Goal: Task Accomplishment & Management: Complete application form

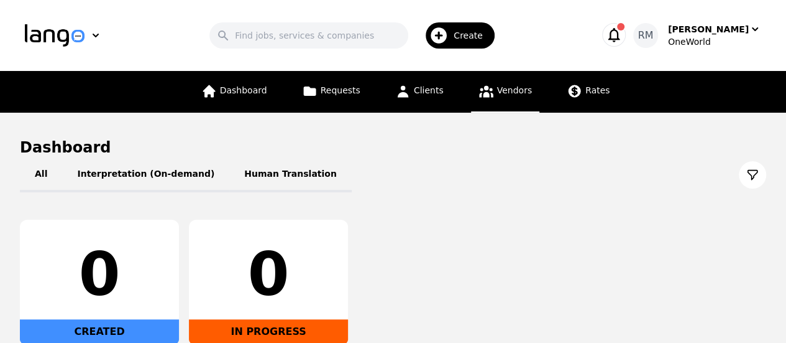
click at [486, 94] on icon at bounding box center [486, 92] width 14 height 12
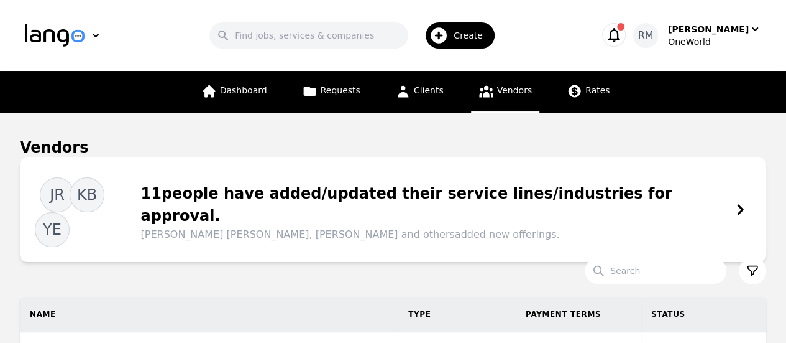
click at [465, 38] on span "Create" at bounding box center [473, 35] width 38 height 12
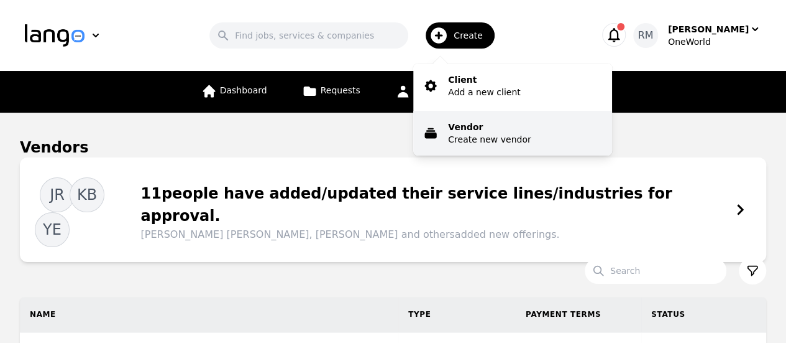
click at [471, 145] on p "Create new vendor" at bounding box center [489, 139] width 83 height 12
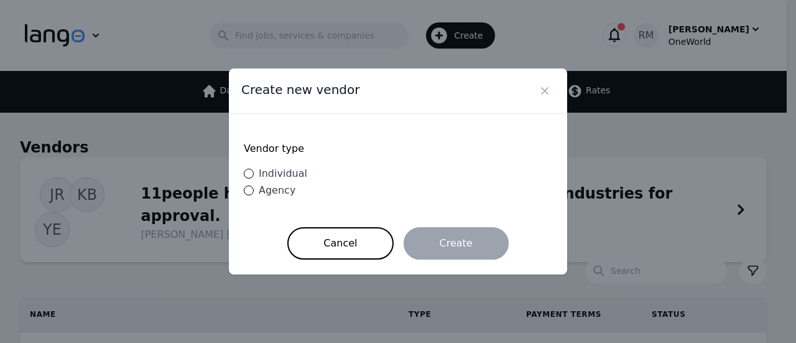
click at [254, 175] on div "Individual" at bounding box center [280, 173] width 53 height 15
click at [254, 175] on input "Individual" at bounding box center [249, 173] width 10 height 10
radio input "true"
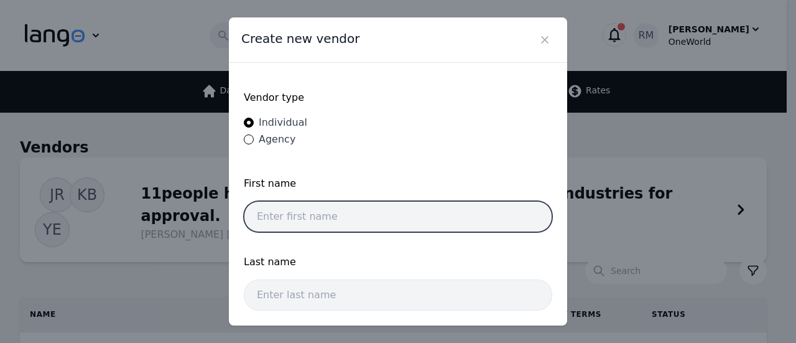
click at [417, 224] on input "text" at bounding box center [398, 216] width 308 height 31
paste input "[PERSON_NAME] [PERSON_NAME]"
drag, startPoint x: 385, startPoint y: 221, endPoint x: 317, endPoint y: 245, distance: 72.6
click at [317, 245] on form "Vendor type Individual Agency First name [PERSON_NAME] [PERSON_NAME] Last name …" at bounding box center [398, 221] width 308 height 287
type input "[PERSON_NAME]"
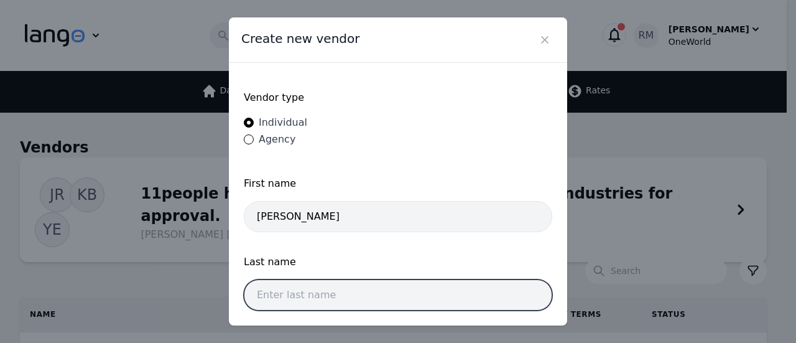
click at [305, 283] on input "text" at bounding box center [398, 294] width 308 height 31
paste input "[PERSON_NAME]"
type input "[PERSON_NAME]"
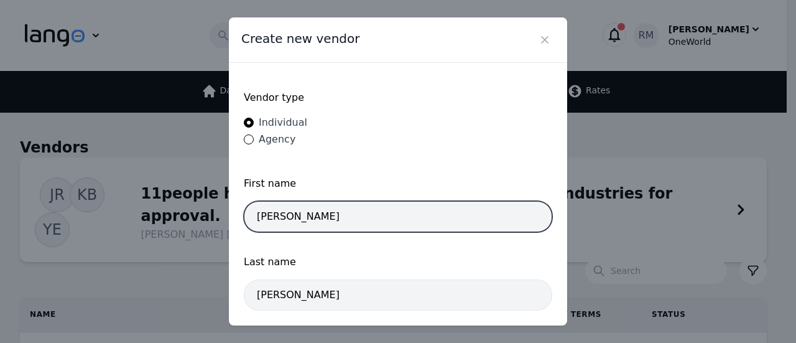
click at [425, 214] on input "[PERSON_NAME]" at bounding box center [398, 216] width 308 height 31
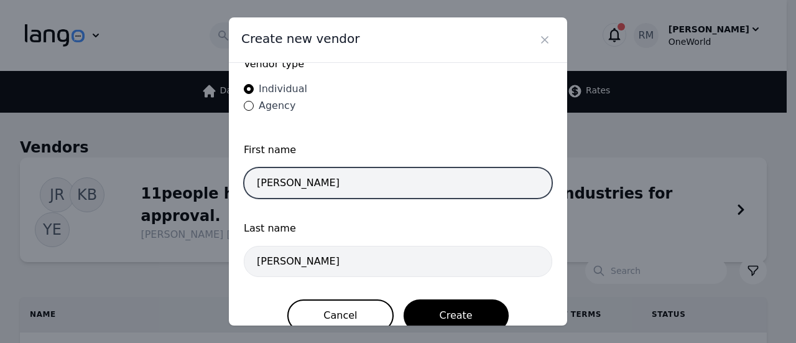
scroll to position [50, 0]
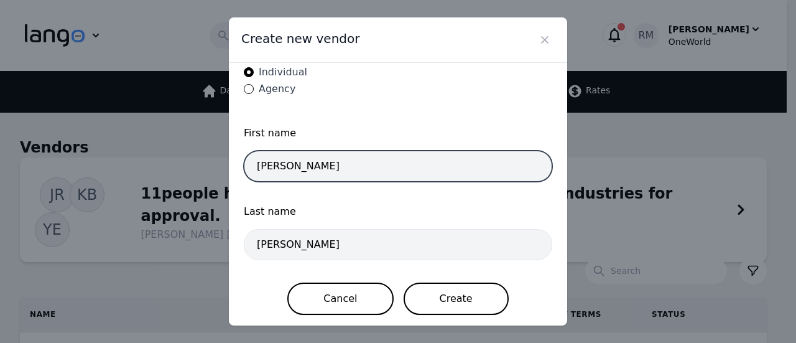
type input "[PERSON_NAME]"
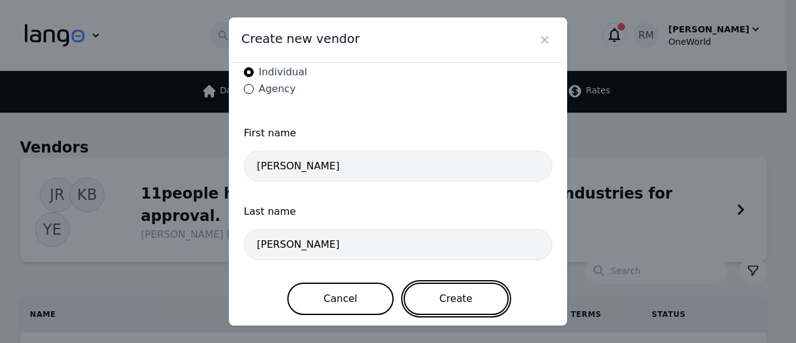
click at [455, 298] on button "Create" at bounding box center [455, 298] width 105 height 32
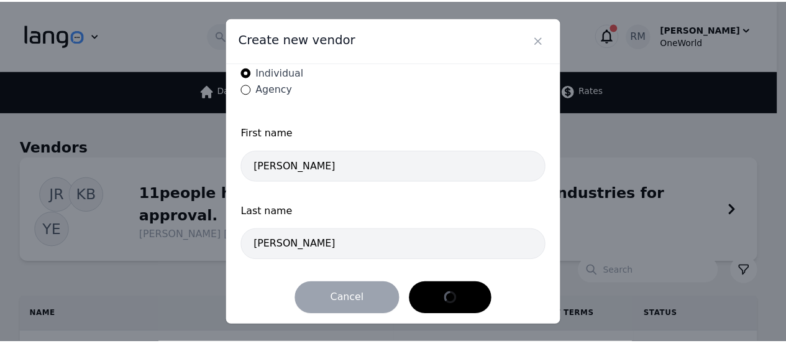
scroll to position [0, 0]
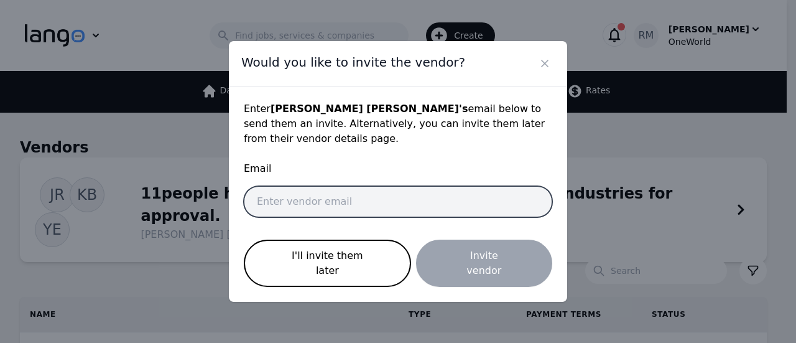
click at [405, 215] on input "email" at bounding box center [398, 201] width 308 height 31
paste input "[EMAIL_ADDRESS][DOMAIN_NAME]"
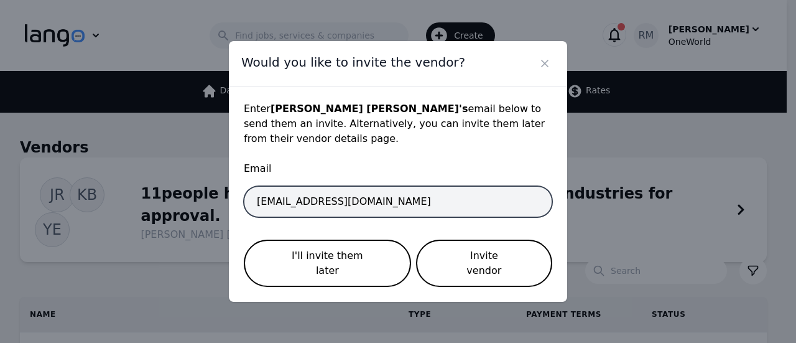
type input "[EMAIL_ADDRESS][DOMAIN_NAME]"
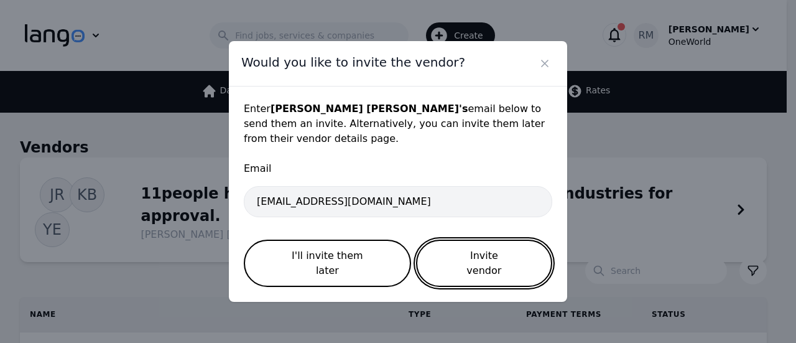
click at [489, 272] on button "Invite vendor" at bounding box center [484, 262] width 136 height 47
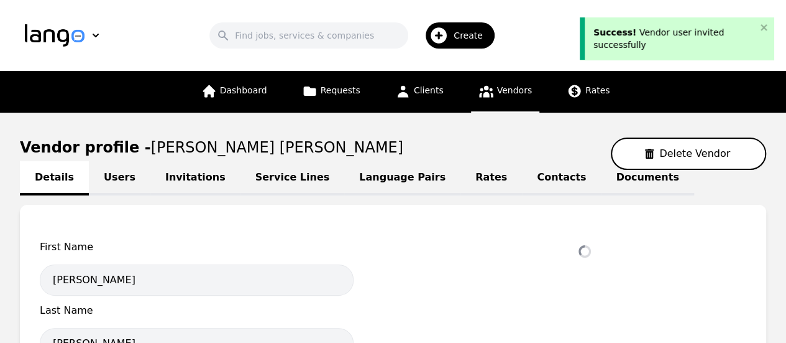
select select "active"
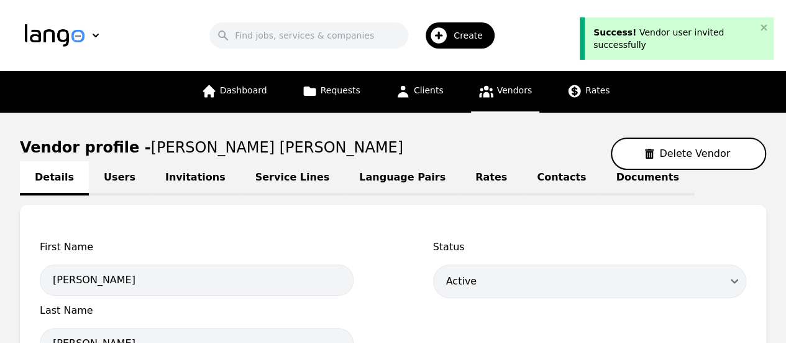
click at [369, 178] on link "Language Pairs" at bounding box center [402, 178] width 116 height 34
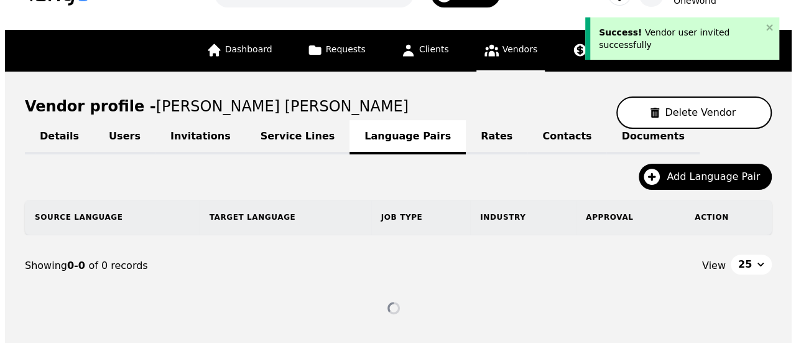
scroll to position [74, 0]
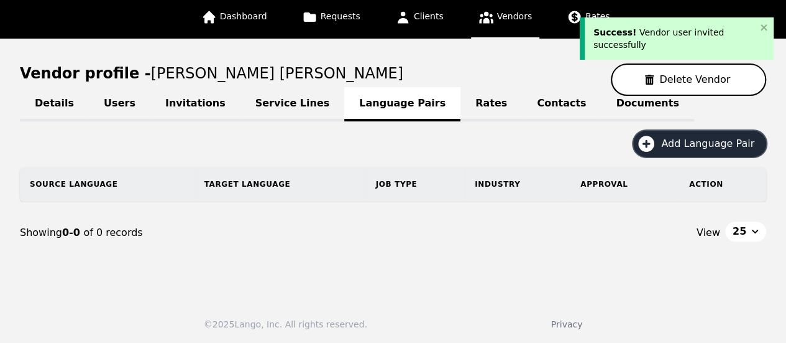
click at [716, 145] on span "Add Language Pair" at bounding box center [712, 143] width 102 height 15
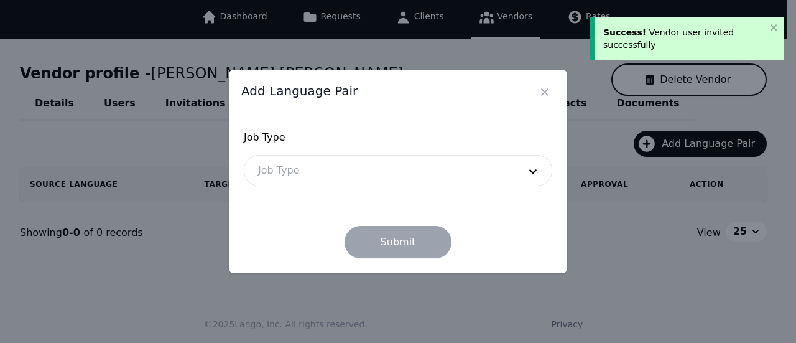
click at [342, 172] on div at bounding box center [379, 170] width 270 height 30
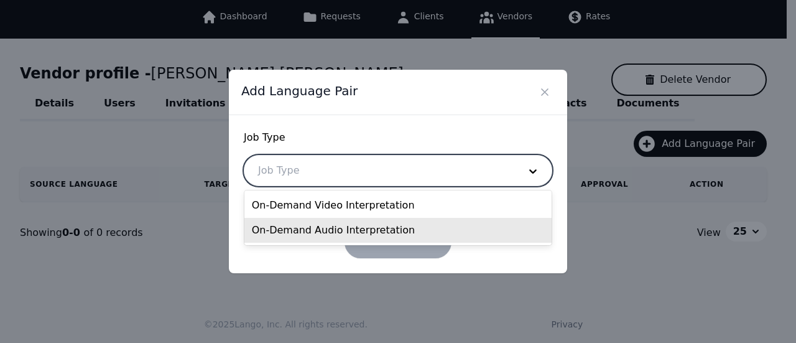
click at [364, 237] on div "On-Demand Audio Interpretation" at bounding box center [398, 230] width 308 height 25
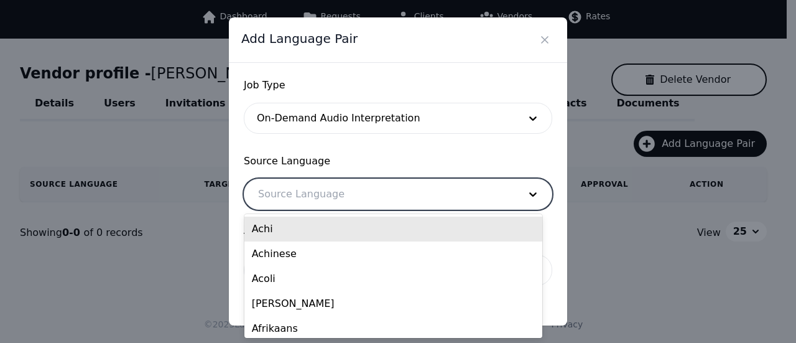
click at [346, 195] on div at bounding box center [379, 194] width 270 height 30
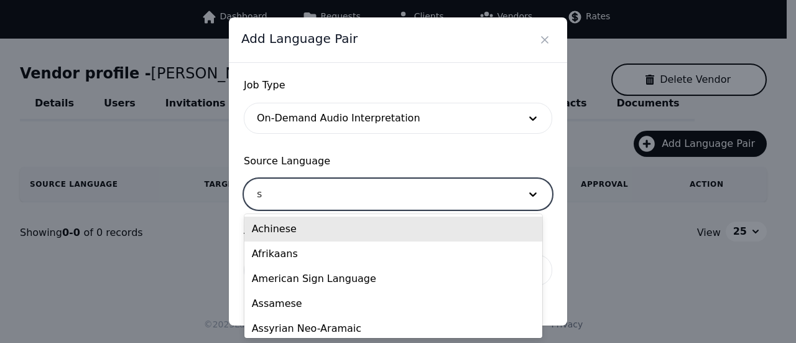
type input "sp"
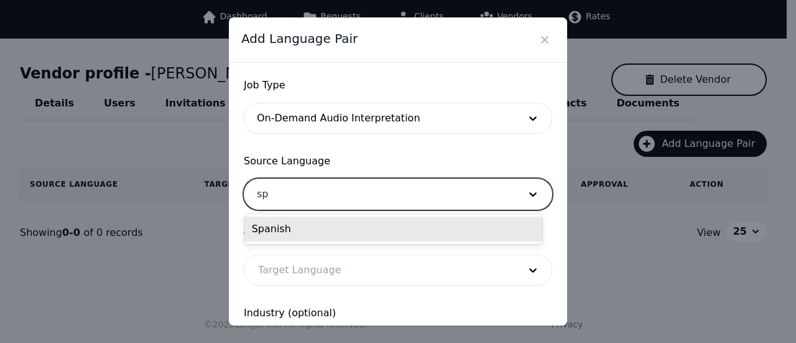
click at [373, 225] on div "Spanish" at bounding box center [393, 228] width 298 height 25
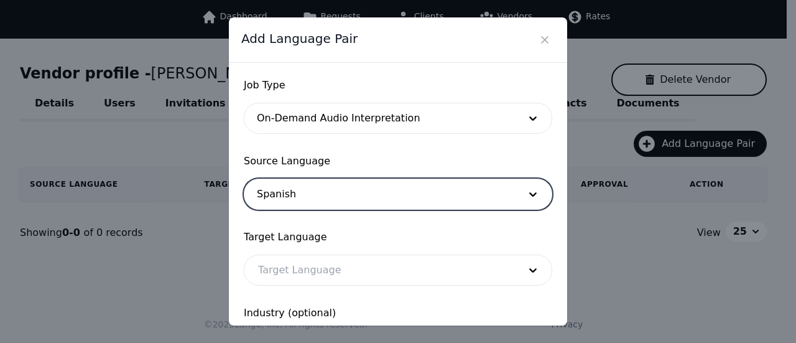
click at [328, 272] on div at bounding box center [379, 270] width 270 height 30
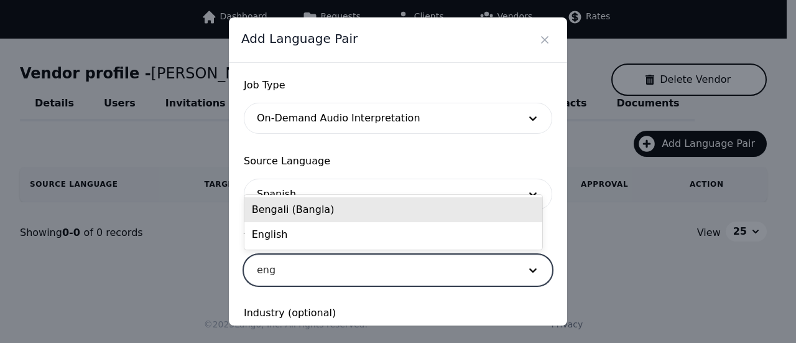
type input "engl"
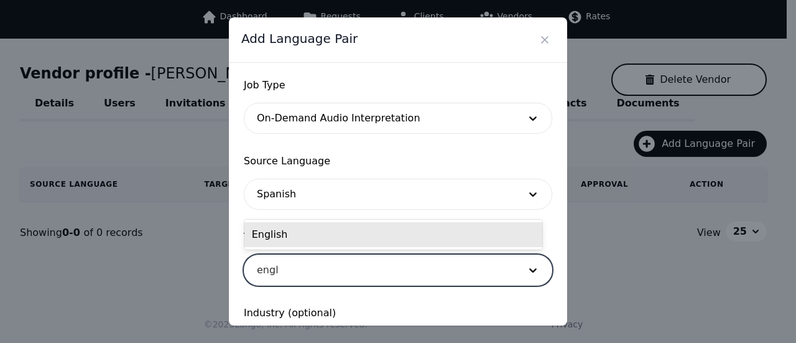
click at [312, 239] on div "English" at bounding box center [393, 234] width 298 height 25
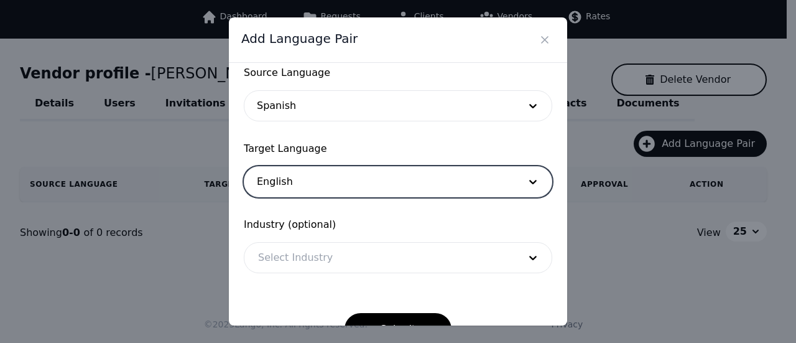
scroll to position [122, 0]
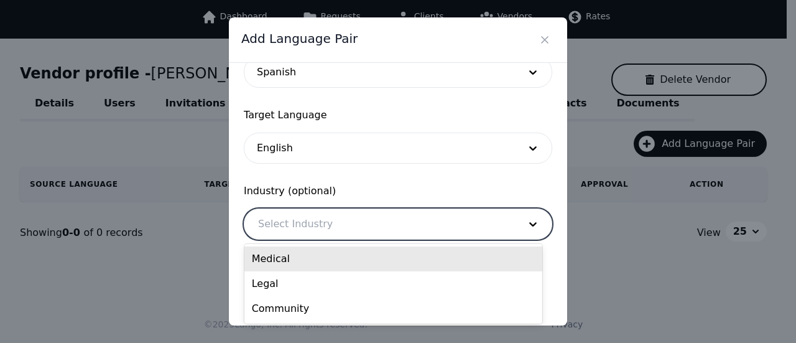
click at [351, 225] on div at bounding box center [379, 224] width 270 height 30
click at [354, 263] on div "Medical" at bounding box center [393, 258] width 298 height 25
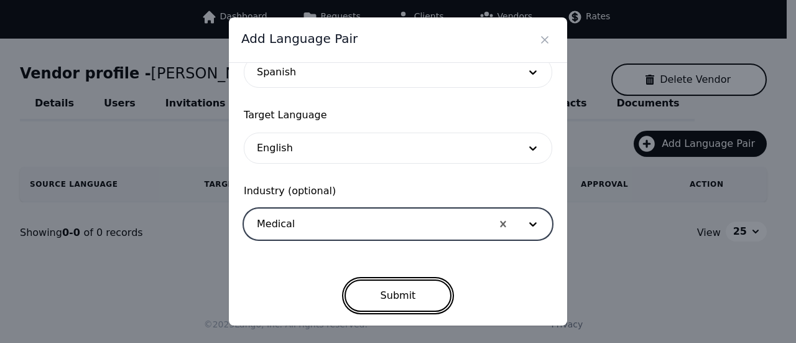
click at [403, 298] on button "Submit" at bounding box center [398, 295] width 108 height 32
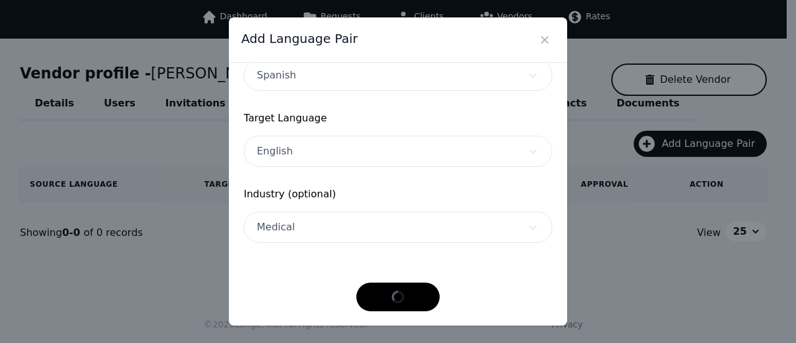
scroll to position [118, 0]
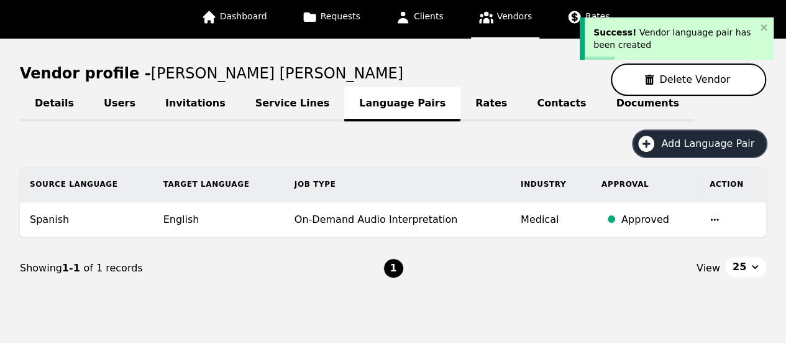
click at [707, 145] on span "Add Language Pair" at bounding box center [712, 143] width 102 height 15
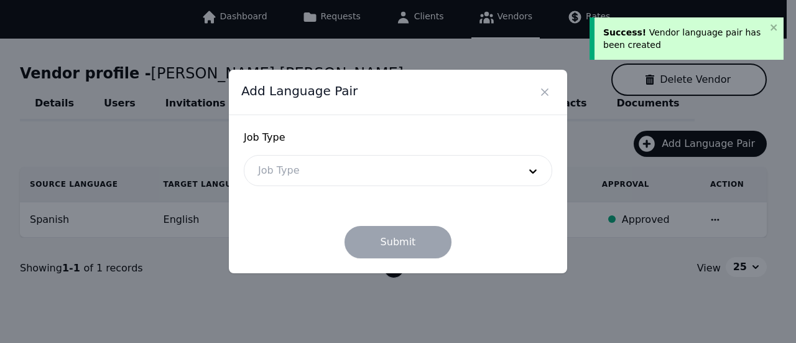
click at [346, 175] on div at bounding box center [379, 170] width 270 height 30
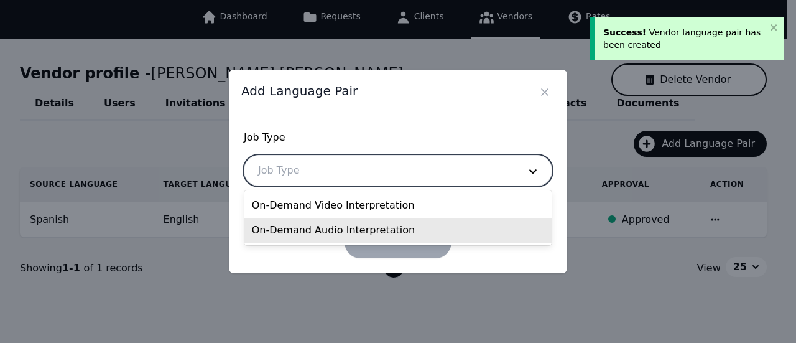
click at [326, 228] on div "On-Demand Audio Interpretation" at bounding box center [398, 230] width 308 height 25
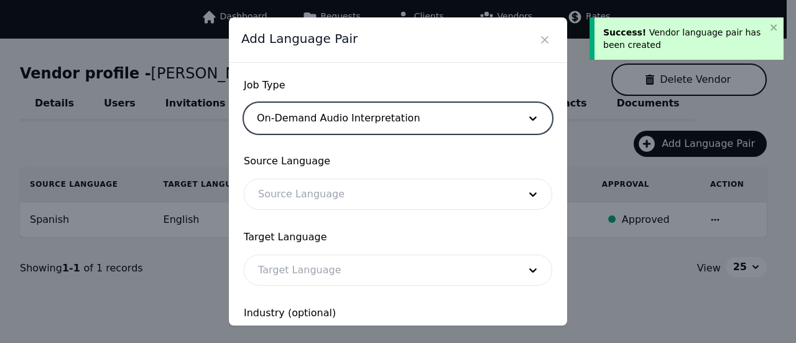
click at [334, 197] on div at bounding box center [379, 194] width 270 height 30
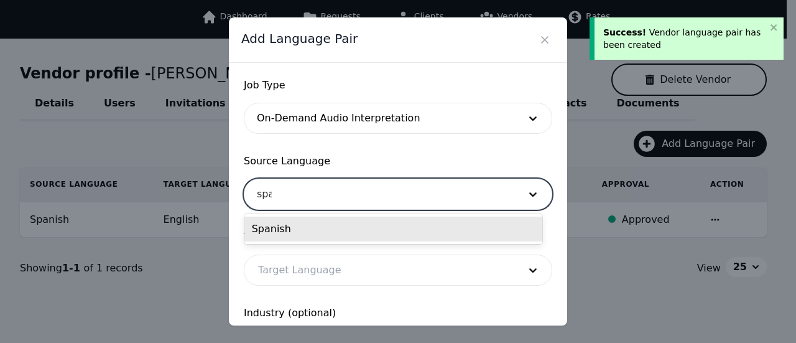
type input "span"
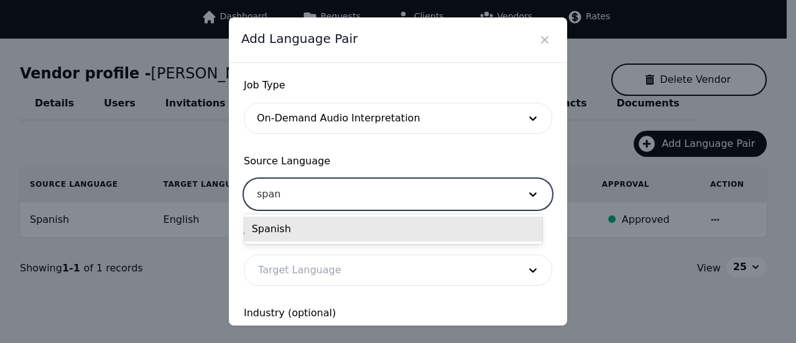
click at [375, 218] on div "Spanish" at bounding box center [393, 228] width 298 height 25
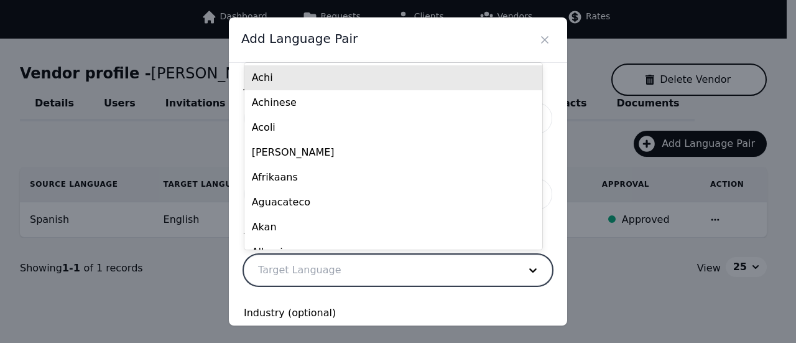
click at [323, 267] on div at bounding box center [379, 270] width 270 height 30
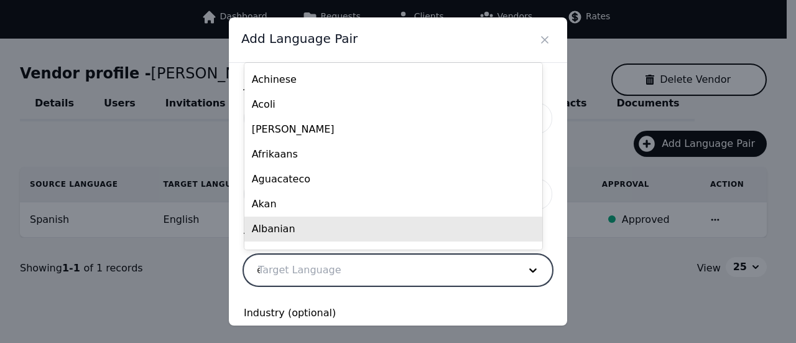
scroll to position [0, 0]
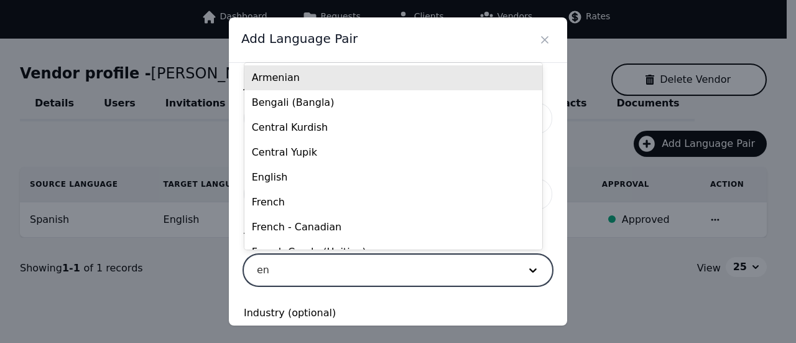
type input "eng"
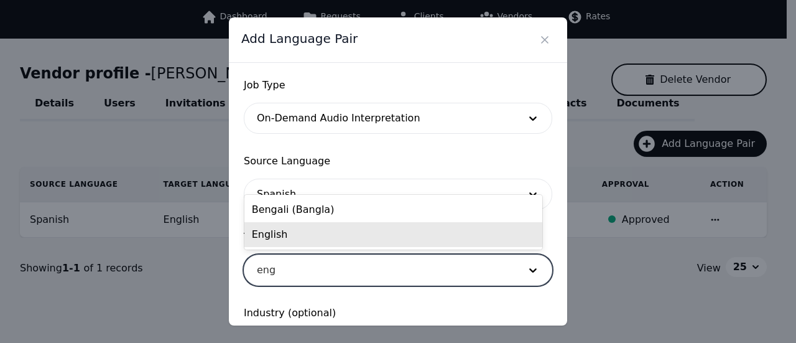
click at [308, 223] on div "English" at bounding box center [393, 234] width 298 height 25
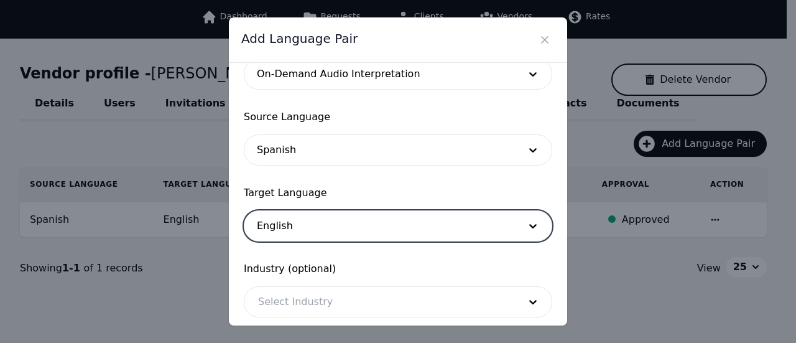
scroll to position [122, 0]
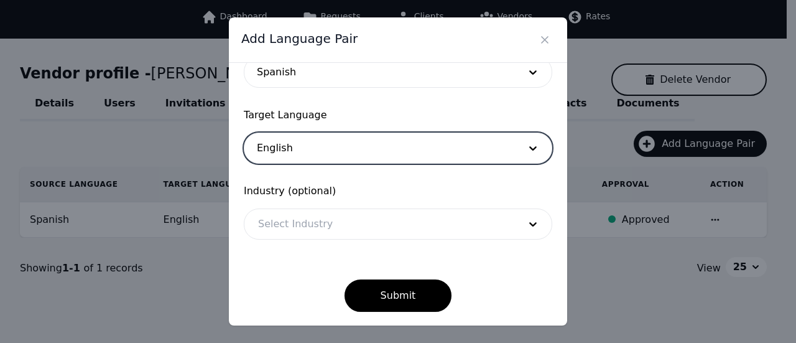
click at [330, 228] on div at bounding box center [379, 224] width 270 height 30
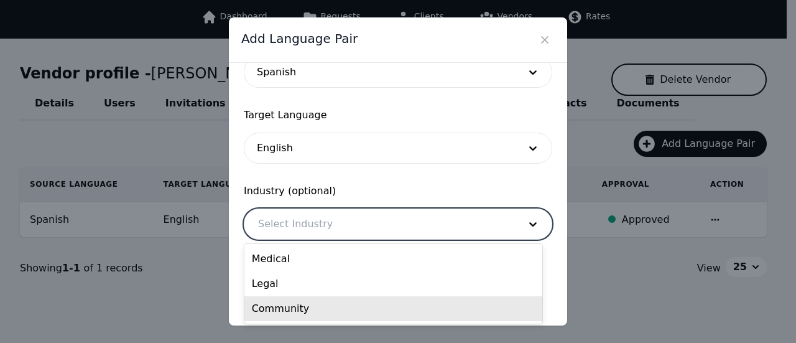
click at [287, 309] on div "Community" at bounding box center [393, 308] width 298 height 25
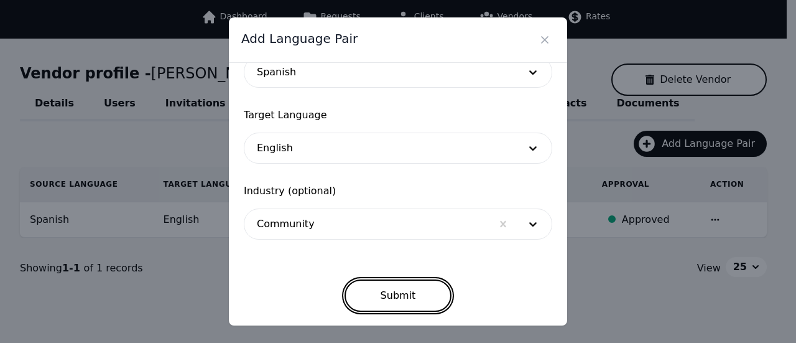
click at [412, 299] on button "Submit" at bounding box center [398, 295] width 108 height 32
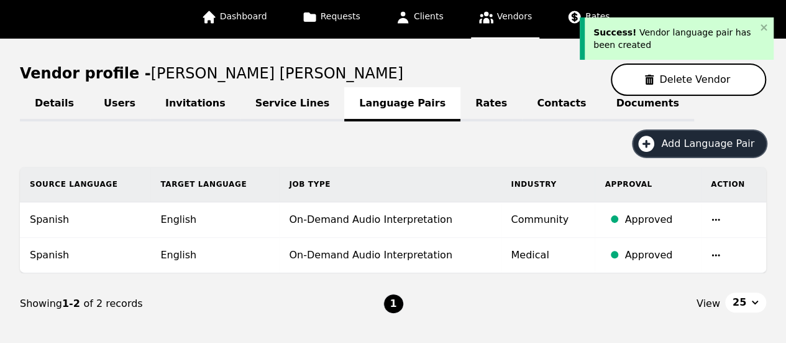
click at [703, 135] on button "Add Language Pair" at bounding box center [699, 144] width 133 height 26
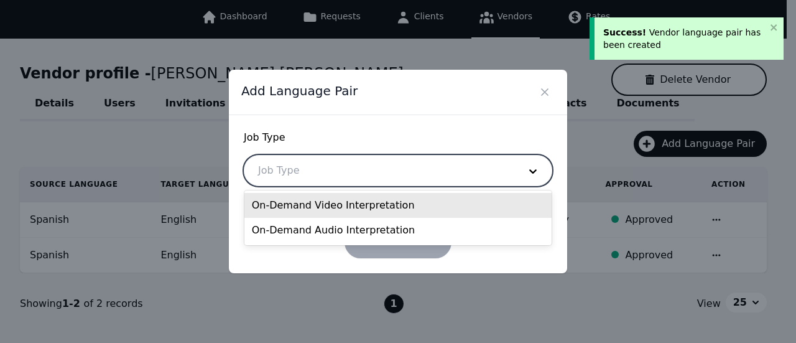
click at [308, 180] on div at bounding box center [379, 170] width 270 height 30
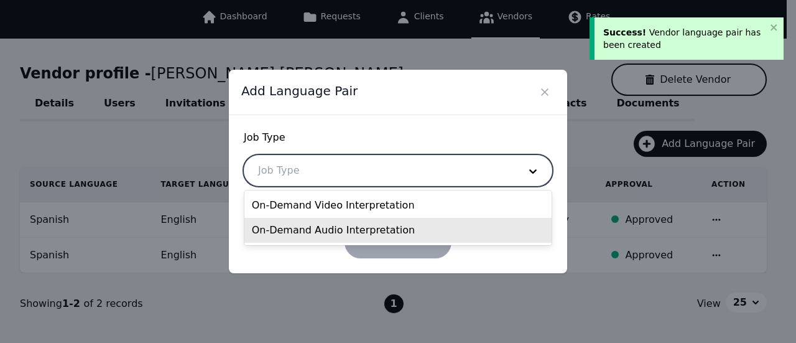
click at [297, 224] on div "On-Demand Audio Interpretation" at bounding box center [398, 230] width 308 height 25
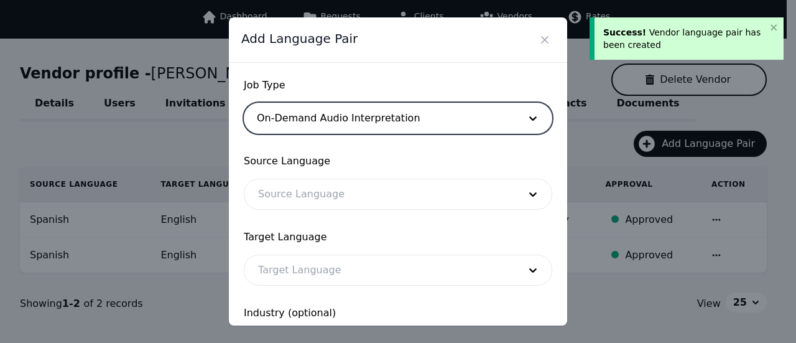
click at [319, 190] on div at bounding box center [379, 194] width 270 height 30
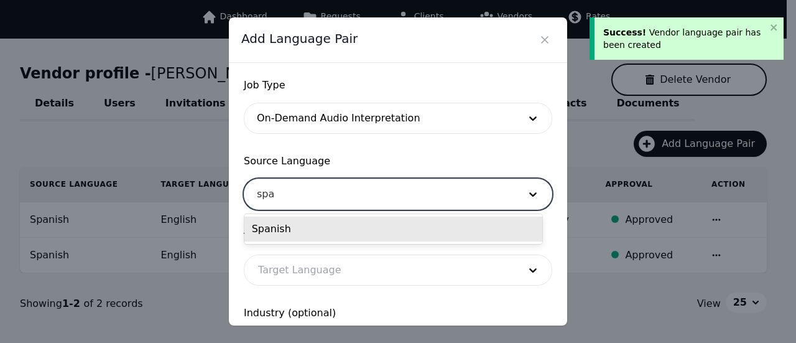
type input "span"
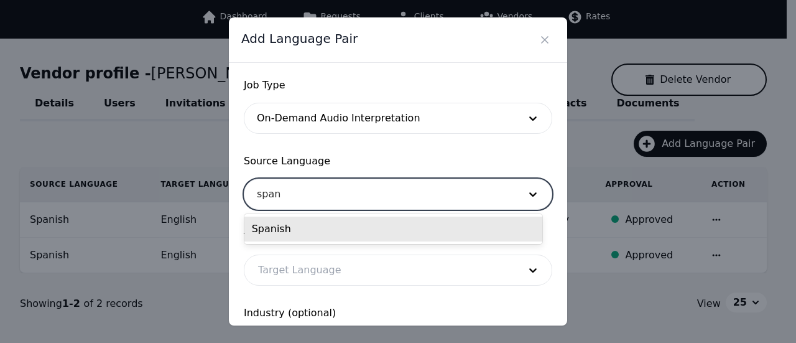
click at [351, 227] on div "Spanish" at bounding box center [393, 228] width 298 height 25
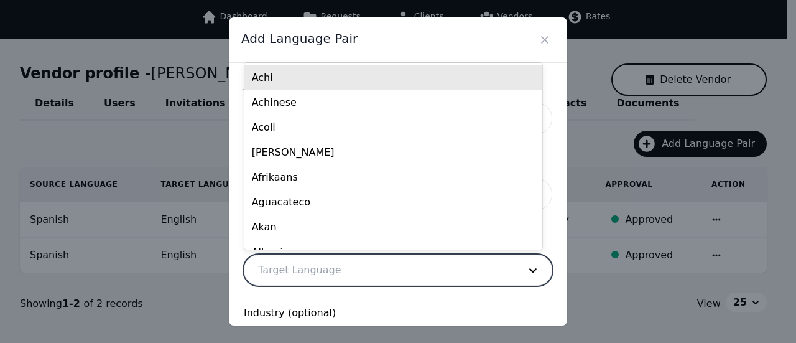
click at [322, 270] on div at bounding box center [379, 270] width 270 height 30
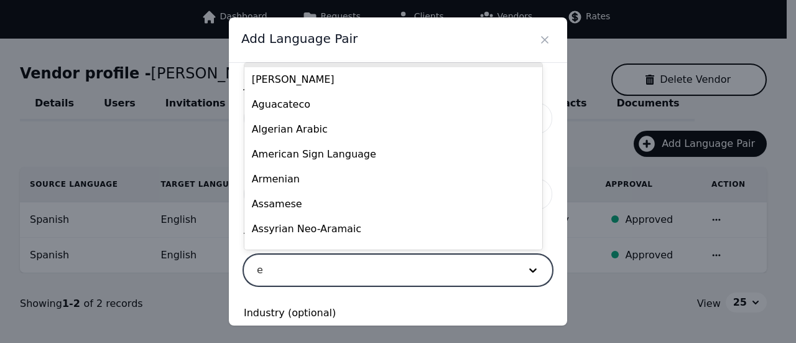
scroll to position [0, 0]
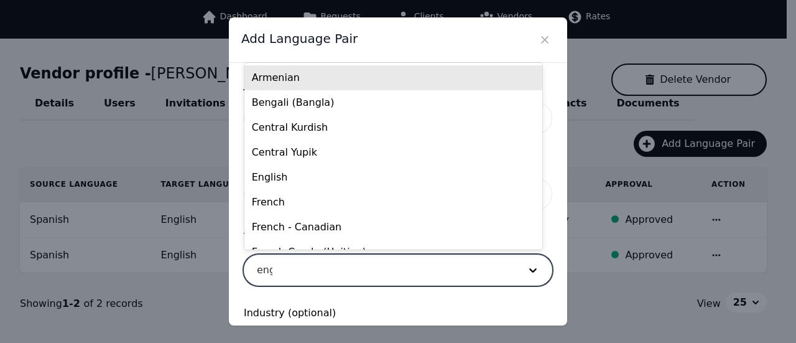
type input "engl"
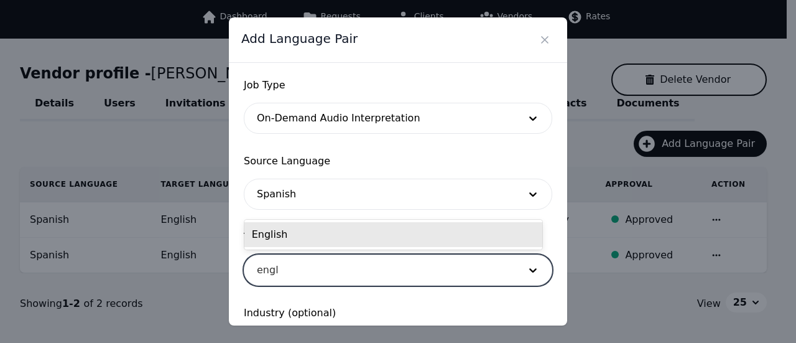
click at [285, 236] on div "English" at bounding box center [393, 234] width 298 height 25
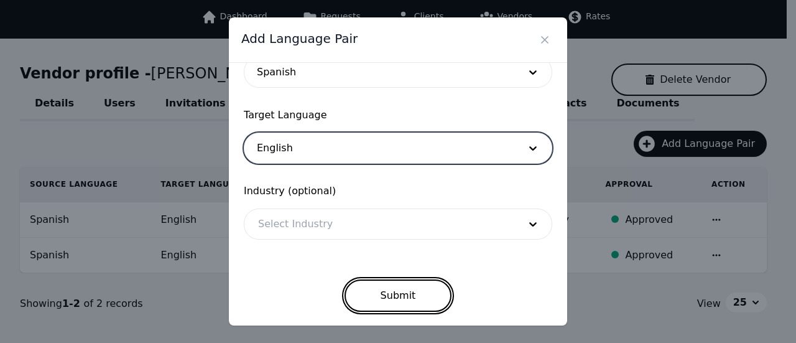
click at [398, 306] on button "Submit" at bounding box center [398, 295] width 108 height 32
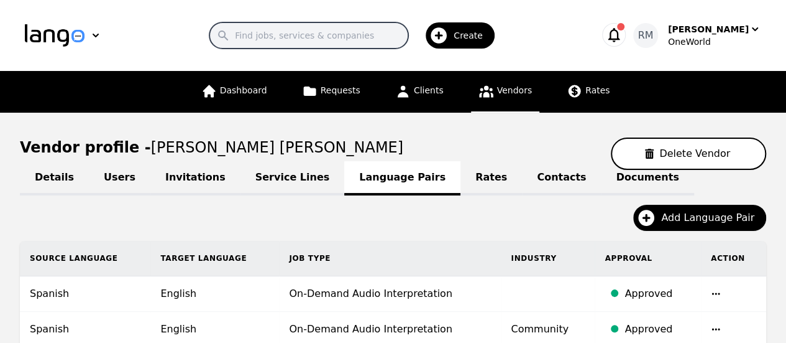
click at [299, 28] on input "Search" at bounding box center [309, 35] width 199 height 26
paste input "[PERSON_NAME]"
type input "[PERSON_NAME]"
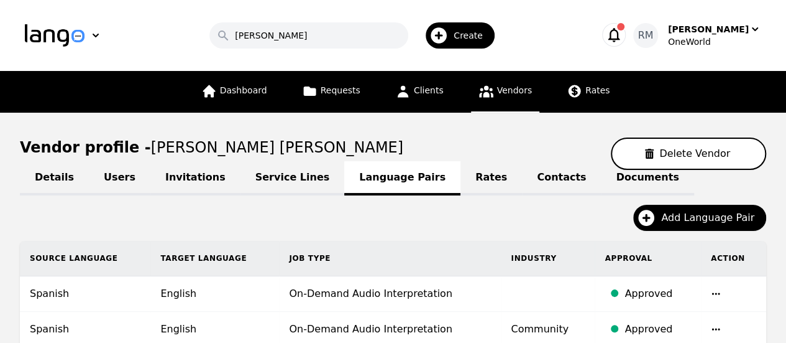
click at [489, 98] on icon at bounding box center [487, 91] width 16 height 16
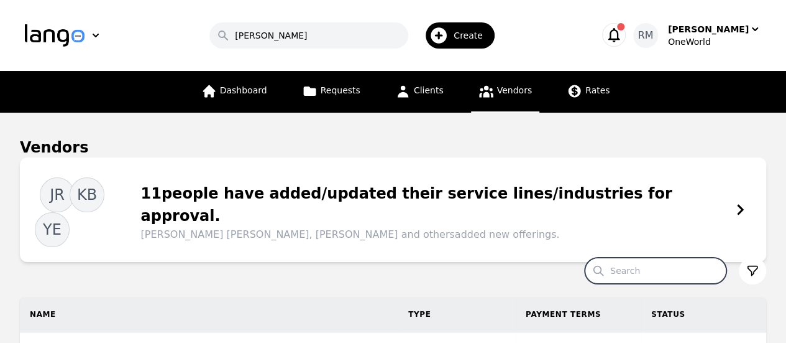
click at [655, 257] on input "Search" at bounding box center [656, 270] width 142 height 26
paste input "[PERSON_NAME]"
type input "[PERSON_NAME]"
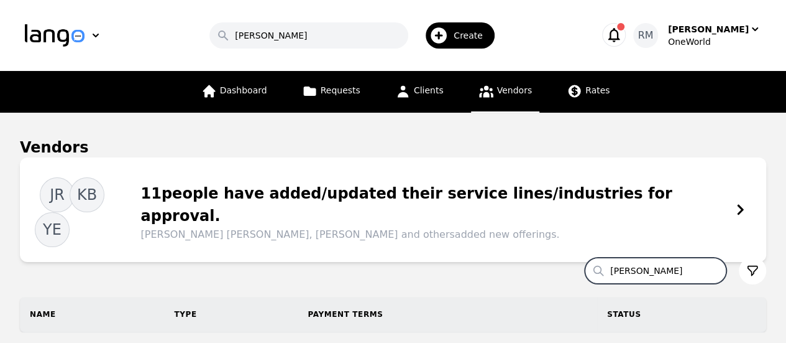
click at [463, 39] on span "Create" at bounding box center [473, 35] width 38 height 12
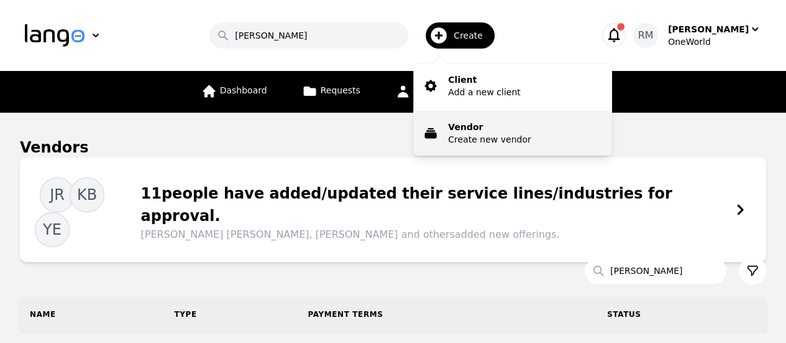
click at [484, 135] on p "Create new vendor" at bounding box center [489, 139] width 83 height 12
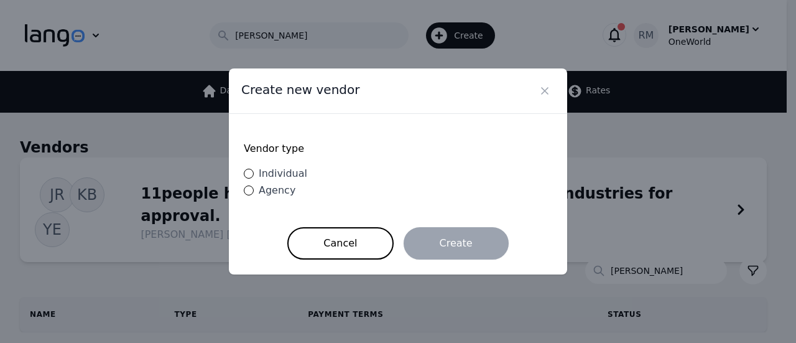
click at [252, 171] on label "Individual" at bounding box center [275, 173] width 63 height 15
click at [252, 171] on input "Individual" at bounding box center [249, 173] width 10 height 10
radio input "true"
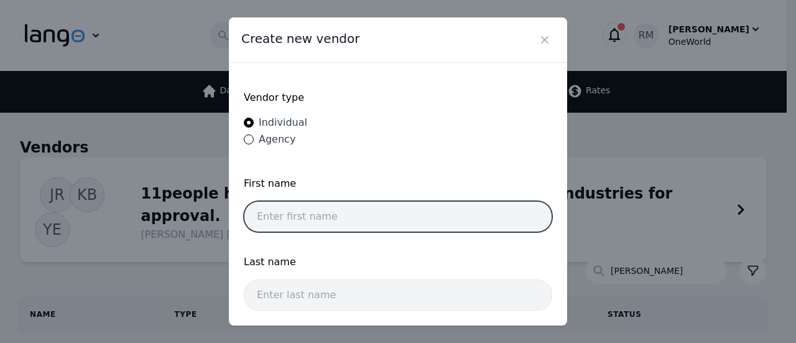
click at [301, 202] on input "text" at bounding box center [398, 216] width 308 height 31
paste input "[PERSON_NAME]"
click at [314, 211] on input "[PERSON_NAME]" at bounding box center [398, 216] width 308 height 31
click at [314, 210] on input "[PERSON_NAME]" at bounding box center [398, 216] width 308 height 31
type input "[PERSON_NAME]"
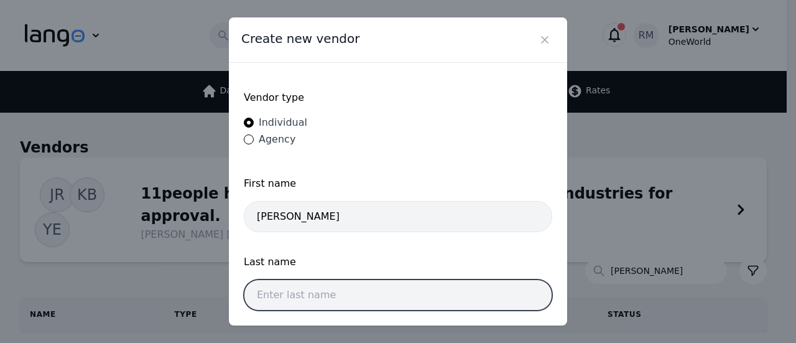
click at [323, 295] on input "text" at bounding box center [398, 294] width 308 height 31
paste input "[PERSON_NAME]"
type input "[PERSON_NAME]"
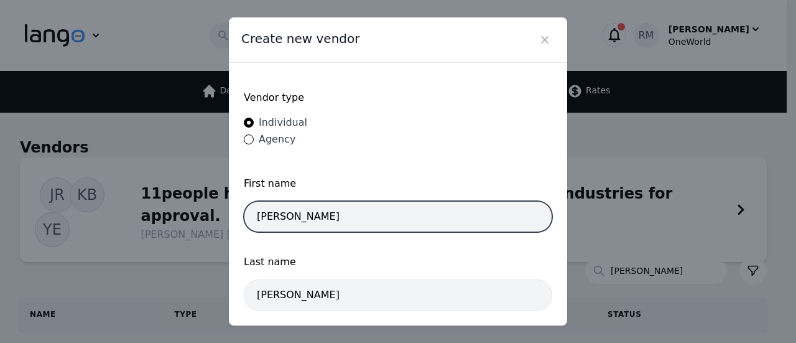
click at [312, 217] on input "[PERSON_NAME]" at bounding box center [398, 216] width 308 height 31
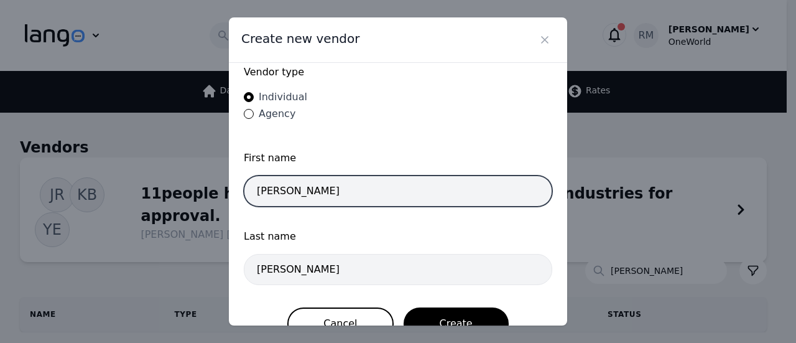
scroll to position [50, 0]
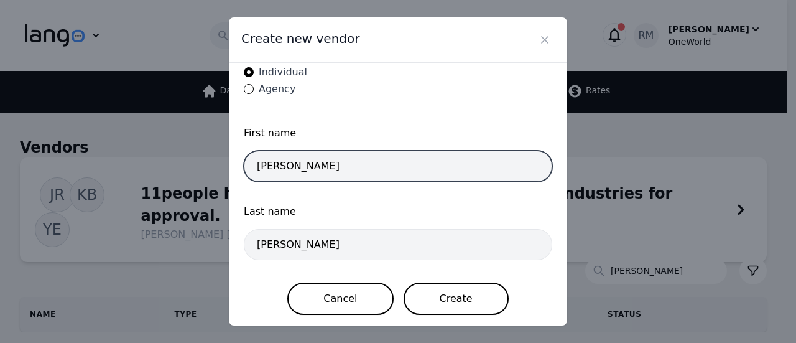
type input "[PERSON_NAME]"
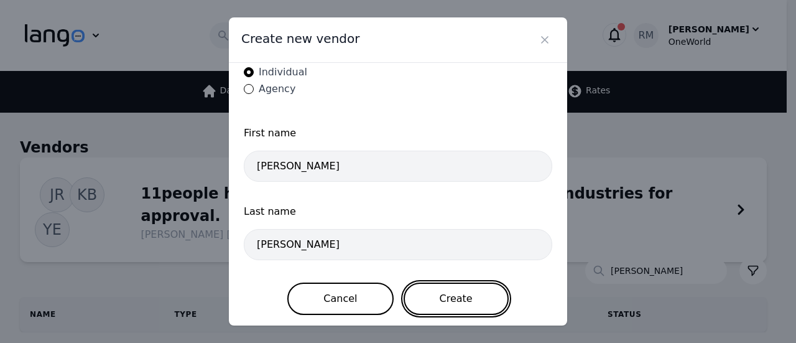
click at [459, 294] on button "Create" at bounding box center [455, 298] width 105 height 32
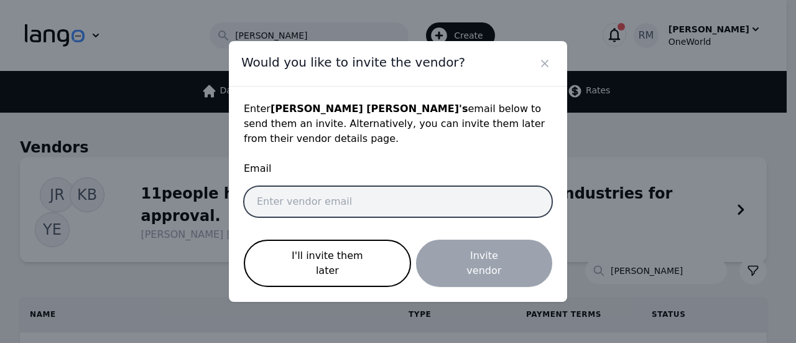
click at [343, 206] on input "email" at bounding box center [398, 201] width 308 height 31
paste input "[EMAIL_ADDRESS][DOMAIN_NAME]"
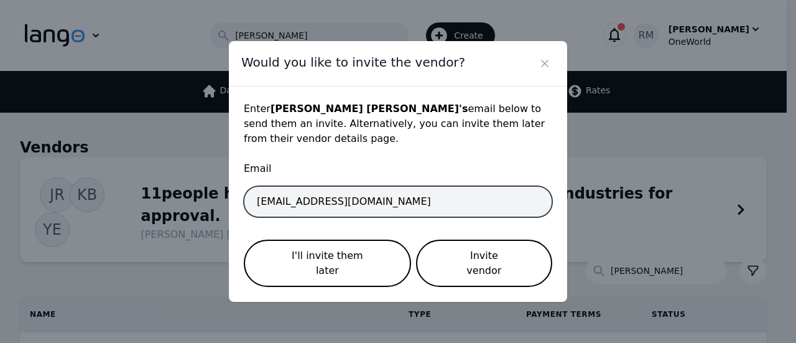
type input "[EMAIL_ADDRESS][DOMAIN_NAME]"
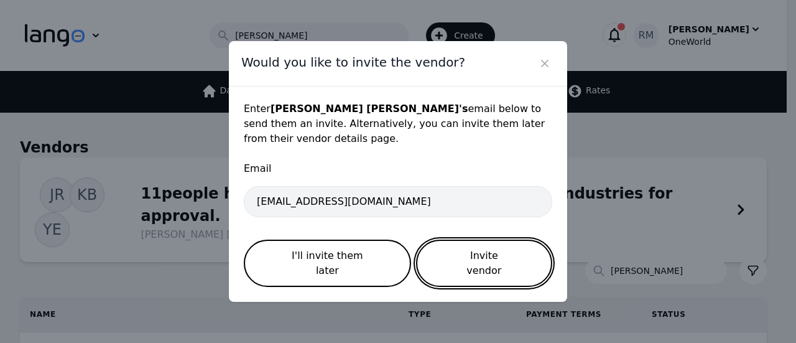
click at [499, 263] on button "Invite vendor" at bounding box center [484, 262] width 136 height 47
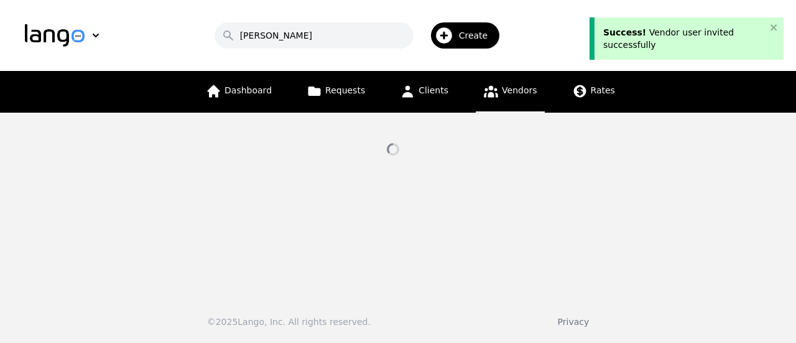
select select "active"
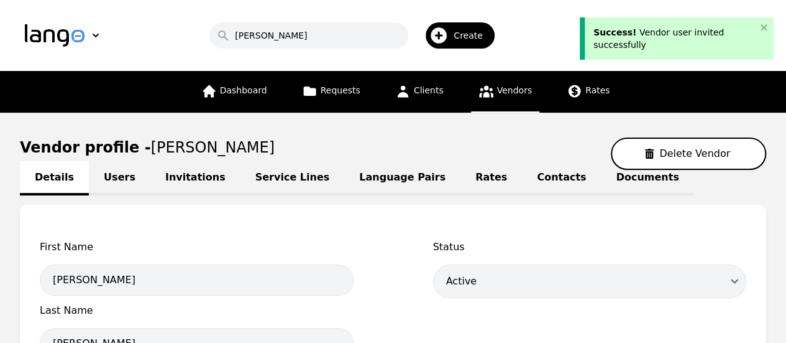
click at [344, 175] on link "Language Pairs" at bounding box center [402, 178] width 116 height 34
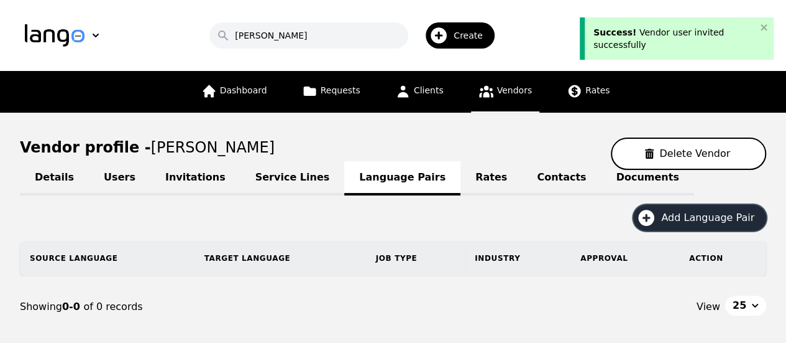
click at [730, 207] on button "Add Language Pair" at bounding box center [699, 218] width 133 height 26
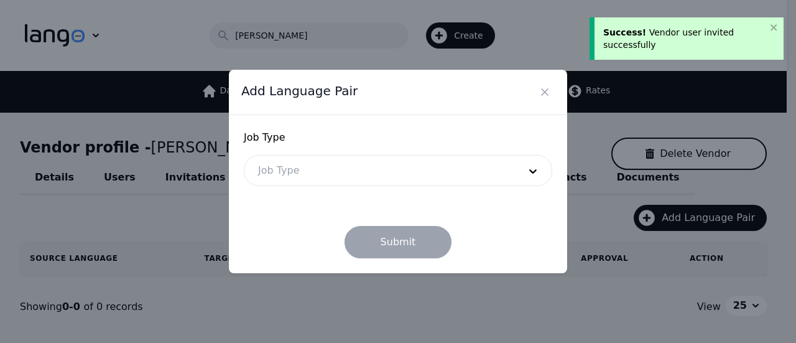
drag, startPoint x: 343, startPoint y: 157, endPoint x: 351, endPoint y: 160, distance: 7.9
click at [349, 159] on div at bounding box center [379, 170] width 270 height 30
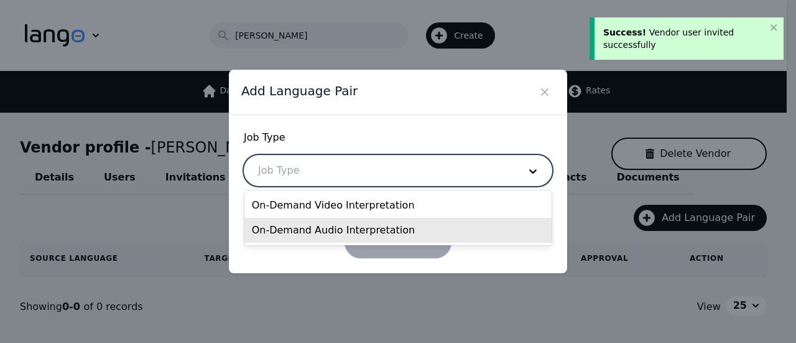
click at [320, 227] on div "On-Demand Audio Interpretation" at bounding box center [398, 230] width 308 height 25
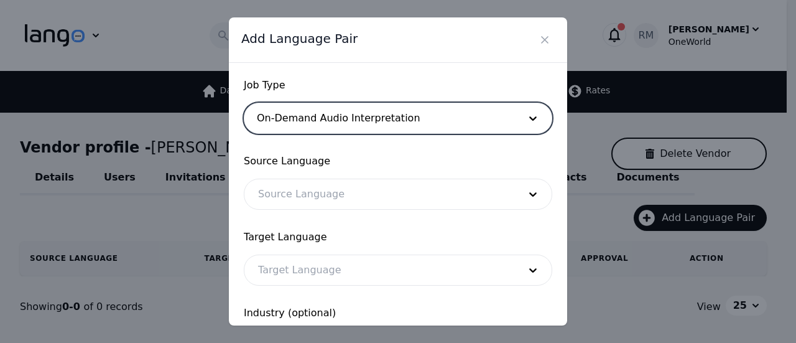
click at [329, 204] on div at bounding box center [379, 194] width 270 height 30
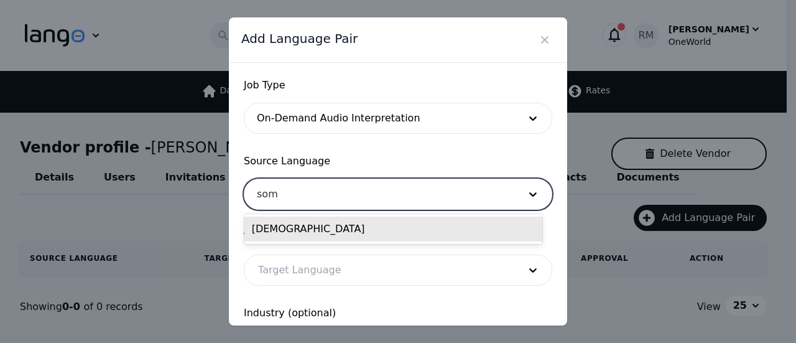
type input "soma"
click at [303, 226] on div "[DEMOGRAPHIC_DATA]" at bounding box center [393, 228] width 298 height 25
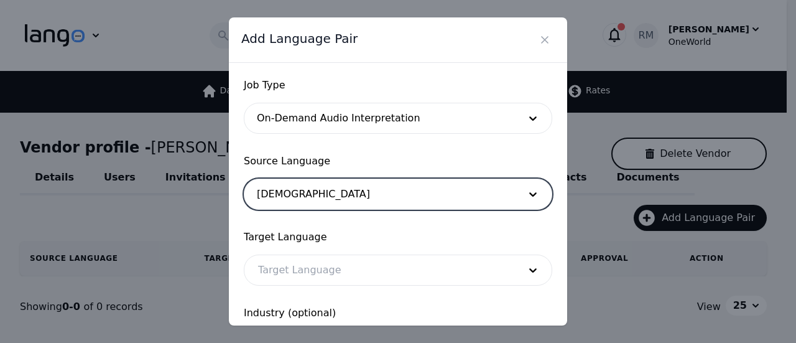
click at [313, 270] on div at bounding box center [379, 270] width 270 height 30
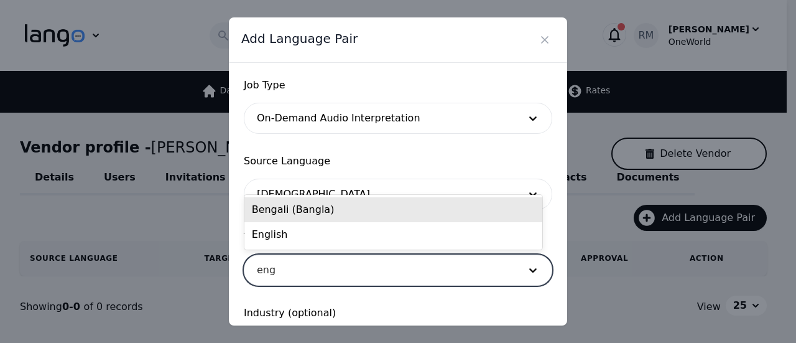
type input "engl"
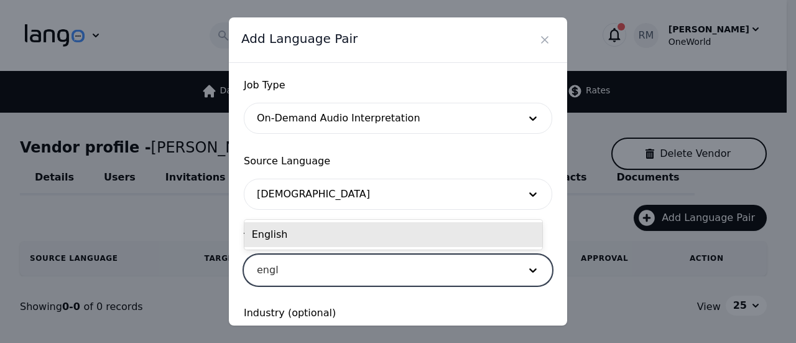
click at [315, 227] on div "English" at bounding box center [393, 234] width 298 height 25
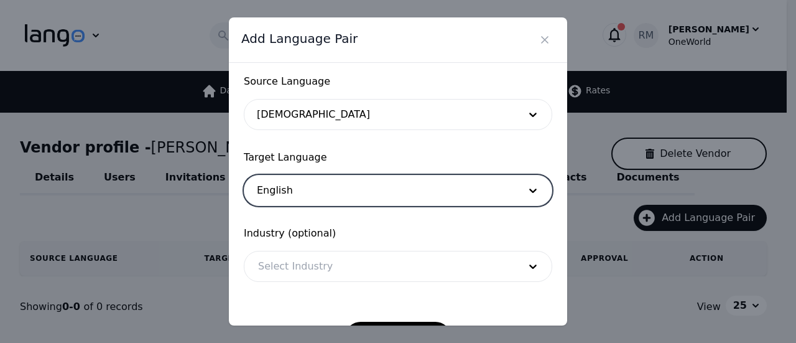
scroll to position [122, 0]
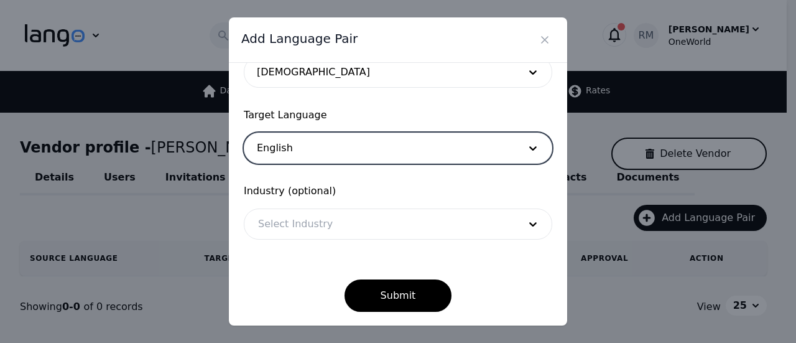
click at [315, 227] on div at bounding box center [379, 224] width 270 height 30
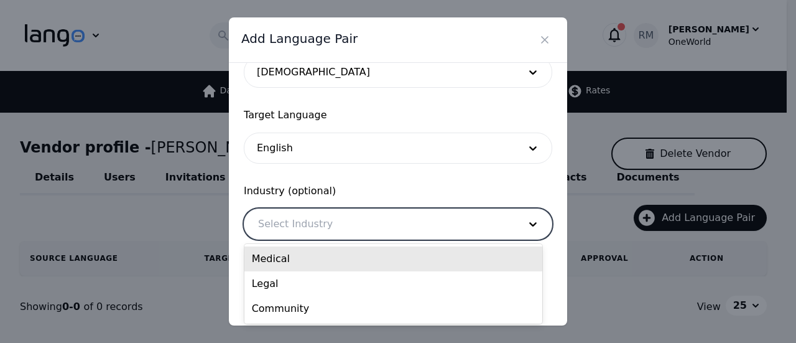
click at [322, 269] on div "Medical" at bounding box center [393, 258] width 298 height 25
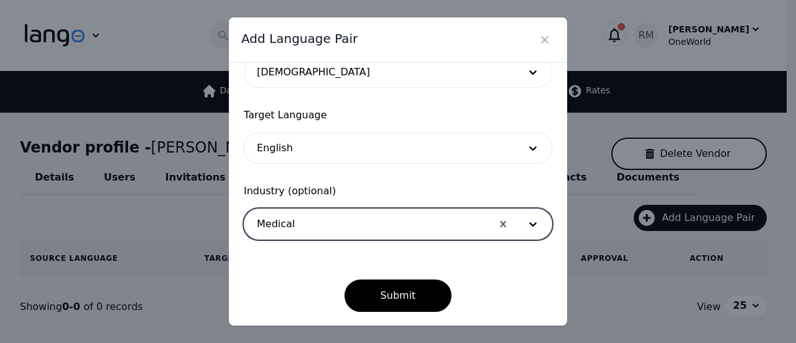
click at [408, 316] on div "Job Type On-Demand Audio Interpretation Source Language Somali Target Language …" at bounding box center [398, 194] width 338 height 263
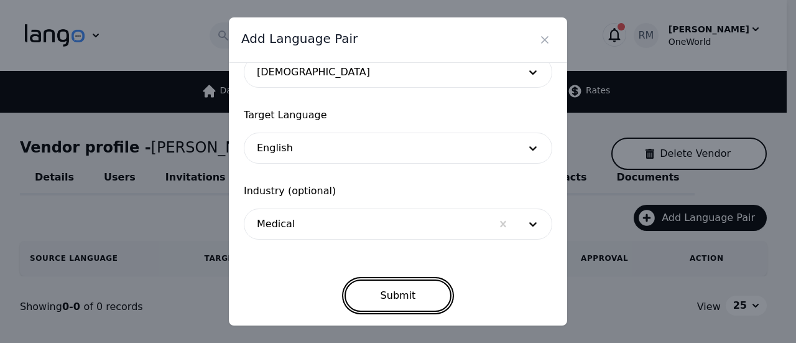
click at [413, 295] on button "Submit" at bounding box center [398, 295] width 108 height 32
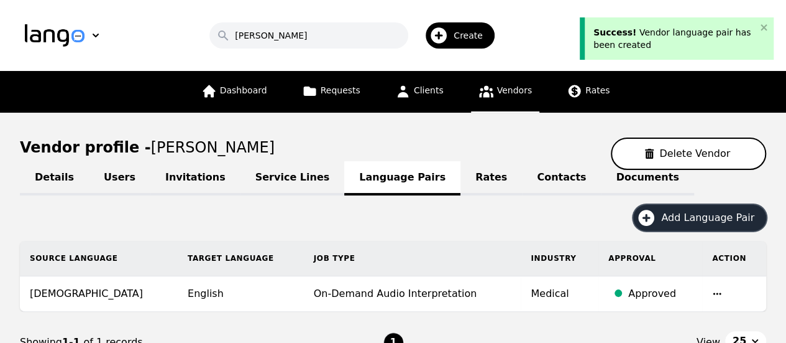
click at [655, 216] on icon "button" at bounding box center [646, 218] width 16 height 16
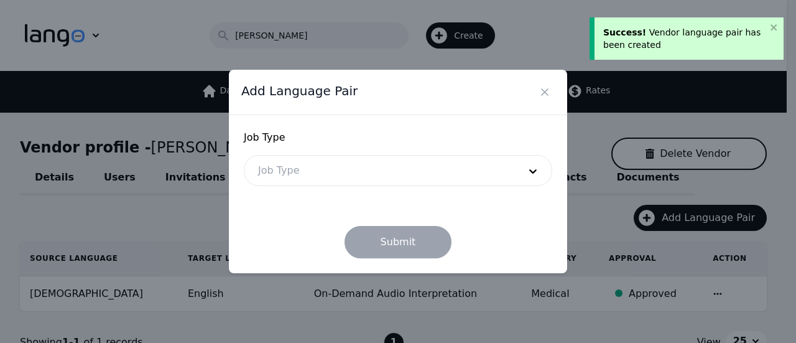
click at [357, 177] on div at bounding box center [379, 170] width 270 height 30
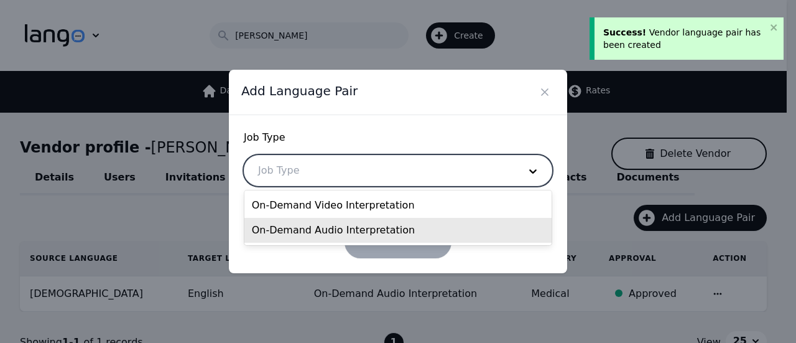
click at [353, 226] on div "On-Demand Audio Interpretation" at bounding box center [398, 230] width 308 height 25
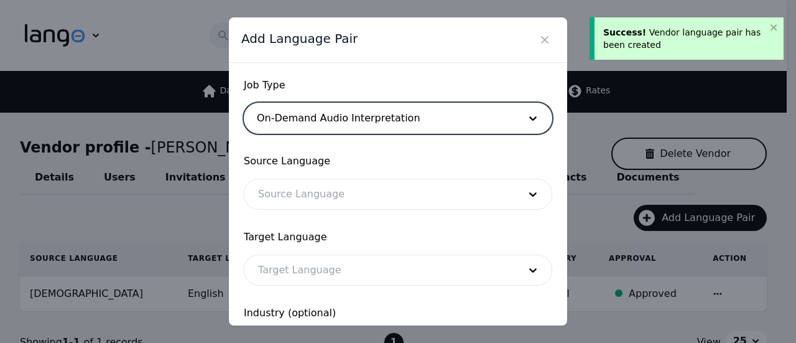
click at [349, 201] on div at bounding box center [379, 194] width 270 height 30
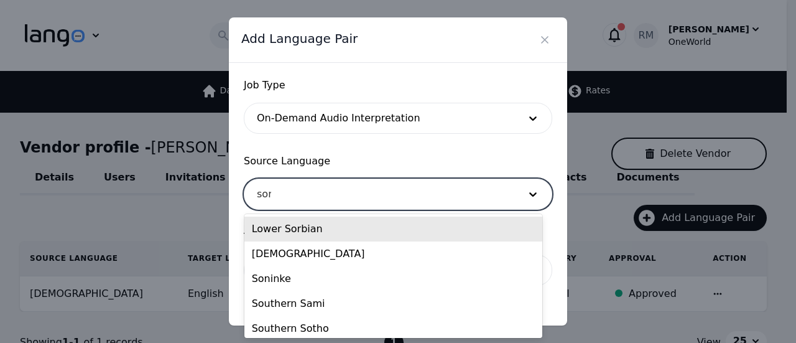
type input "soma"
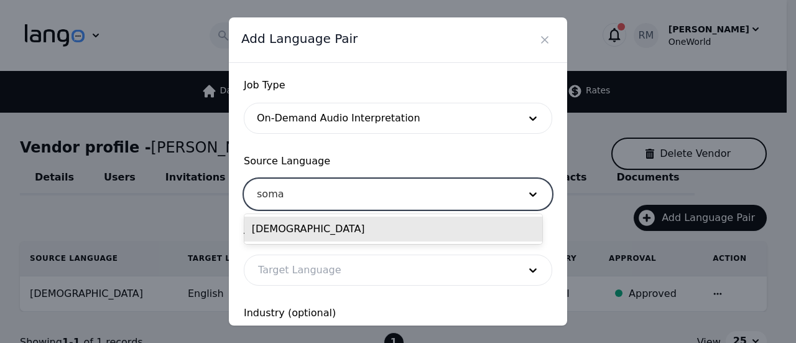
drag, startPoint x: 382, startPoint y: 225, endPoint x: 382, endPoint y: 233, distance: 8.1
click at [382, 233] on div "[DEMOGRAPHIC_DATA]" at bounding box center [393, 228] width 298 height 25
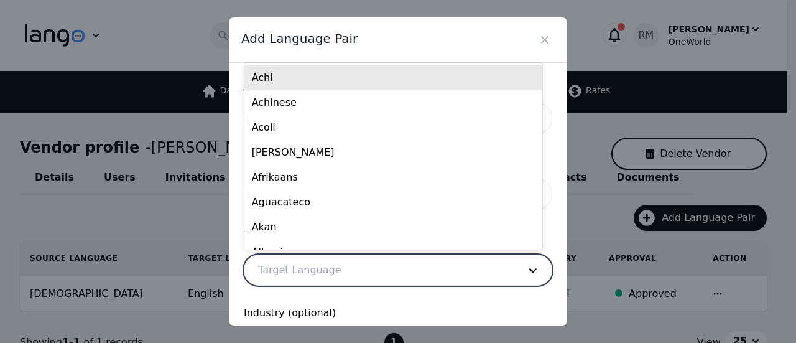
click at [307, 271] on div at bounding box center [379, 270] width 270 height 30
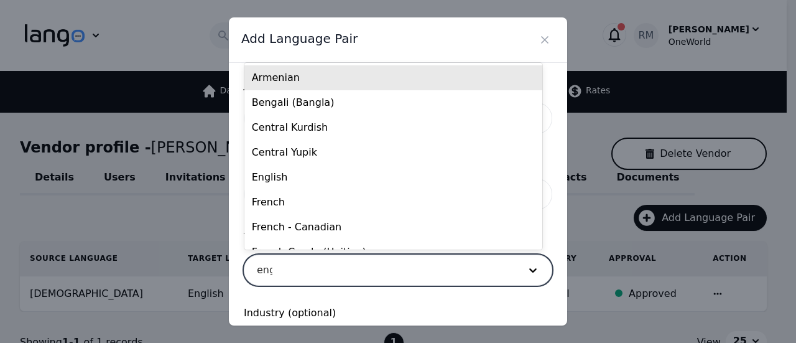
type input "engl"
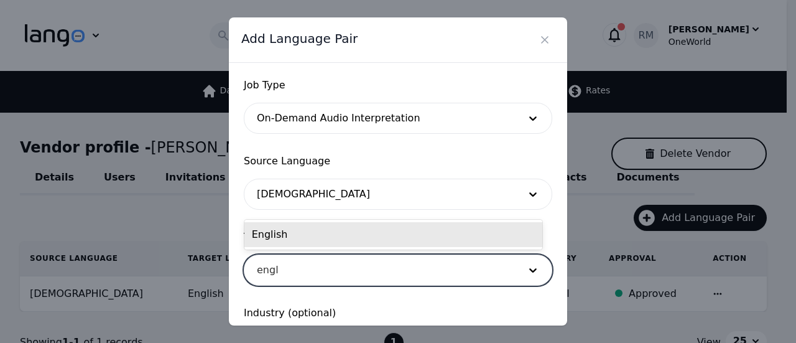
click at [383, 238] on div "English" at bounding box center [393, 234] width 298 height 25
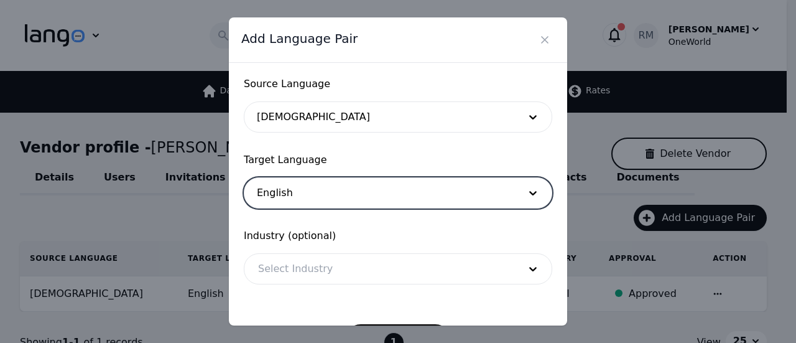
scroll to position [122, 0]
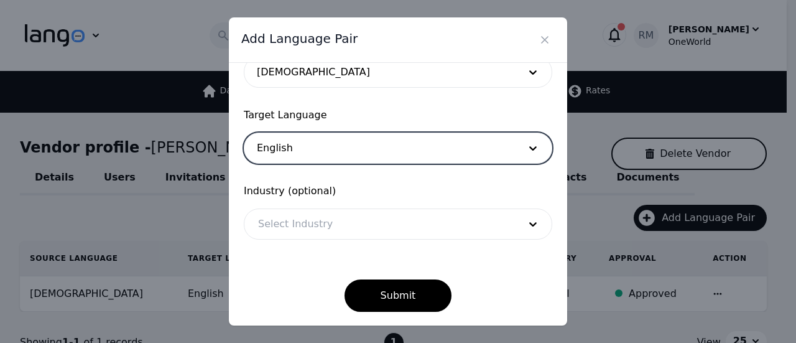
click at [346, 218] on div at bounding box center [379, 224] width 270 height 30
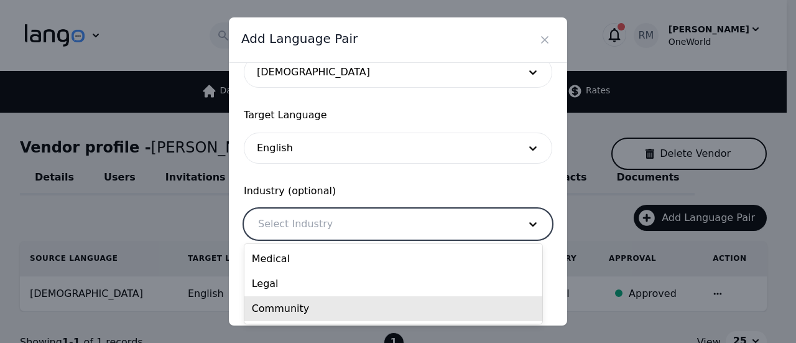
click at [296, 300] on div "Community" at bounding box center [393, 308] width 298 height 25
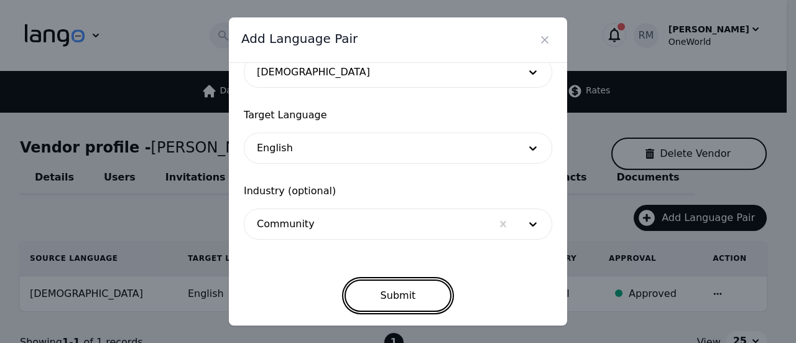
click at [408, 299] on button "Submit" at bounding box center [398, 295] width 108 height 32
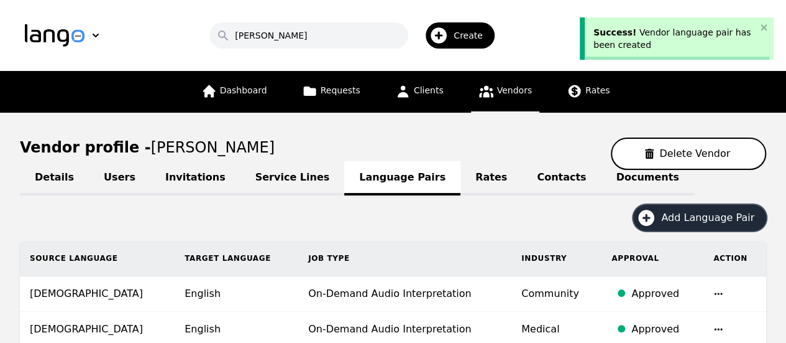
click at [676, 213] on span "Add Language Pair" at bounding box center [712, 217] width 102 height 15
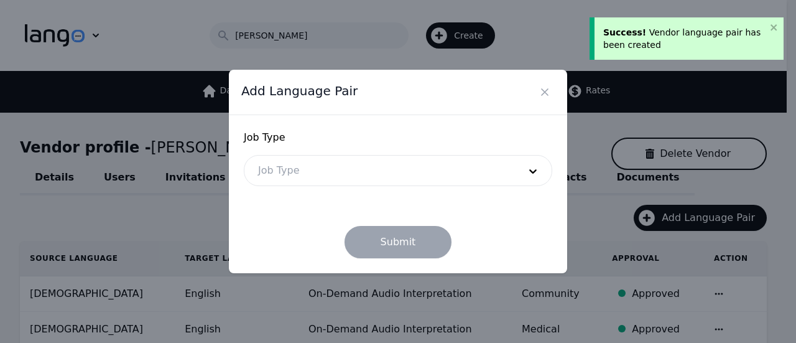
click at [426, 180] on div at bounding box center [379, 170] width 270 height 30
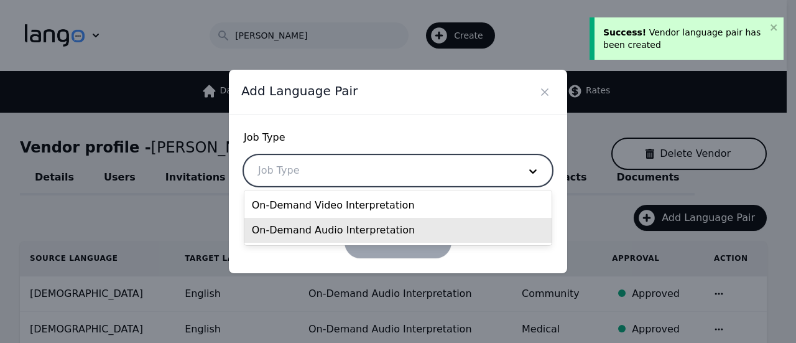
click at [364, 236] on div "On-Demand Audio Interpretation" at bounding box center [398, 230] width 308 height 25
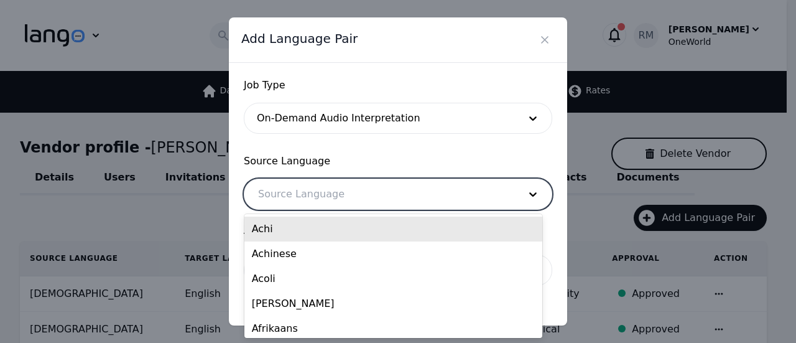
click at [329, 196] on div at bounding box center [379, 194] width 270 height 30
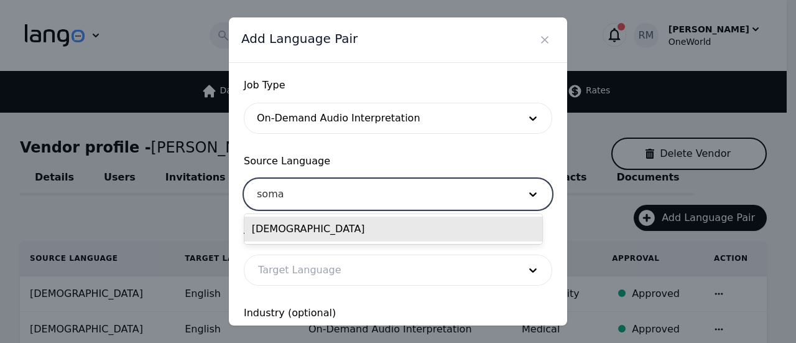
type input "somal"
click at [320, 232] on div "[DEMOGRAPHIC_DATA]" at bounding box center [393, 228] width 298 height 25
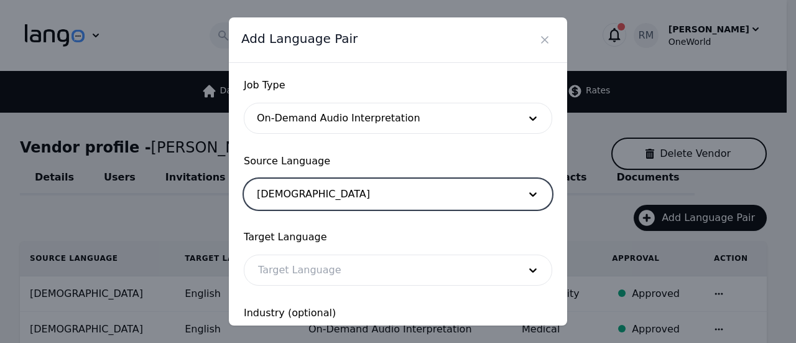
click at [306, 274] on div at bounding box center [379, 270] width 270 height 30
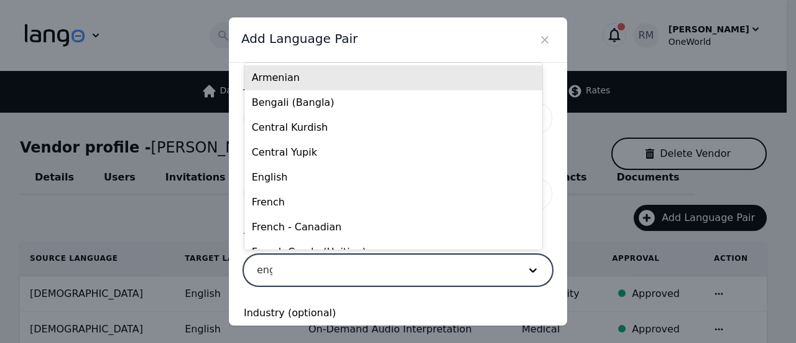
type input "engl"
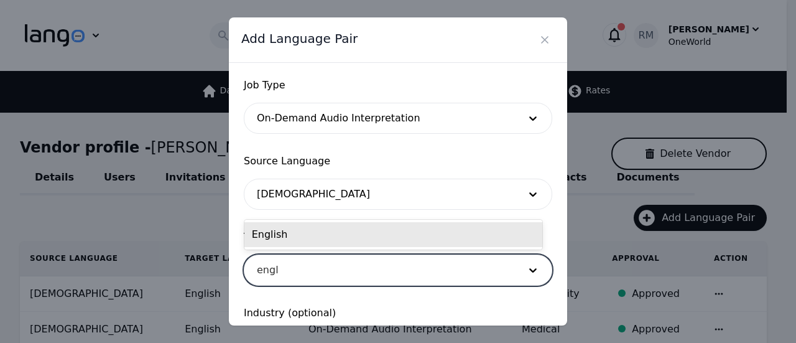
click at [302, 237] on div "English" at bounding box center [393, 234] width 298 height 25
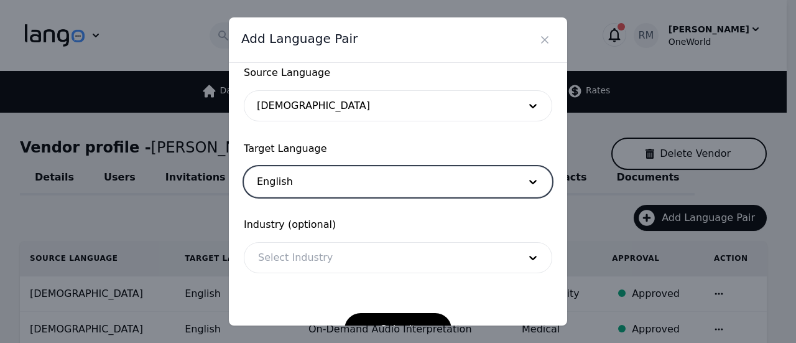
scroll to position [122, 0]
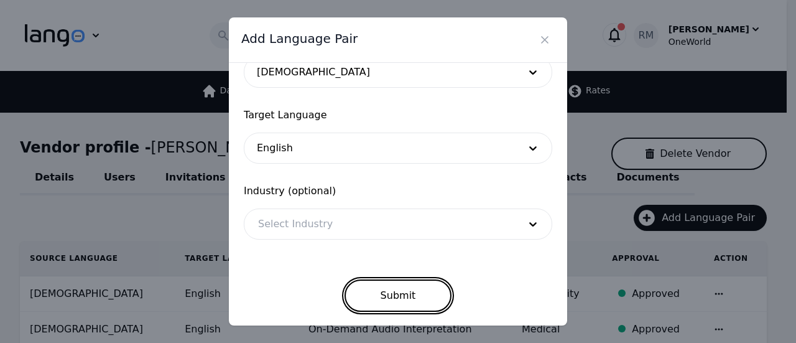
drag, startPoint x: 399, startPoint y: 297, endPoint x: 409, endPoint y: 298, distance: 10.0
click at [399, 297] on button "Submit" at bounding box center [398, 295] width 108 height 32
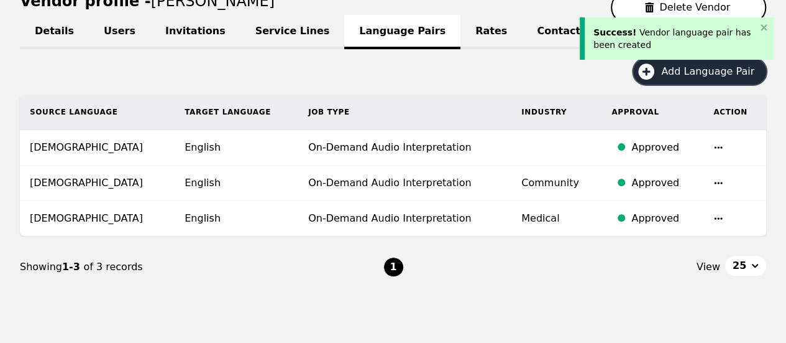
scroll to position [117, 0]
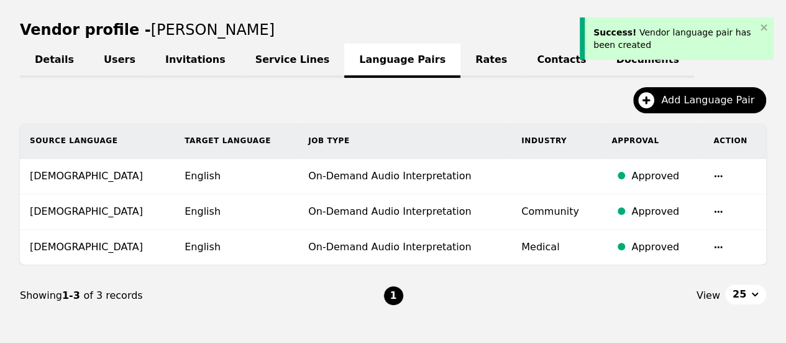
click at [768, 21] on div "Success! Vendor language pair has been created" at bounding box center [677, 38] width 194 height 42
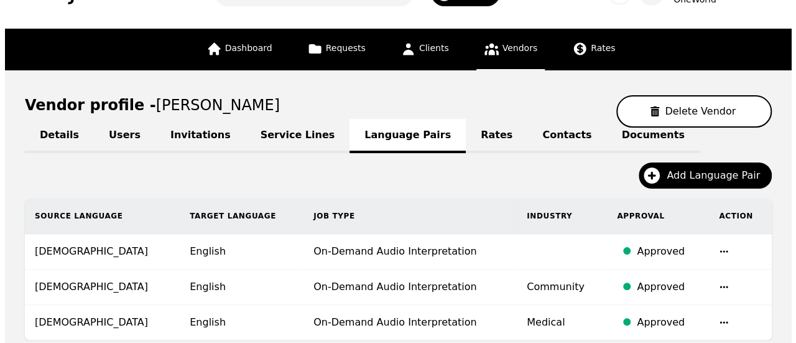
scroll to position [0, 0]
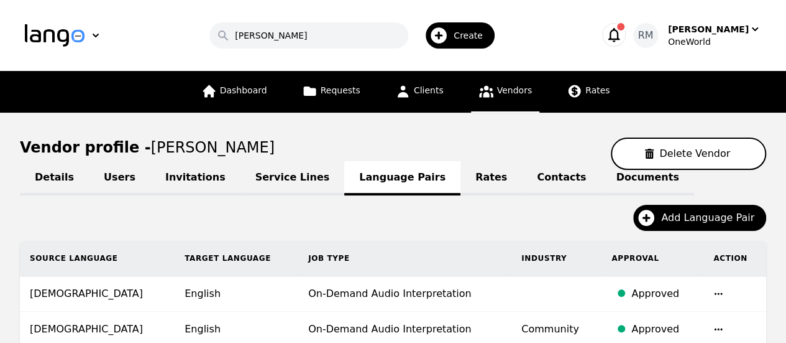
click at [515, 90] on span "Vendors" at bounding box center [514, 90] width 35 height 10
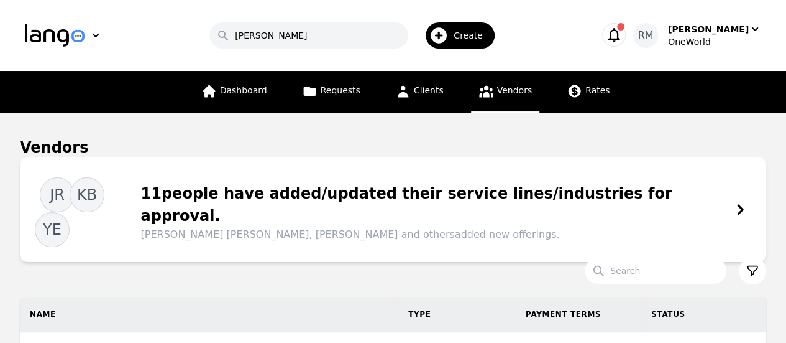
click at [472, 25] on div "Create" at bounding box center [460, 35] width 69 height 26
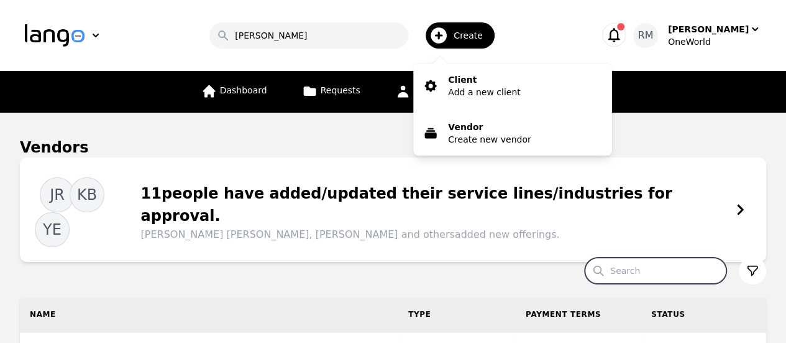
click at [660, 257] on input "Search" at bounding box center [656, 270] width 142 height 26
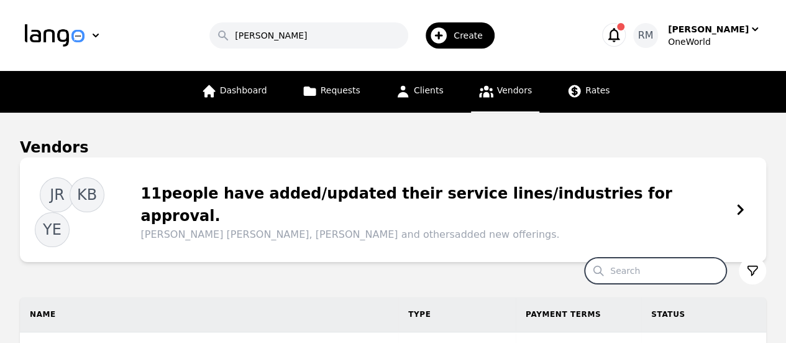
paste input "Abdullahi"
type input "Abdullahi"
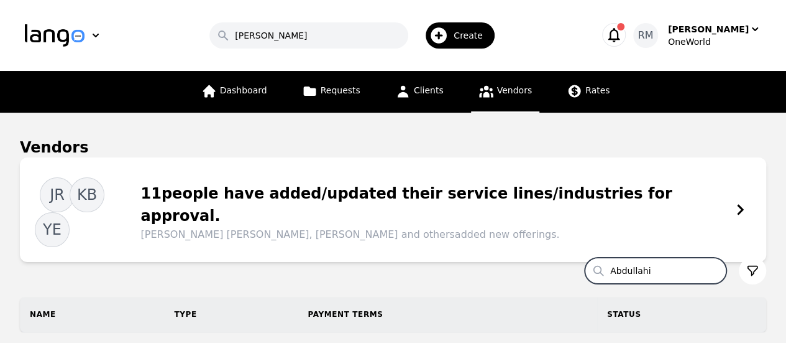
click at [461, 39] on div "Create" at bounding box center [460, 35] width 69 height 26
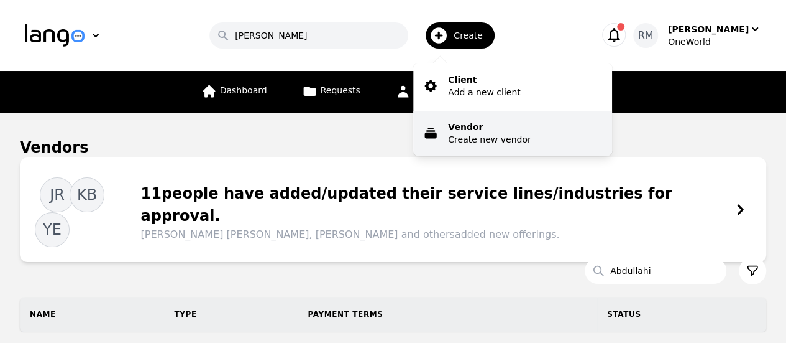
click at [478, 137] on p "Create new vendor" at bounding box center [489, 139] width 83 height 12
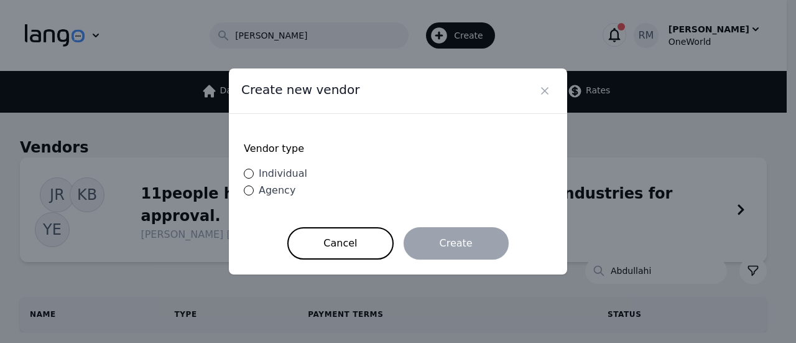
click at [272, 176] on span "Individual" at bounding box center [283, 173] width 48 height 12
click at [254, 176] on input "Individual" at bounding box center [249, 173] width 10 height 10
radio input "true"
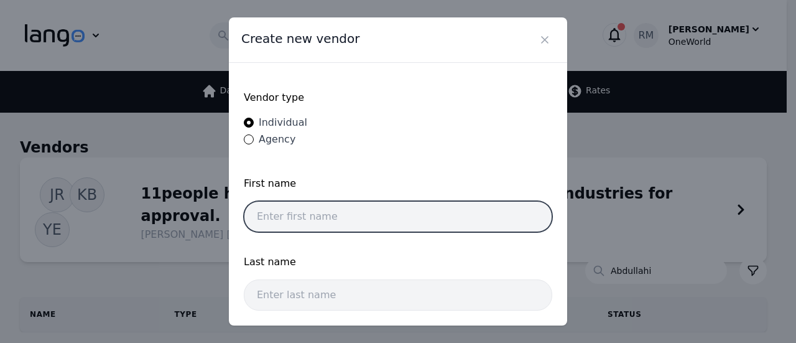
click at [341, 201] on input "text" at bounding box center [398, 216] width 308 height 31
paste input "Abdullahi"
type input "Abdullahi"
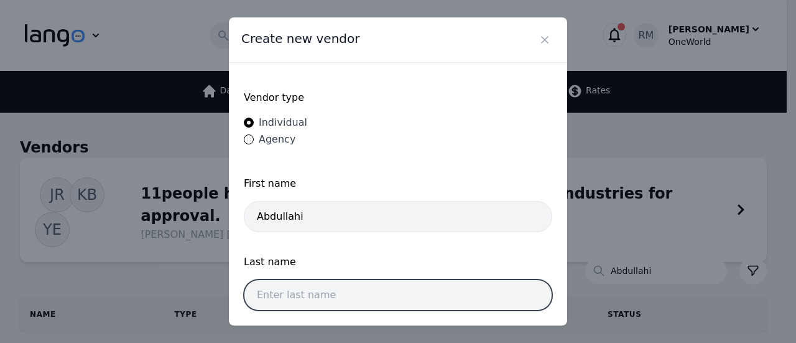
click at [329, 280] on input "text" at bounding box center [398, 294] width 308 height 31
paste input "[PERSON_NAME]"
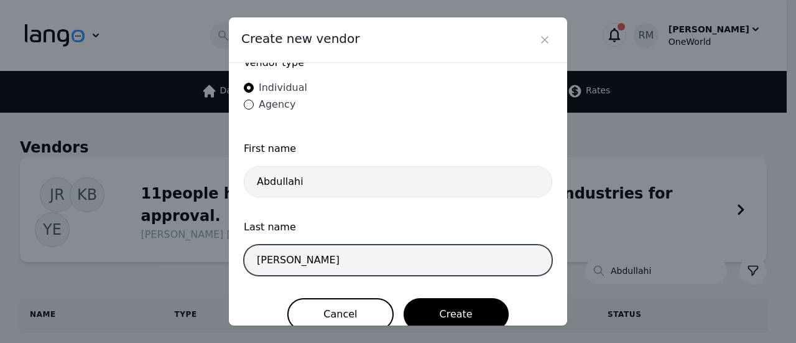
scroll to position [50, 0]
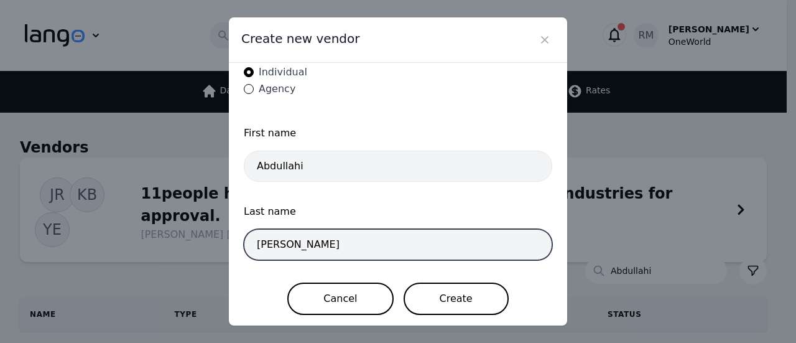
type input "[PERSON_NAME]"
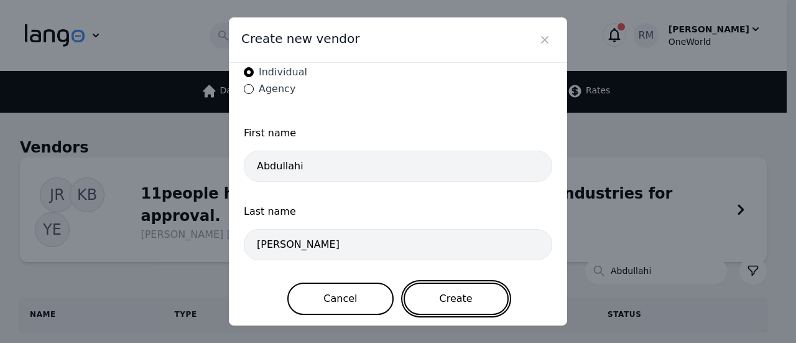
click at [445, 303] on button "Create" at bounding box center [455, 298] width 105 height 32
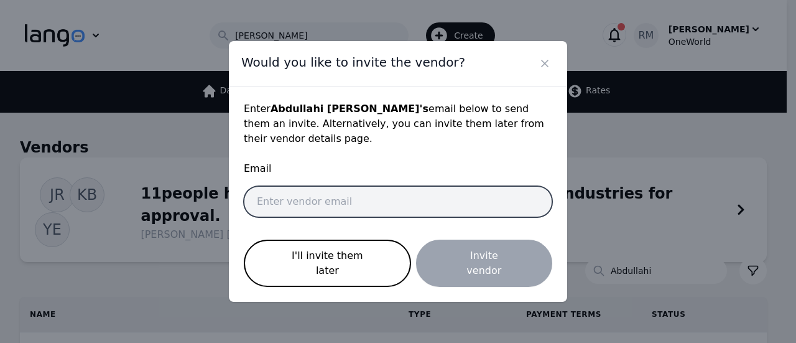
click at [380, 210] on input "email" at bounding box center [398, 201] width 308 height 31
paste input "[EMAIL_ADDRESS][DOMAIN_NAME]"
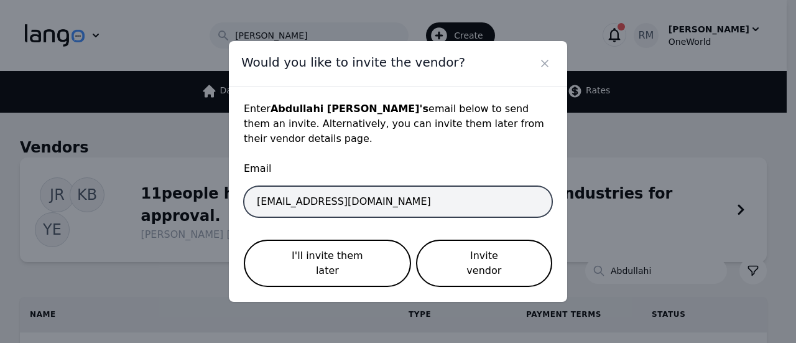
type input "[EMAIL_ADDRESS][DOMAIN_NAME]"
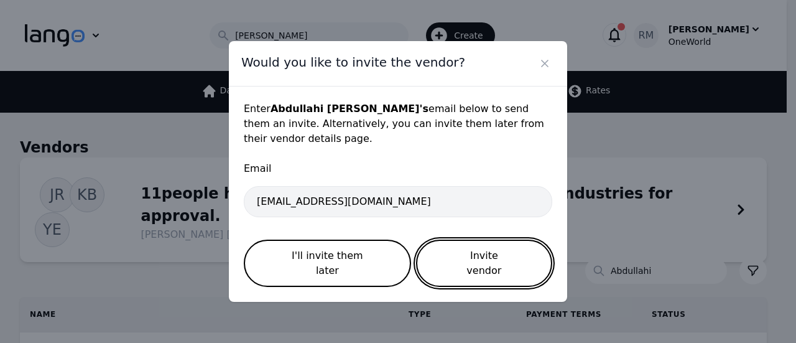
click at [509, 270] on button "Invite vendor" at bounding box center [484, 262] width 136 height 47
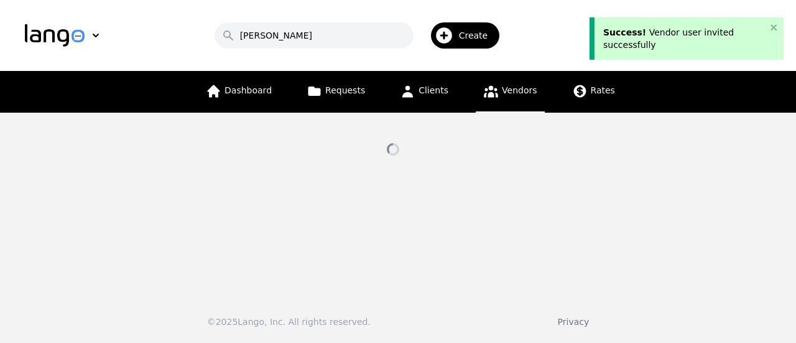
select select "active"
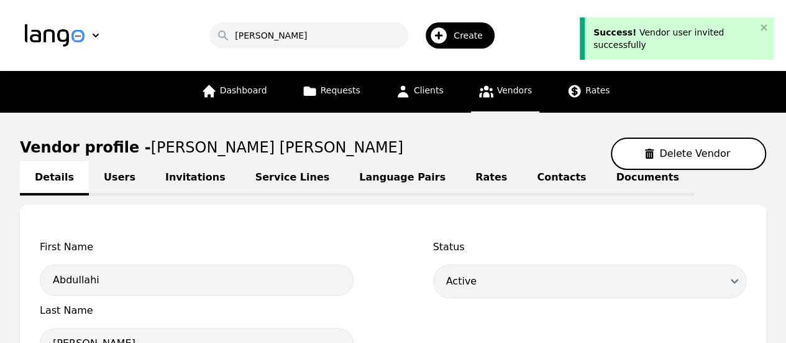
click at [358, 180] on link "Language Pairs" at bounding box center [402, 178] width 116 height 34
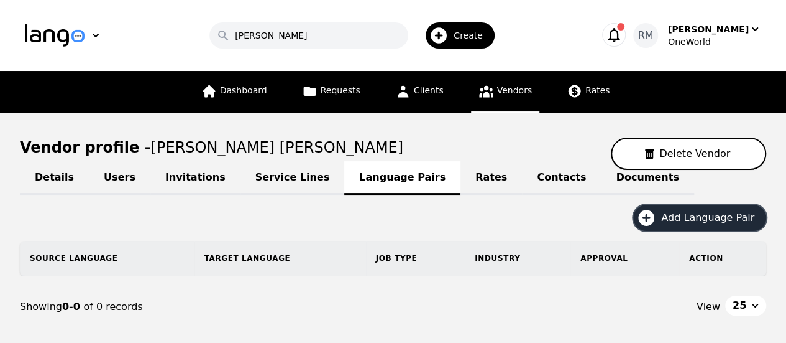
click at [691, 221] on span "Add Language Pair" at bounding box center [712, 217] width 102 height 15
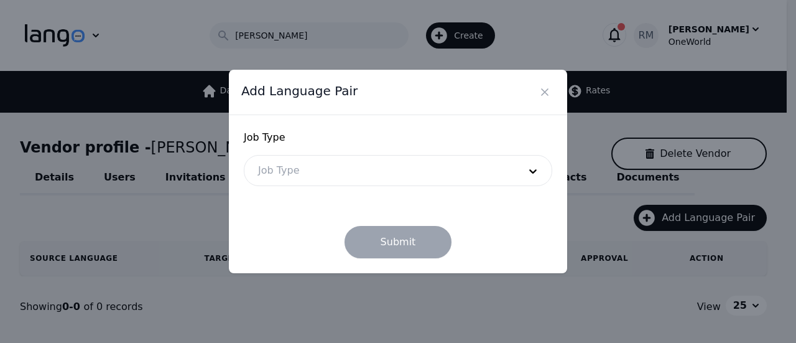
click at [280, 165] on div at bounding box center [379, 170] width 270 height 30
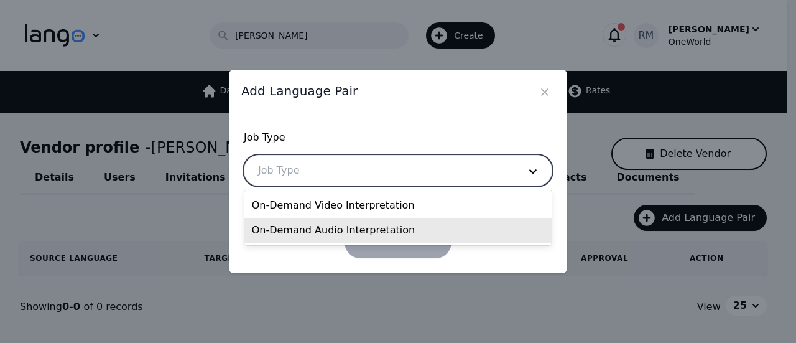
click at [306, 227] on div "On-Demand Audio Interpretation" at bounding box center [398, 230] width 308 height 25
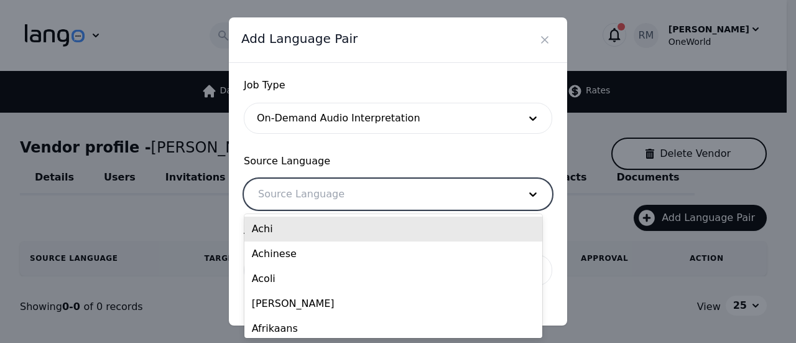
click at [339, 197] on div at bounding box center [379, 194] width 270 height 30
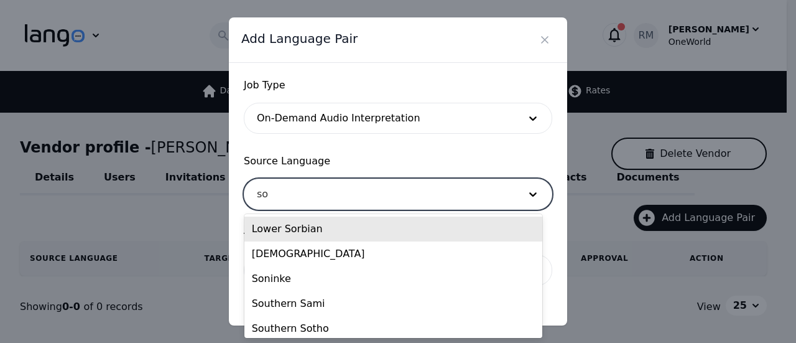
type input "som"
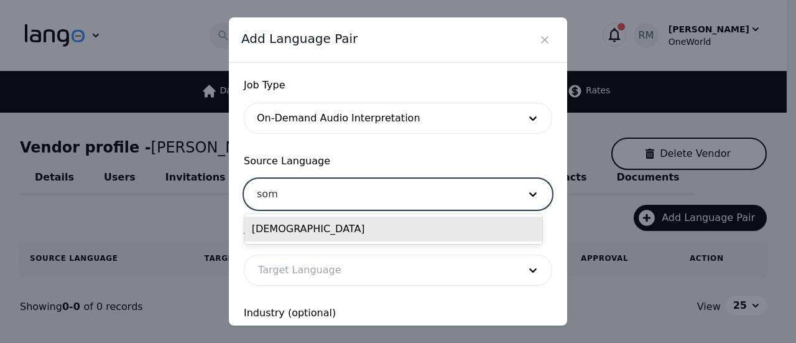
click at [320, 232] on div "[DEMOGRAPHIC_DATA]" at bounding box center [393, 228] width 298 height 25
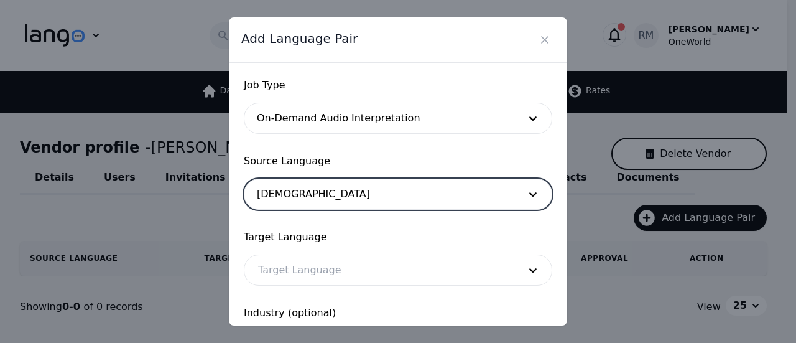
click at [295, 274] on div at bounding box center [379, 270] width 270 height 30
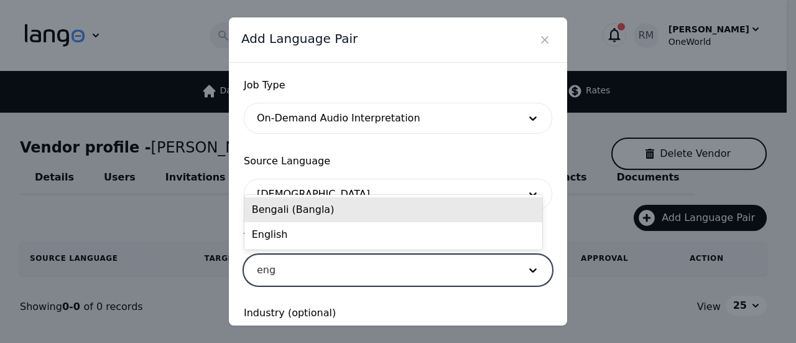
type input "engl"
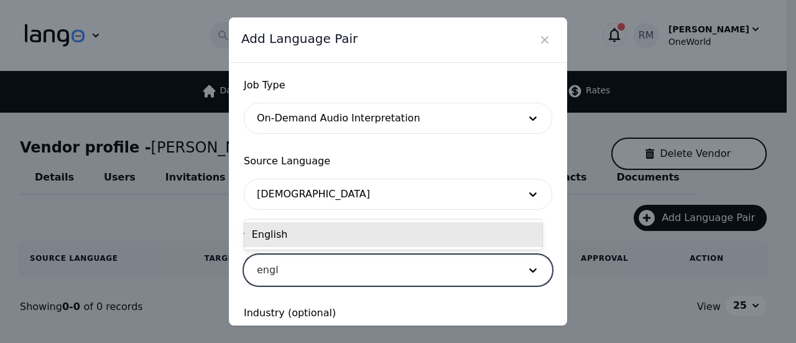
click at [308, 233] on div "English" at bounding box center [393, 234] width 298 height 25
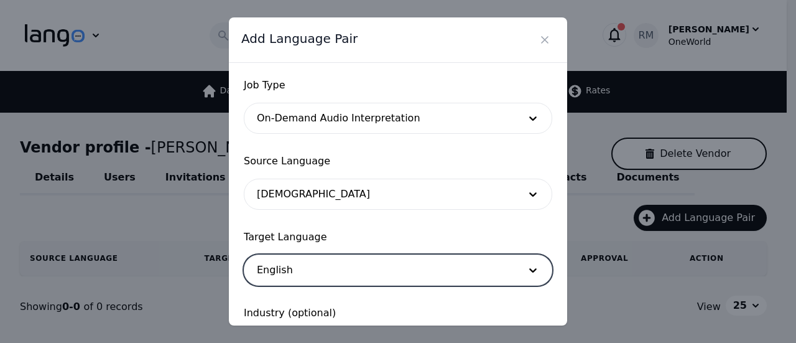
scroll to position [122, 0]
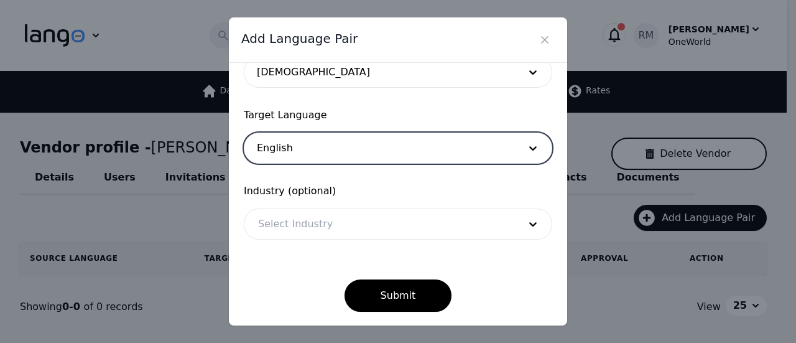
click at [377, 209] on div "Select Industry" at bounding box center [397, 224] width 307 height 30
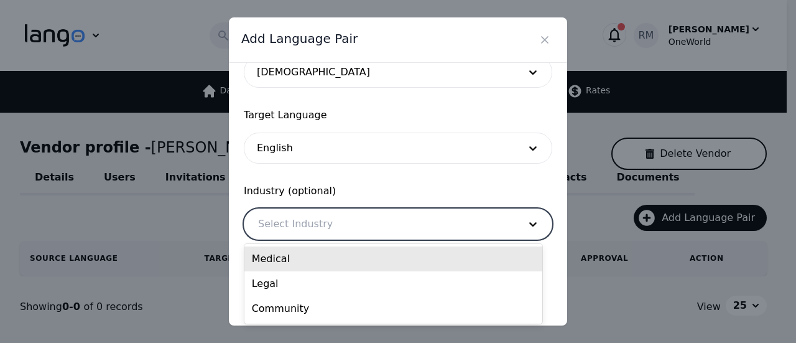
click at [340, 253] on div "Medical" at bounding box center [393, 258] width 298 height 25
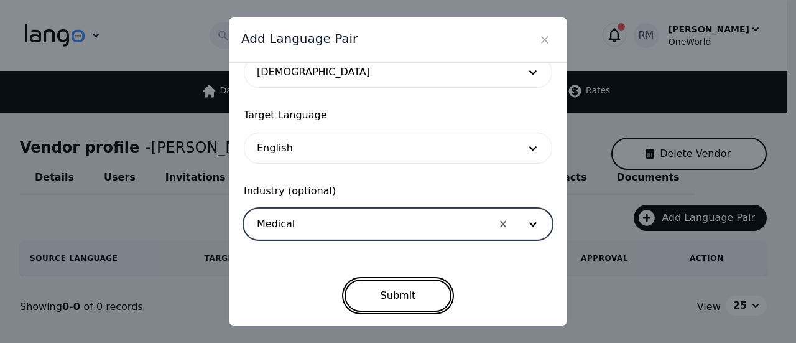
click at [410, 292] on button "Submit" at bounding box center [398, 295] width 108 height 32
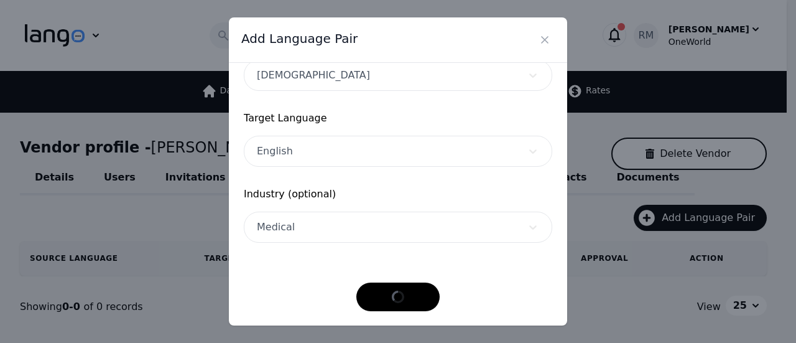
scroll to position [118, 0]
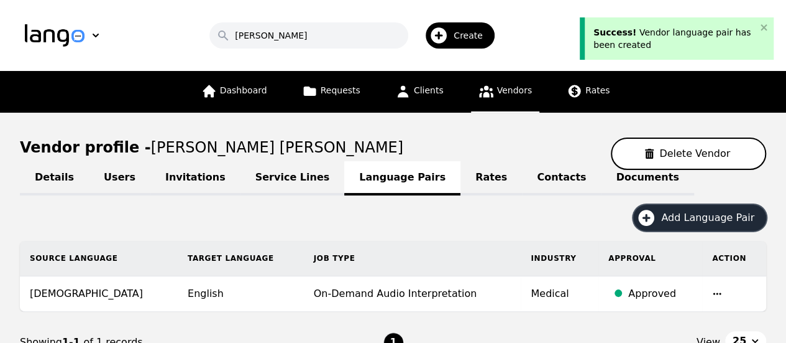
click at [694, 221] on span "Add Language Pair" at bounding box center [712, 217] width 102 height 15
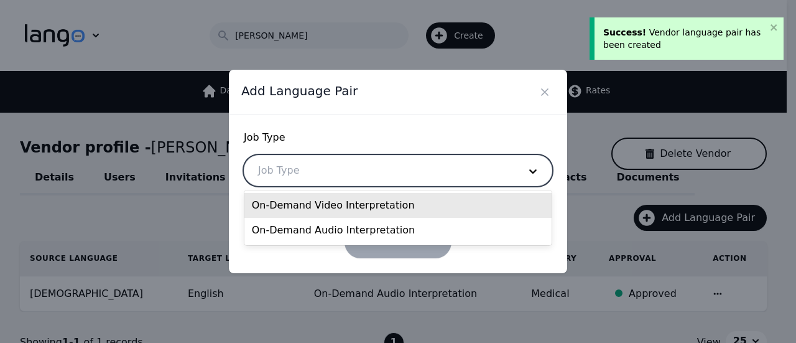
drag, startPoint x: 286, startPoint y: 168, endPoint x: 300, endPoint y: 173, distance: 15.1
click at [289, 175] on div at bounding box center [379, 170] width 270 height 30
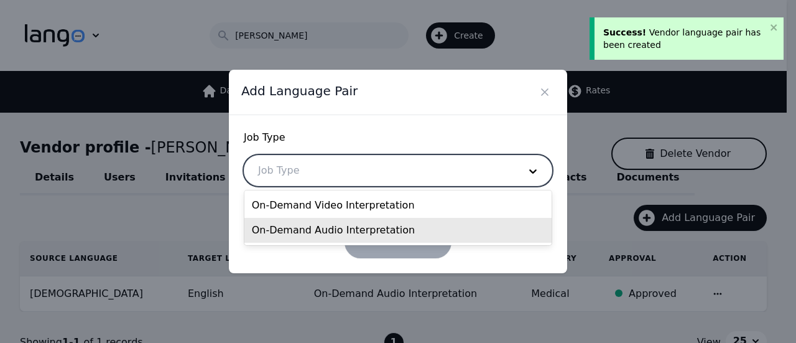
drag, startPoint x: 323, startPoint y: 231, endPoint x: 329, endPoint y: 225, distance: 8.4
click at [329, 225] on div "On-Demand Audio Interpretation" at bounding box center [398, 230] width 308 height 25
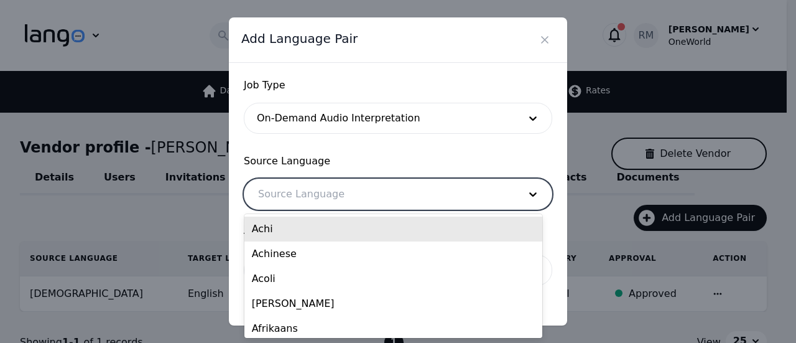
click at [317, 192] on div at bounding box center [379, 194] width 270 height 30
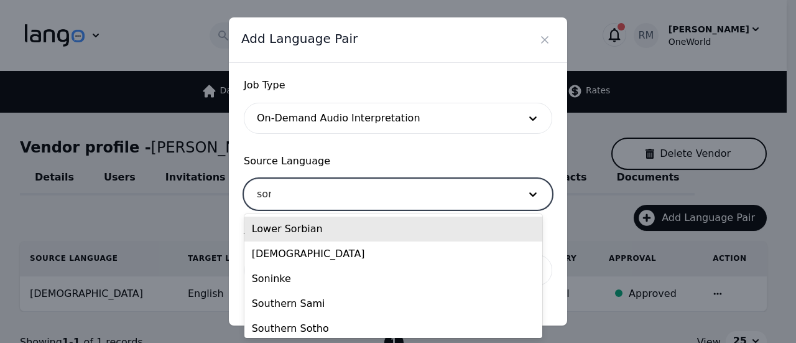
type input "soma"
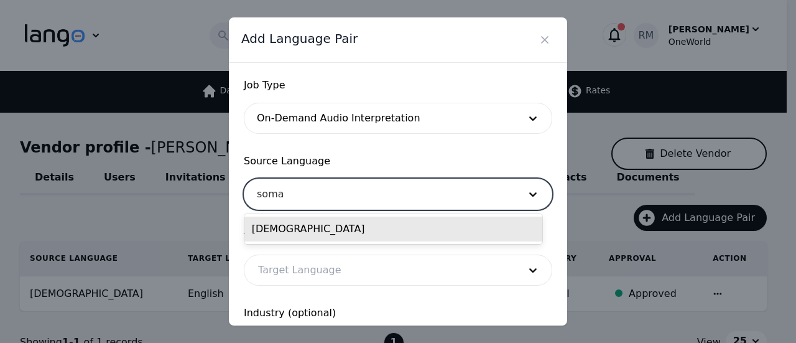
click at [410, 223] on div "[DEMOGRAPHIC_DATA]" at bounding box center [393, 228] width 298 height 25
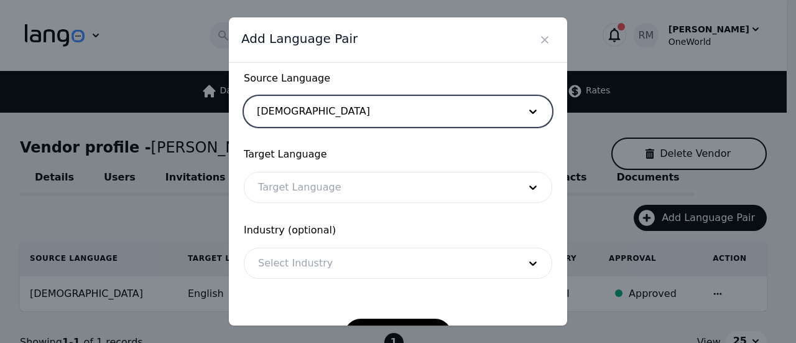
scroll to position [122, 0]
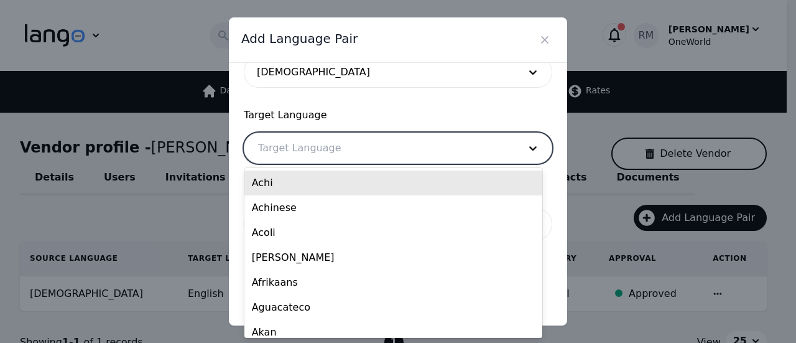
click at [336, 150] on div at bounding box center [379, 148] width 270 height 30
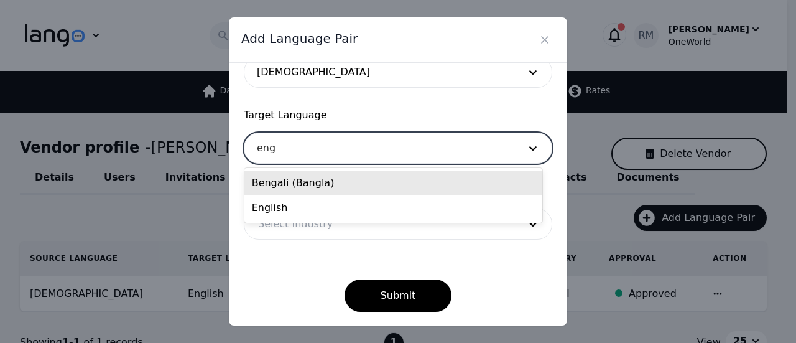
type input "engl"
click at [383, 180] on div "English" at bounding box center [393, 182] width 298 height 25
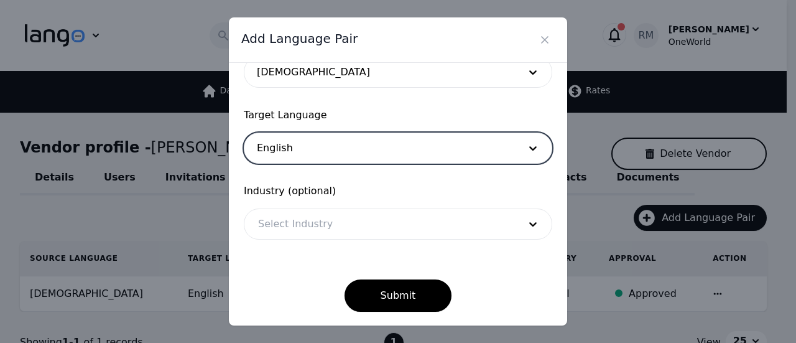
click at [341, 214] on div at bounding box center [379, 224] width 270 height 30
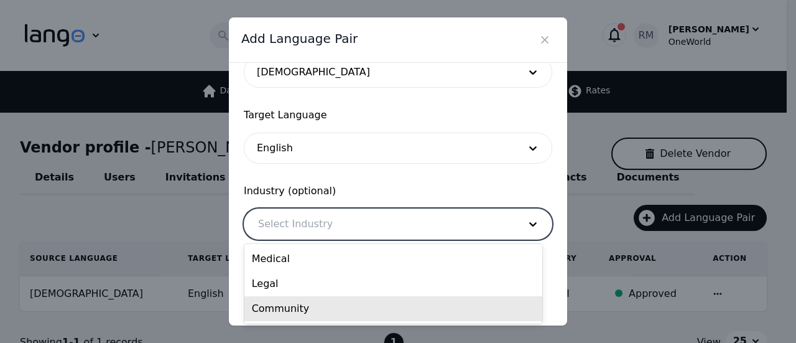
click at [315, 305] on div "Community" at bounding box center [393, 308] width 298 height 25
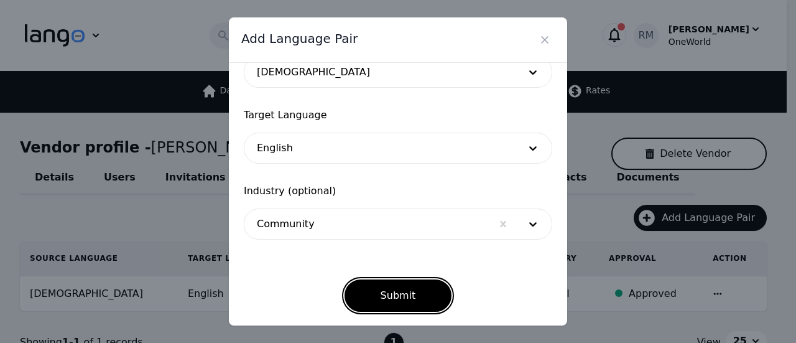
click at [407, 280] on button "Submit" at bounding box center [398, 295] width 108 height 32
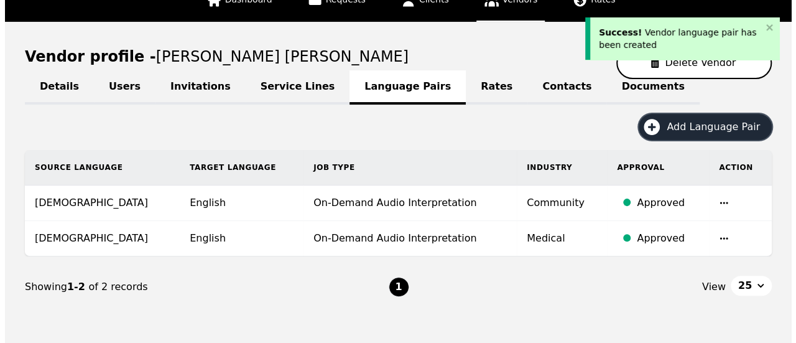
scroll to position [144, 0]
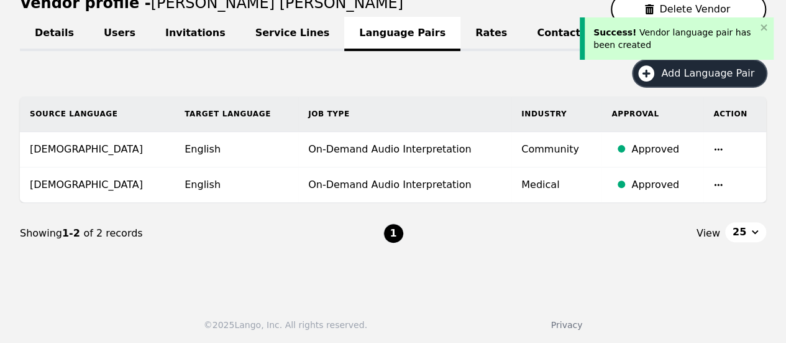
click at [677, 66] on span "Add Language Pair" at bounding box center [712, 73] width 102 height 15
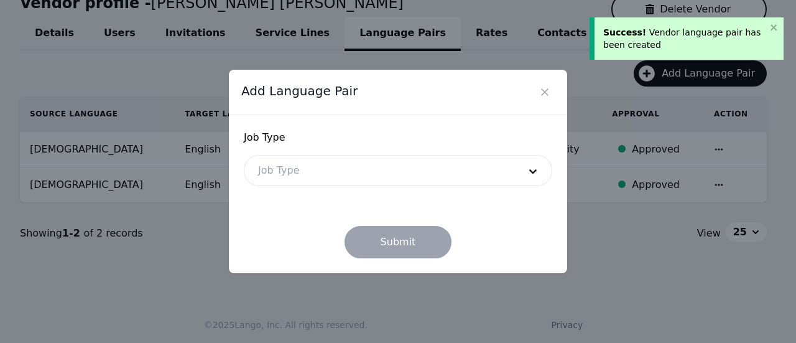
click at [269, 169] on div at bounding box center [379, 170] width 270 height 30
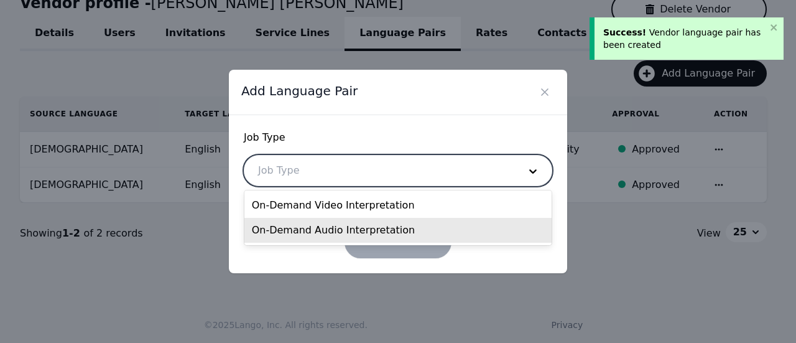
click at [305, 242] on div "On-Demand Audio Interpretation" at bounding box center [398, 230] width 308 height 25
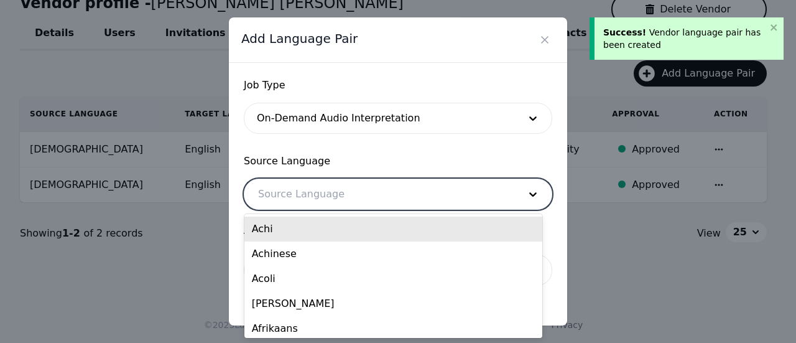
click at [320, 202] on div at bounding box center [379, 194] width 270 height 30
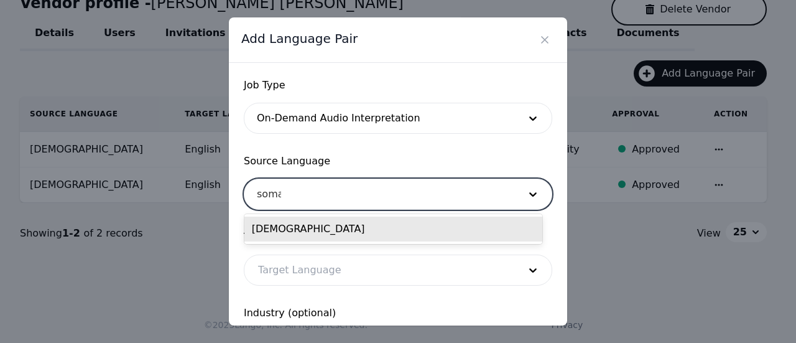
type input "somal"
click at [297, 234] on div "[DEMOGRAPHIC_DATA]" at bounding box center [393, 228] width 298 height 25
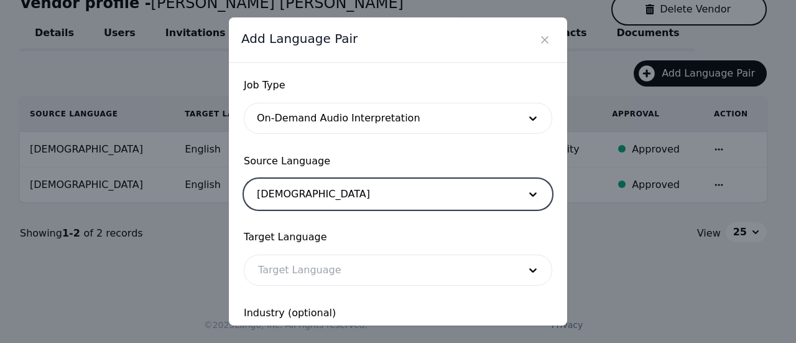
click at [311, 282] on div at bounding box center [379, 270] width 270 height 30
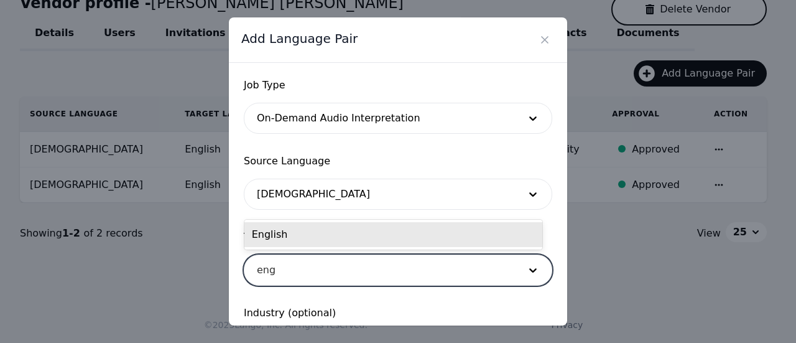
type input "engl"
click at [298, 229] on div "English" at bounding box center [393, 234] width 298 height 25
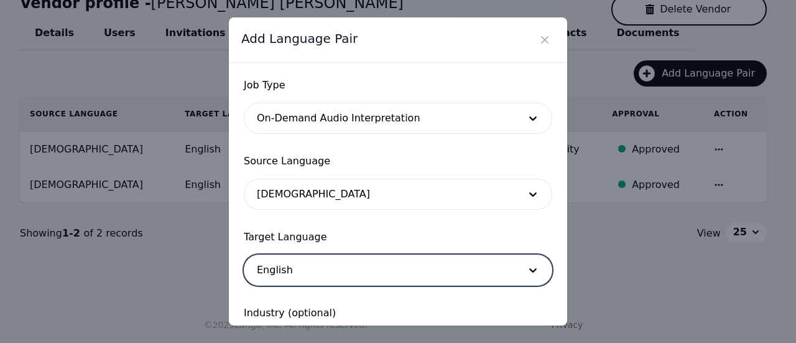
scroll to position [122, 0]
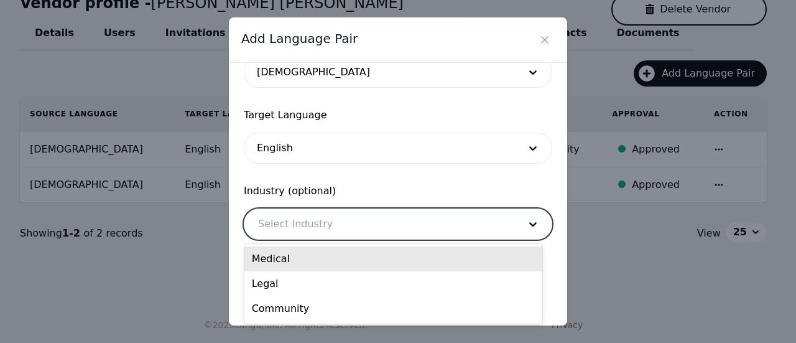
click at [312, 224] on div at bounding box center [379, 224] width 270 height 30
click at [552, 229] on div "Job Type On-Demand Audio Interpretation Source Language Somali Target Language …" at bounding box center [398, 194] width 338 height 263
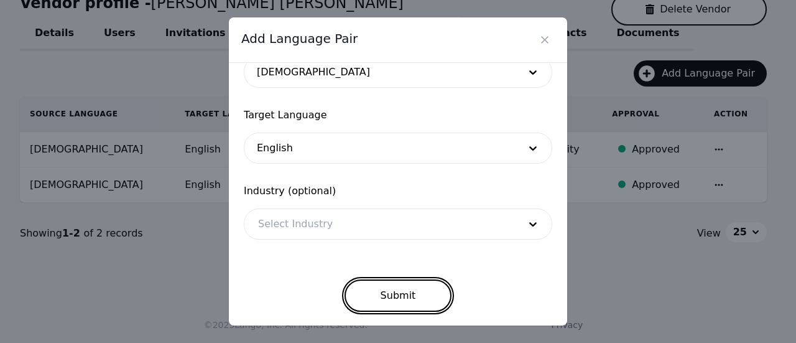
click at [412, 296] on button "Submit" at bounding box center [398, 295] width 108 height 32
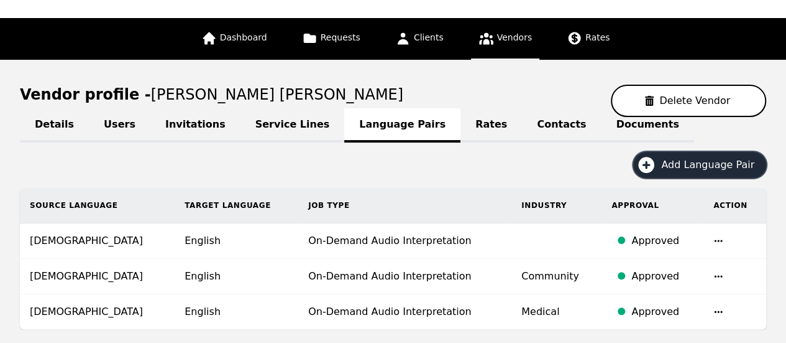
scroll to position [0, 0]
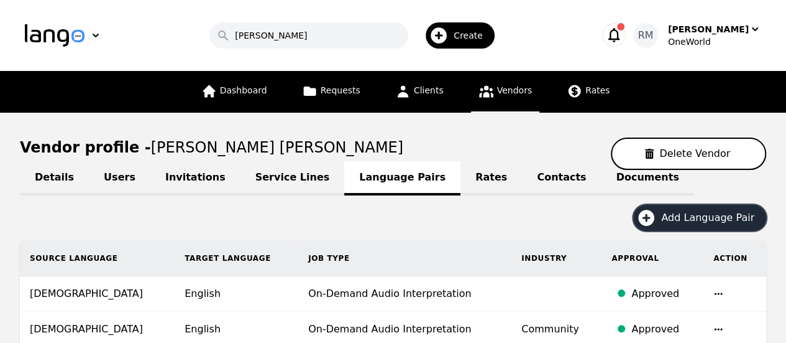
click at [463, 35] on span "Create" at bounding box center [473, 35] width 38 height 12
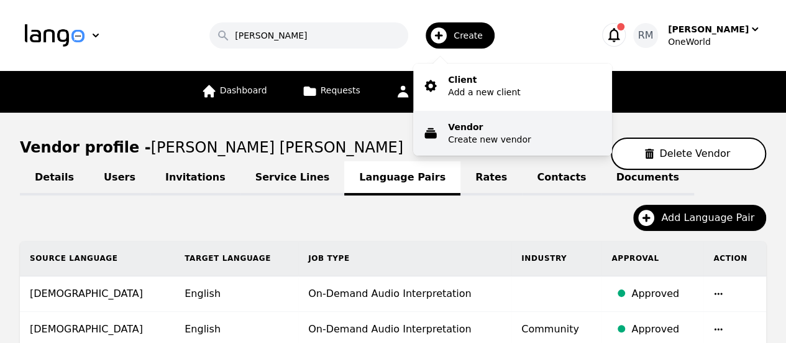
click at [496, 139] on p "Create new vendor" at bounding box center [489, 139] width 83 height 12
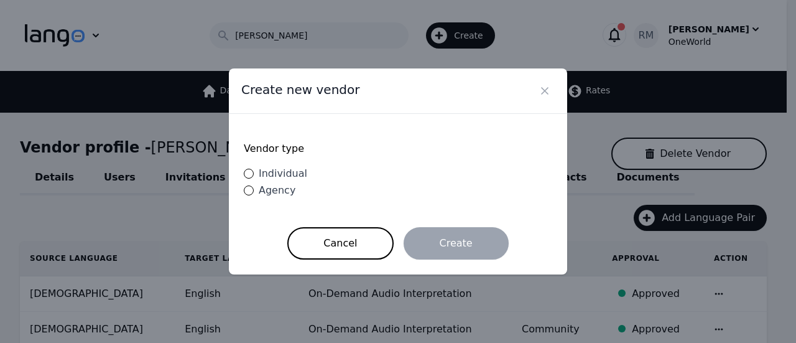
click at [271, 170] on span "Individual" at bounding box center [283, 173] width 48 height 12
click at [254, 170] on input "Individual" at bounding box center [249, 173] width 10 height 10
radio input "true"
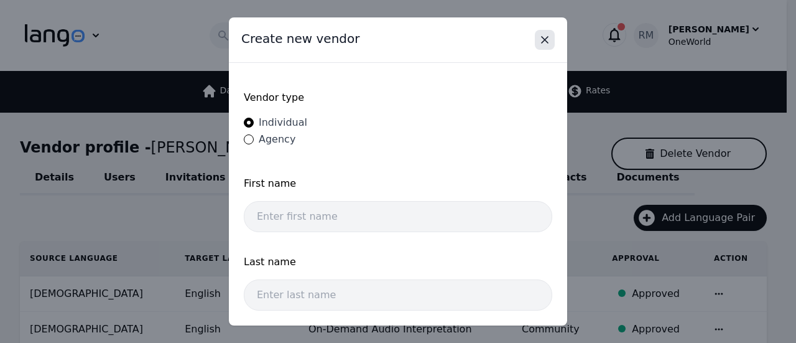
click at [545, 42] on icon "Close" at bounding box center [544, 40] width 12 height 12
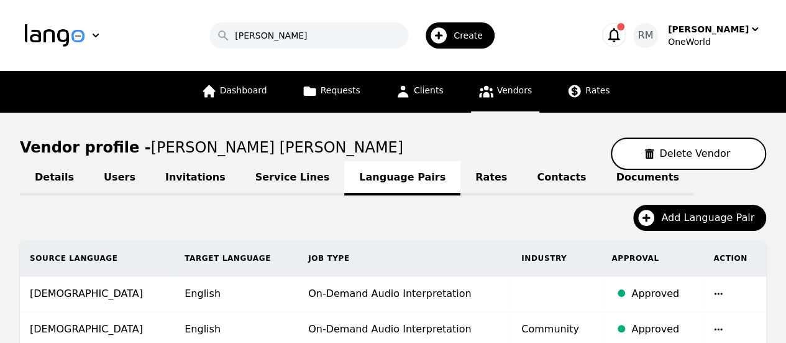
click at [510, 88] on span "Vendors" at bounding box center [514, 90] width 35 height 10
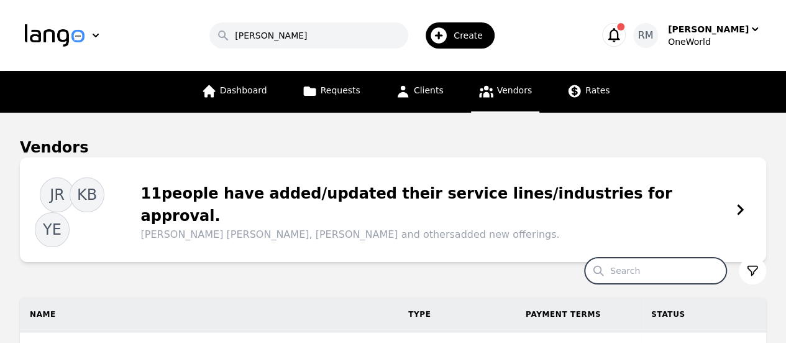
click at [658, 257] on input "Search" at bounding box center [656, 270] width 142 height 26
paste input "Bashir"
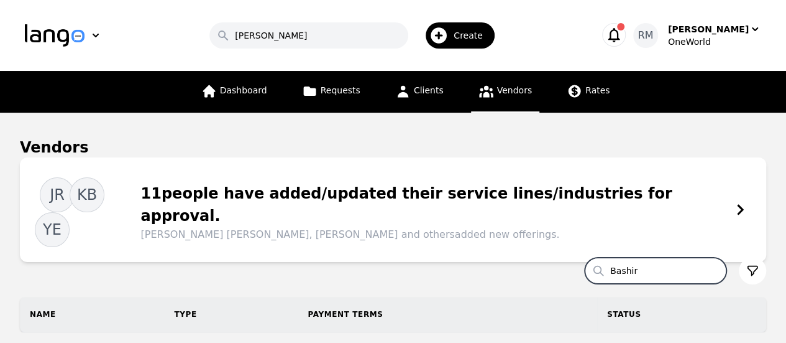
type input "Bashir"
drag, startPoint x: 448, startPoint y: 30, endPoint x: 448, endPoint y: 37, distance: 6.8
click at [447, 37] on icon "button" at bounding box center [439, 35] width 16 height 16
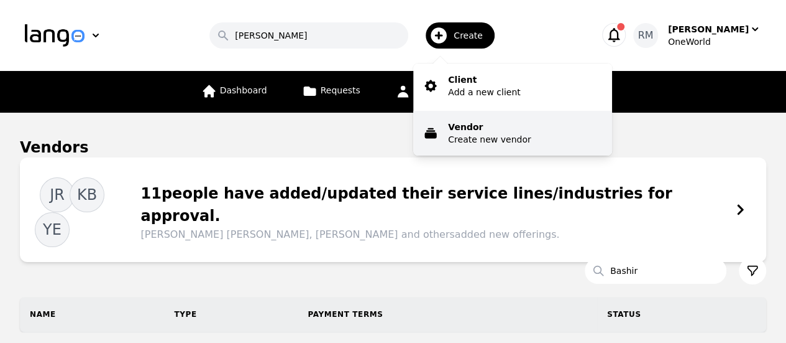
click at [489, 139] on p "Create new vendor" at bounding box center [489, 139] width 83 height 12
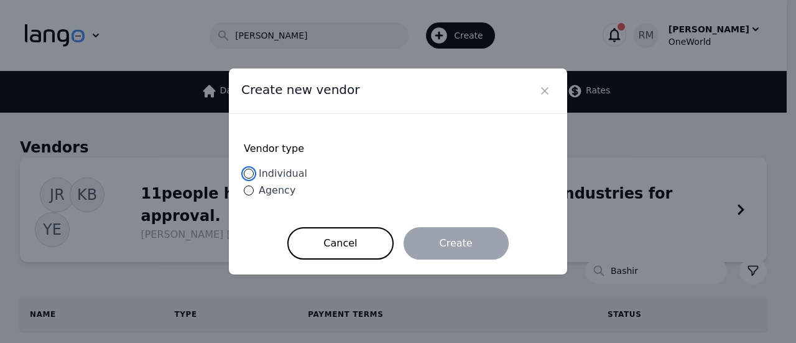
click at [247, 175] on input "Individual" at bounding box center [249, 173] width 10 height 10
radio input "true"
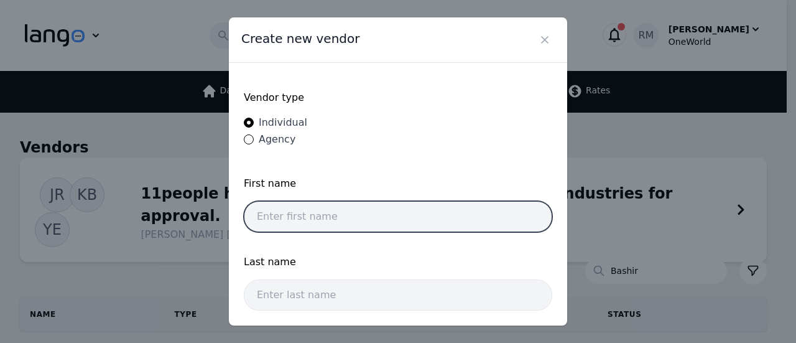
click at [314, 222] on input "text" at bounding box center [398, 216] width 308 height 31
paste input "Bashir"
type input "Bashir"
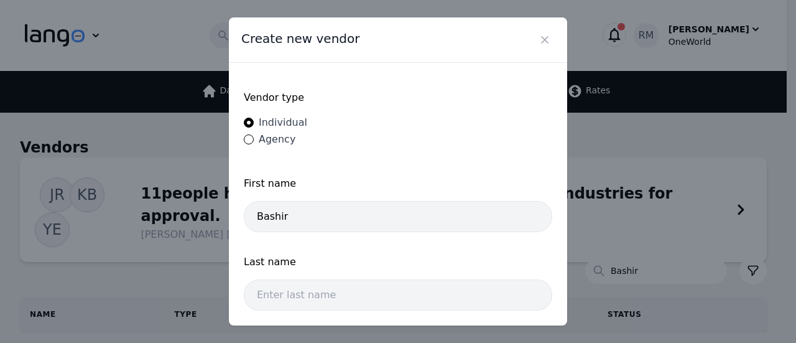
click at [335, 310] on div "Last name" at bounding box center [398, 285] width 308 height 63
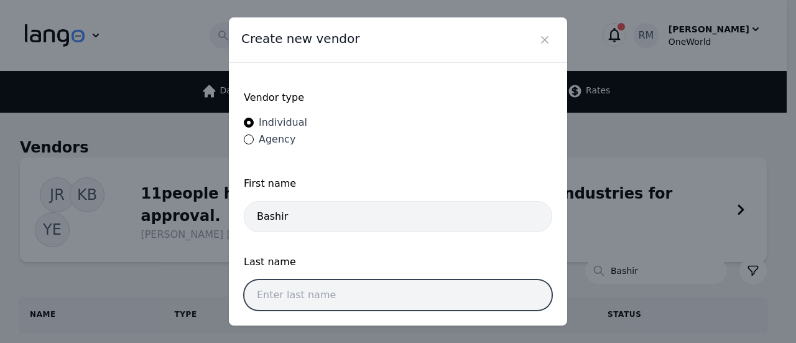
click at [336, 294] on input "text" at bounding box center [398, 294] width 308 height 31
paste input "[PERSON_NAME]"
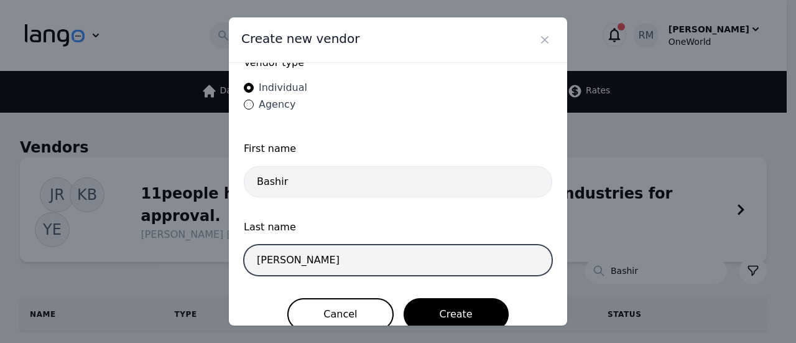
scroll to position [50, 0]
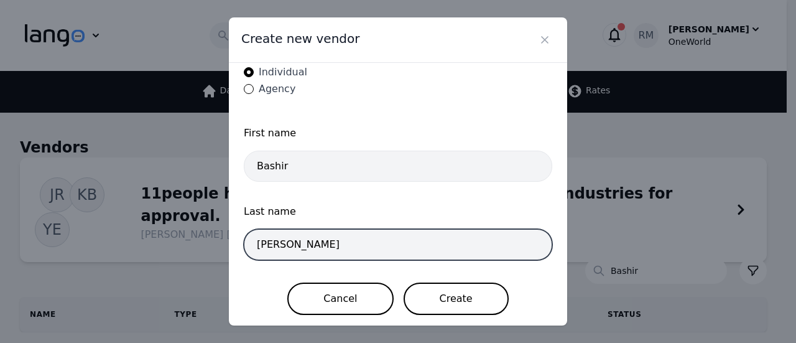
type input "[PERSON_NAME]"
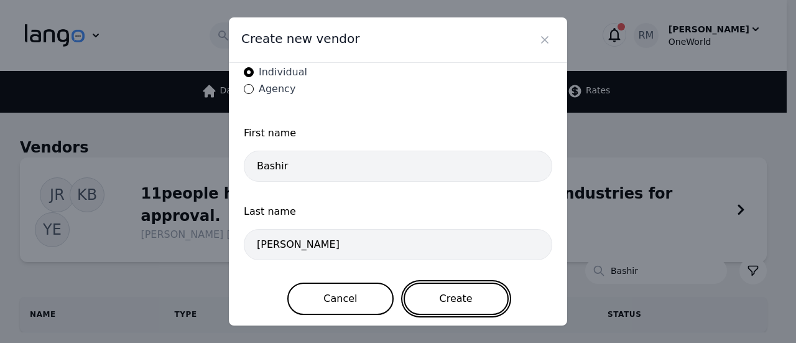
click at [456, 304] on button "Create" at bounding box center [455, 298] width 105 height 32
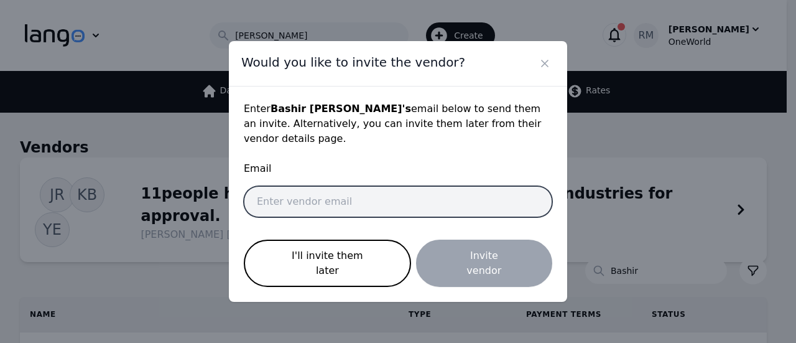
click at [293, 206] on input "email" at bounding box center [398, 201] width 308 height 31
paste input "[EMAIL_ADDRESS][DOMAIN_NAME]"
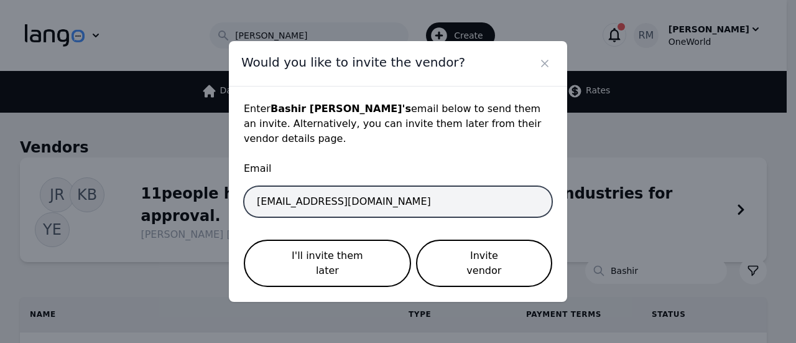
type input "[EMAIL_ADDRESS][DOMAIN_NAME]"
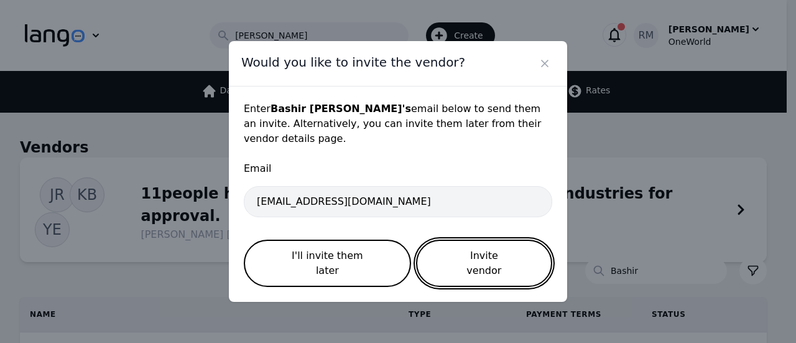
click at [510, 247] on button "Invite vendor" at bounding box center [484, 262] width 136 height 47
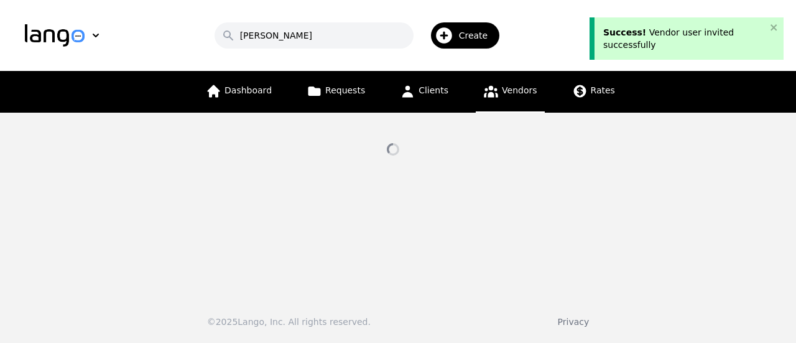
select select "active"
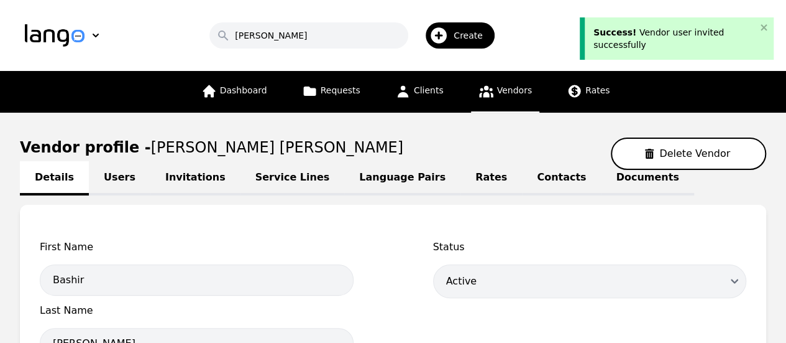
click at [492, 81] on link "Vendors" at bounding box center [505, 92] width 68 height 42
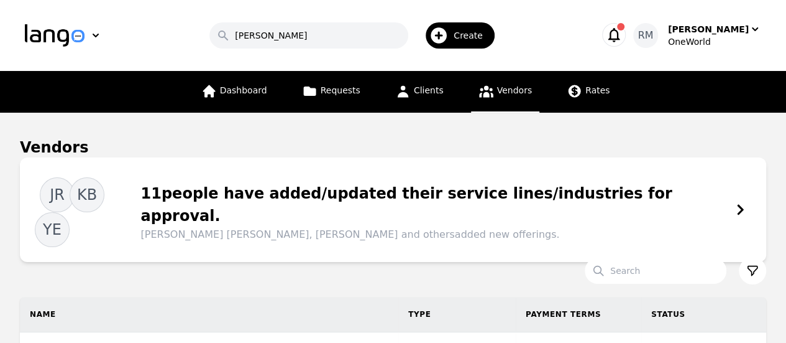
click at [492, 97] on link "Vendors" at bounding box center [505, 92] width 68 height 42
click at [671, 257] on input "Search" at bounding box center [656, 270] width 142 height 26
paste input "[EMAIL_ADDRESS][DOMAIN_NAME]"
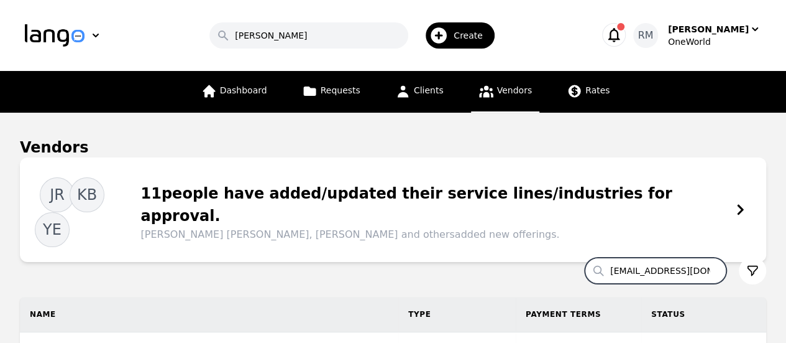
scroll to position [0, 14]
type input "[EMAIL_ADDRESS][DOMAIN_NAME]"
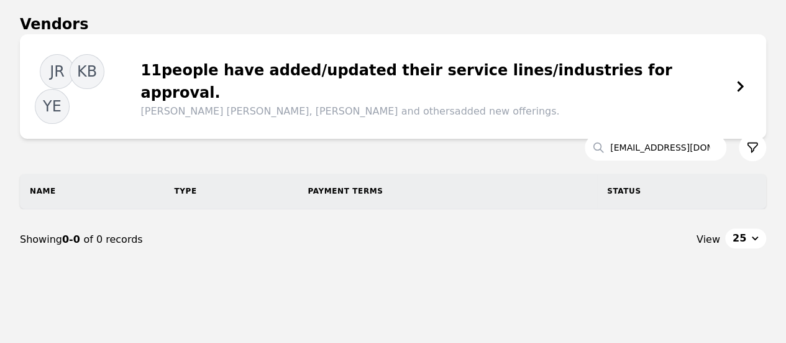
click at [566, 69] on div "11 people have added/updated their service lines/industries for approval. [PERS…" at bounding box center [433, 89] width 604 height 60
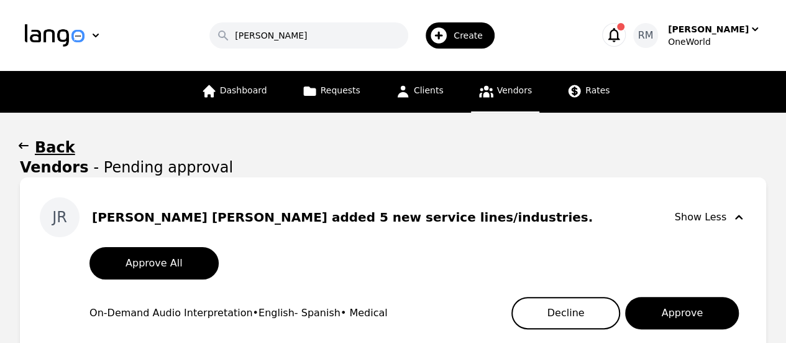
click at [507, 100] on link "Vendors" at bounding box center [505, 92] width 68 height 42
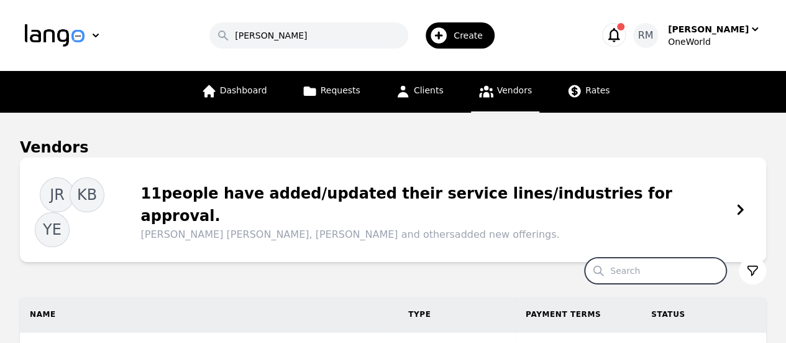
click at [652, 257] on input "Search" at bounding box center [656, 270] width 142 height 26
paste input "Bashir"
type input "Bashir"
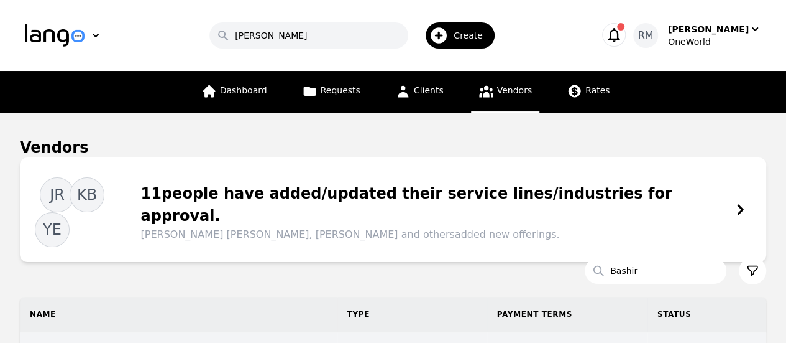
click at [106, 342] on span "[PERSON_NAME] [PERSON_NAME]" at bounding box center [179, 349] width 298 height 15
select select "active"
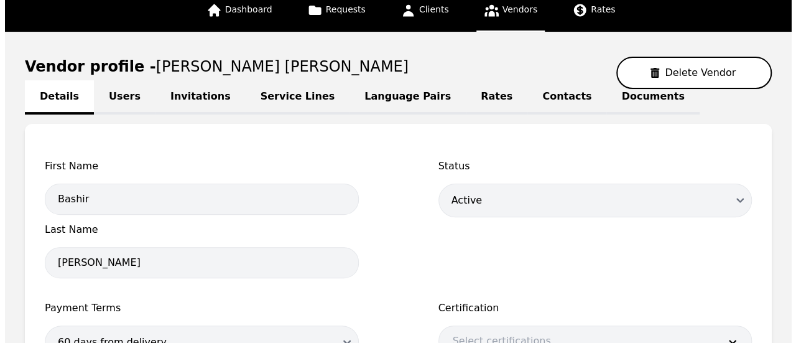
scroll to position [62, 0]
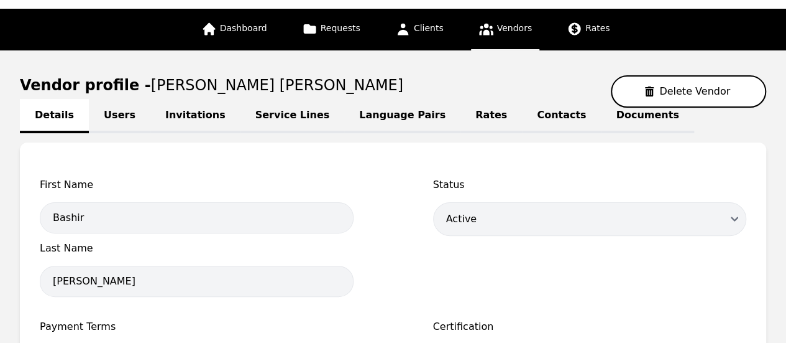
click at [382, 118] on link "Language Pairs" at bounding box center [402, 116] width 116 height 34
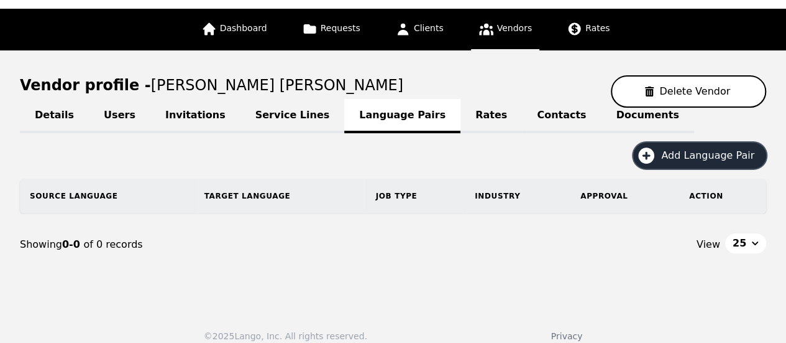
click at [705, 165] on button "Add Language Pair" at bounding box center [699, 155] width 133 height 26
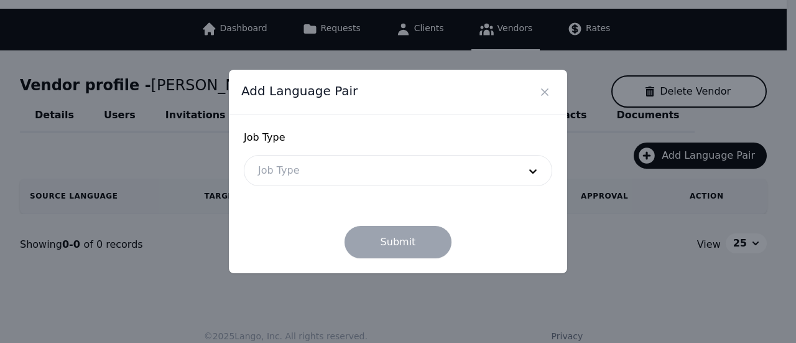
click at [356, 185] on div "Job Type" at bounding box center [398, 170] width 308 height 31
click at [359, 180] on div at bounding box center [379, 170] width 270 height 30
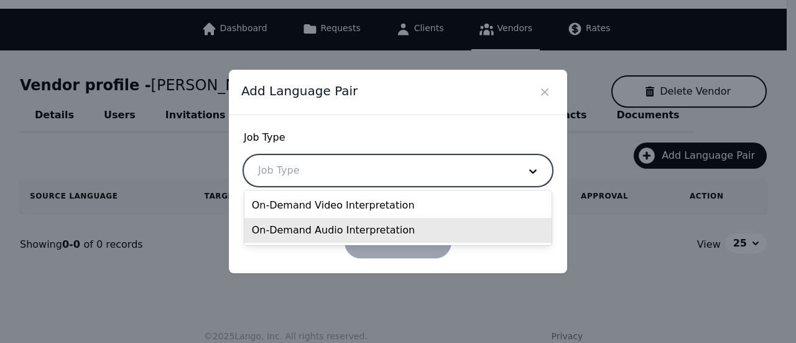
click at [331, 226] on div "On-Demand Audio Interpretation" at bounding box center [398, 230] width 308 height 25
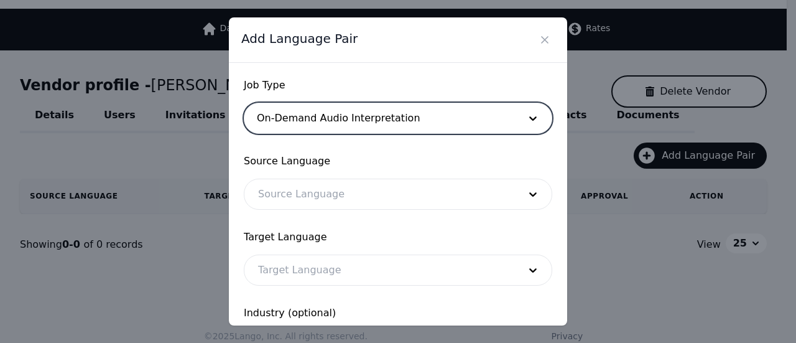
click at [328, 193] on div at bounding box center [379, 194] width 270 height 30
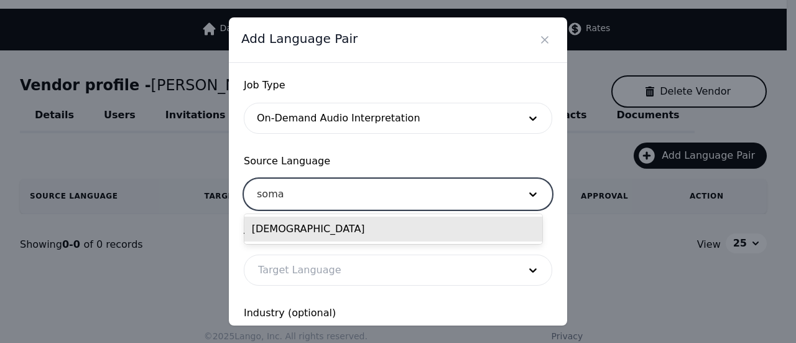
type input "somal"
click at [356, 219] on div "[DEMOGRAPHIC_DATA]" at bounding box center [393, 228] width 298 height 25
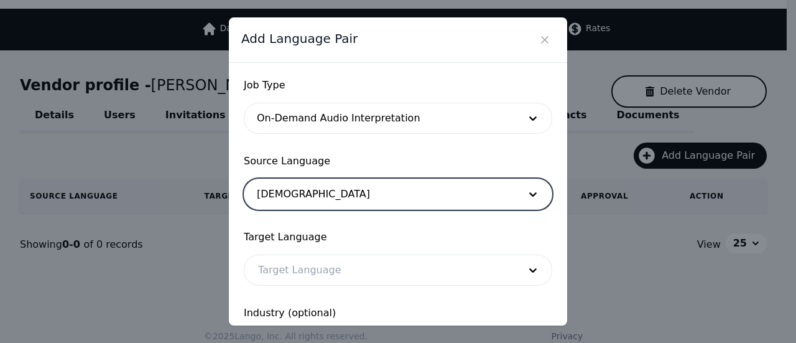
click at [308, 272] on div at bounding box center [379, 270] width 270 height 30
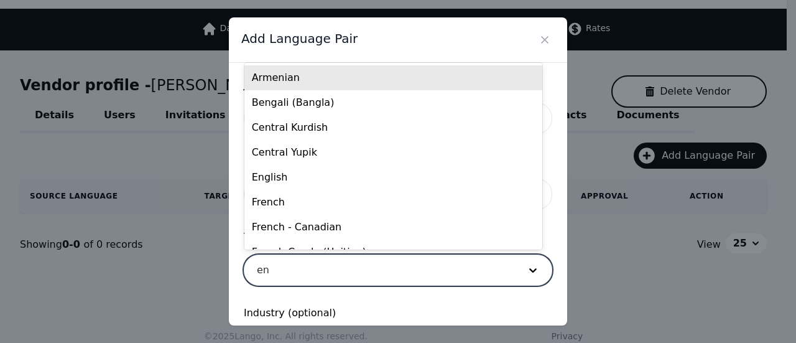
type input "eng"
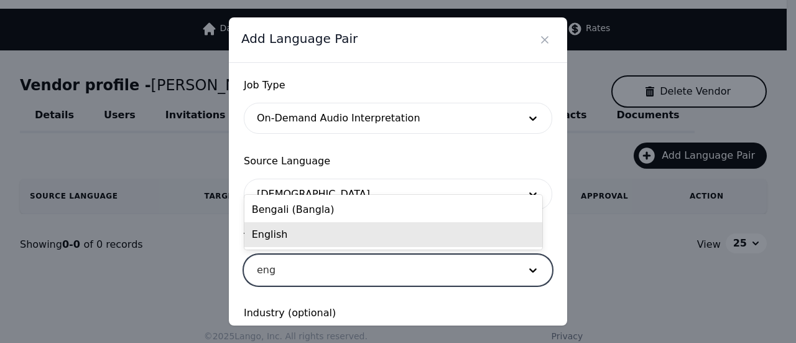
click at [284, 237] on div "English" at bounding box center [393, 234] width 298 height 25
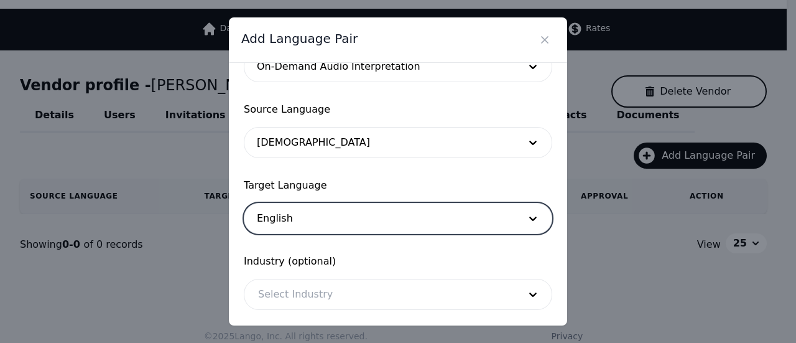
scroll to position [122, 0]
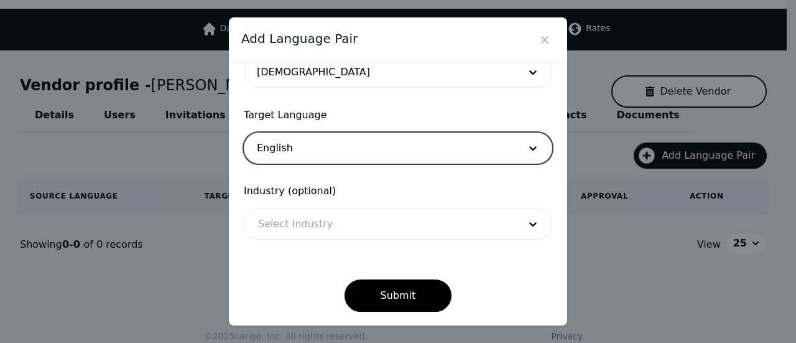
click at [347, 227] on div at bounding box center [379, 224] width 270 height 30
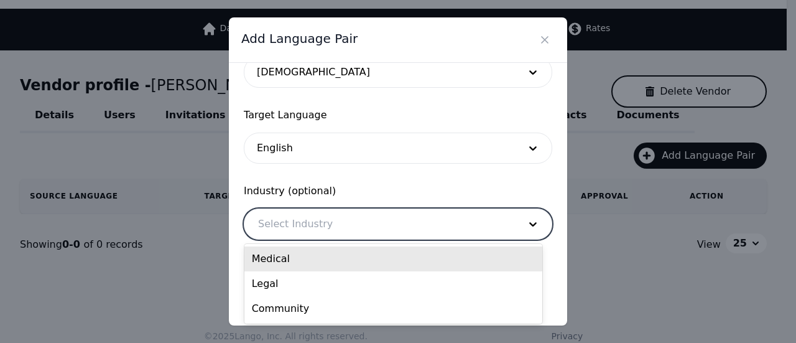
click at [328, 263] on div "Medical" at bounding box center [393, 258] width 298 height 25
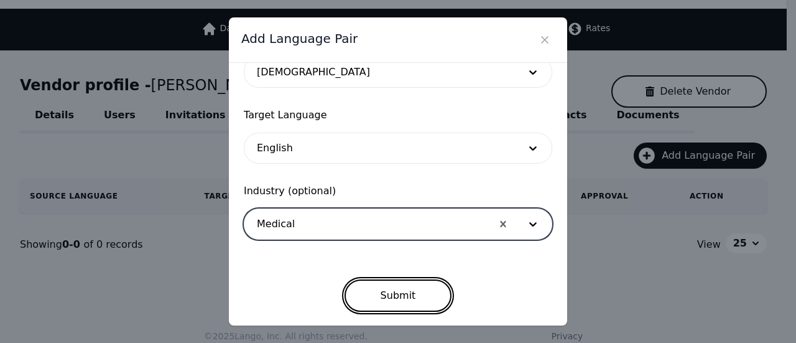
click at [364, 298] on button "Submit" at bounding box center [398, 295] width 108 height 32
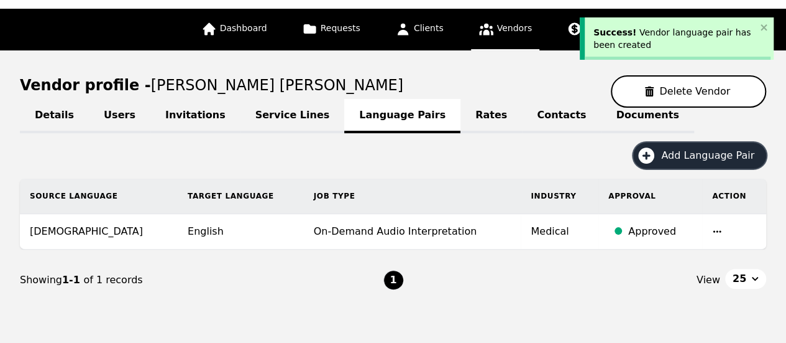
click at [673, 159] on span "Add Language Pair" at bounding box center [712, 155] width 102 height 15
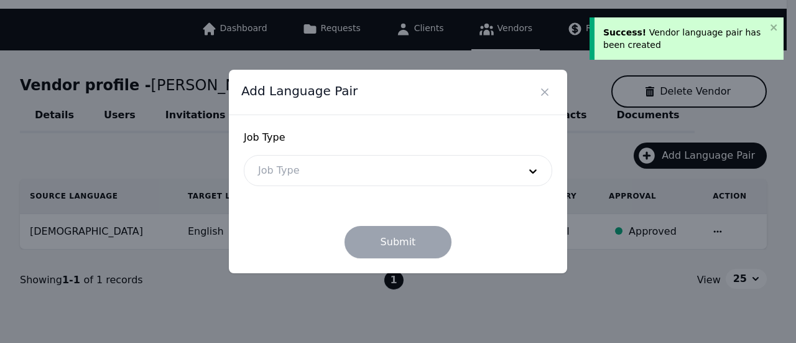
click at [303, 186] on form "Job Type Job Type Submit" at bounding box center [398, 194] width 308 height 128
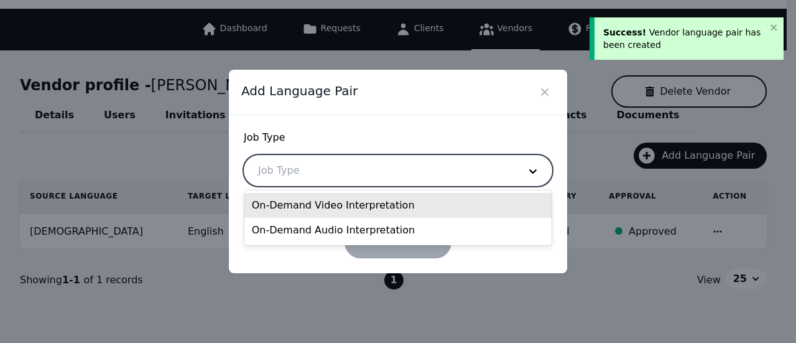
click at [317, 164] on div at bounding box center [379, 170] width 270 height 30
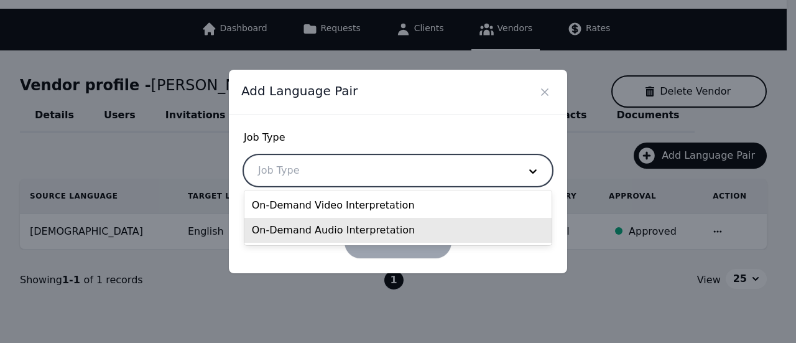
click at [333, 237] on div "On-Demand Audio Interpretation" at bounding box center [398, 230] width 308 height 25
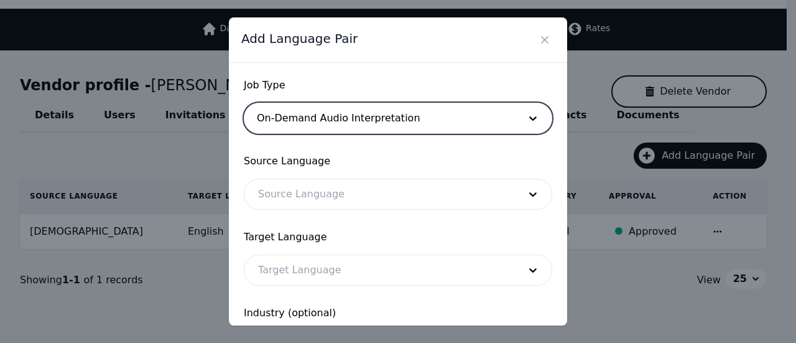
drag, startPoint x: 331, startPoint y: 193, endPoint x: 325, endPoint y: 202, distance: 10.7
click at [325, 202] on div at bounding box center [379, 194] width 270 height 30
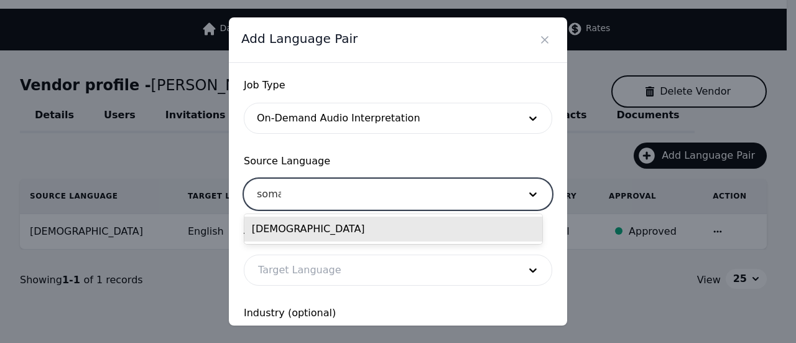
type input "somal"
click at [306, 227] on div "[DEMOGRAPHIC_DATA]" at bounding box center [393, 228] width 298 height 25
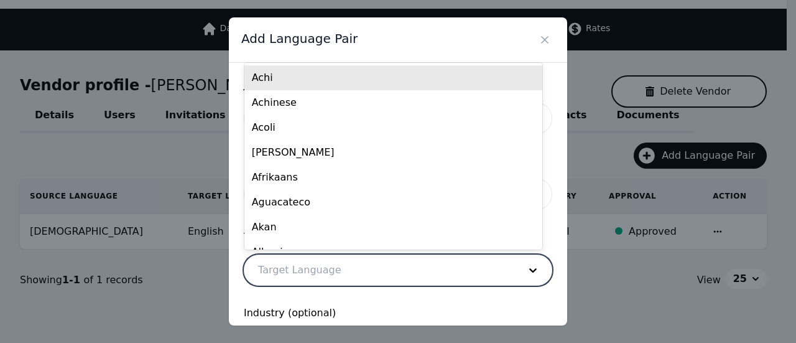
click at [321, 269] on div at bounding box center [379, 270] width 270 height 30
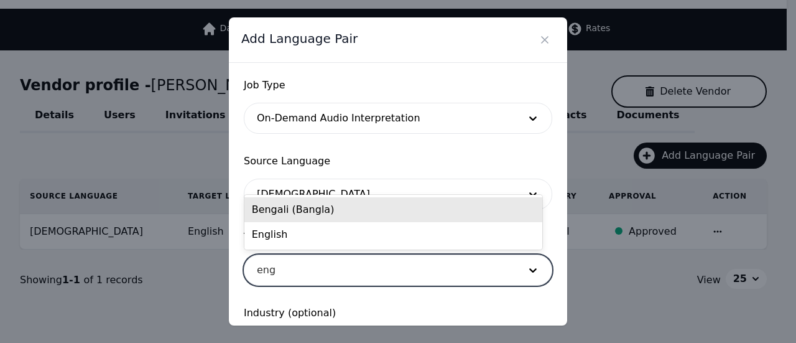
type input "engl"
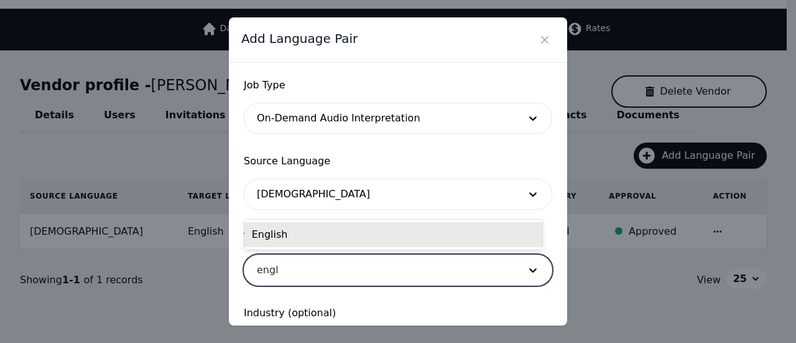
click at [295, 226] on div "English" at bounding box center [393, 234] width 298 height 25
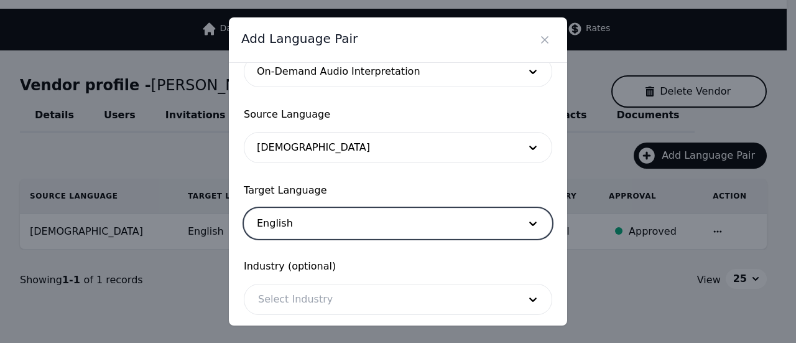
scroll to position [122, 0]
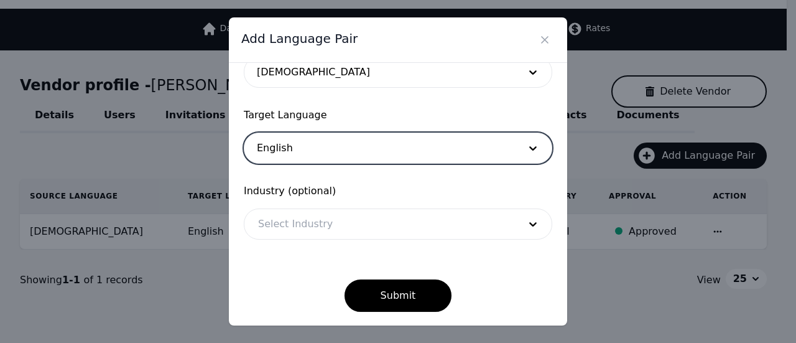
click at [364, 216] on div at bounding box center [379, 224] width 270 height 30
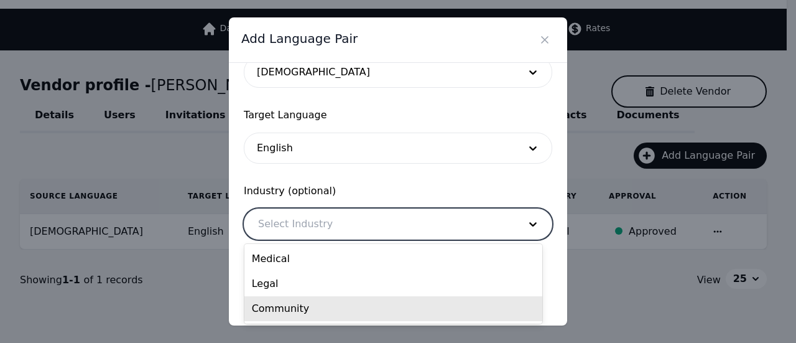
click at [323, 301] on div "Community" at bounding box center [393, 308] width 298 height 25
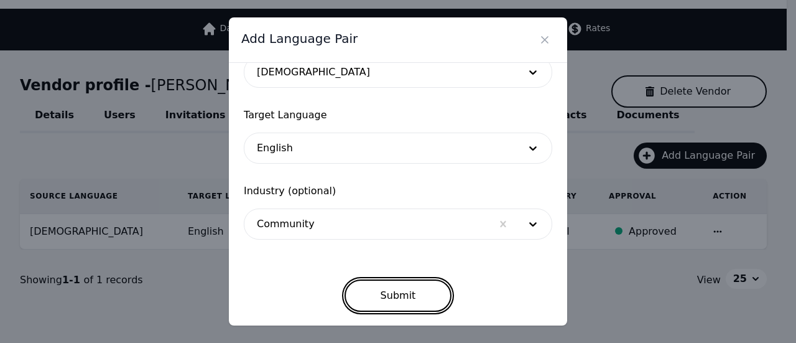
click at [377, 295] on button "Submit" at bounding box center [398, 295] width 108 height 32
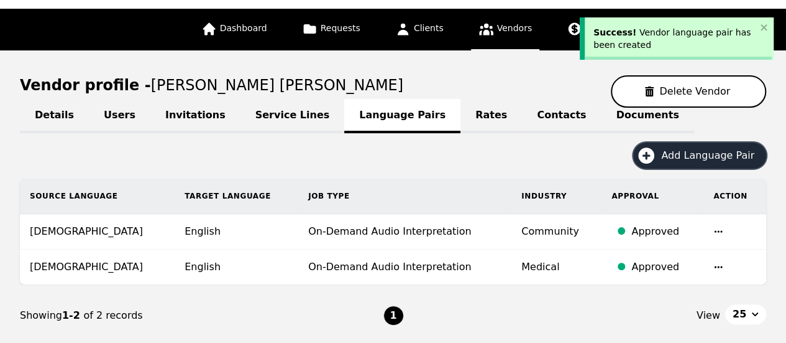
click at [710, 154] on span "Add Language Pair" at bounding box center [712, 155] width 102 height 15
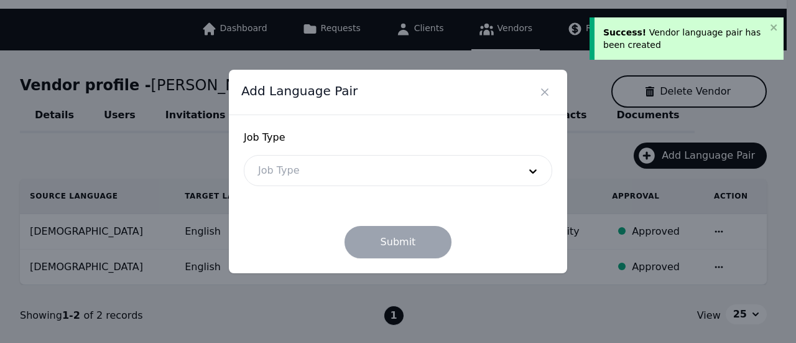
click at [358, 162] on div at bounding box center [379, 170] width 270 height 30
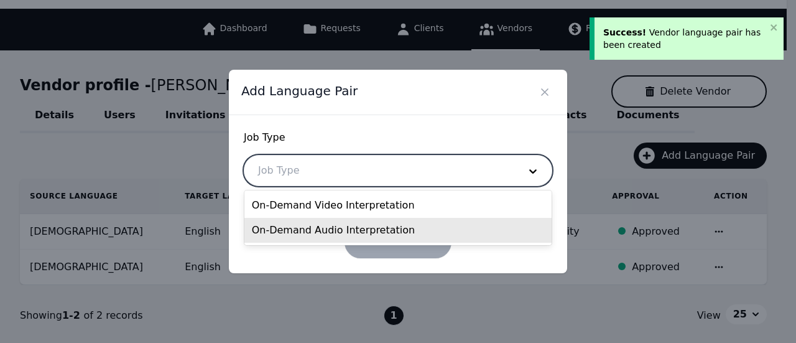
click at [325, 240] on div "On-Demand Audio Interpretation" at bounding box center [398, 230] width 308 height 25
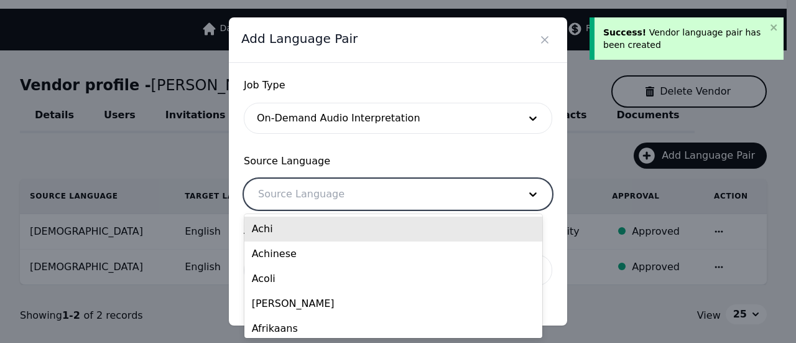
click at [346, 194] on div at bounding box center [379, 194] width 270 height 30
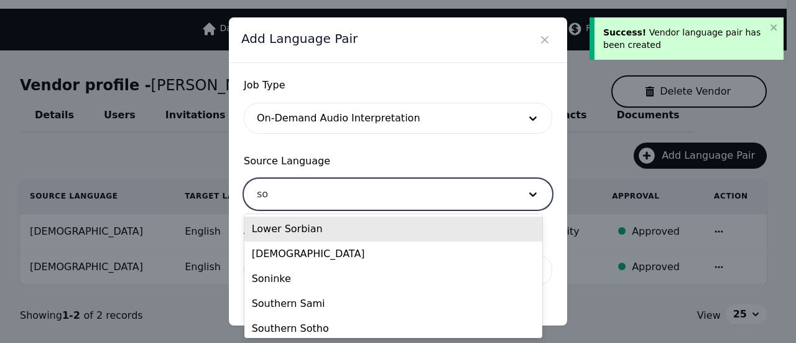
type input "som"
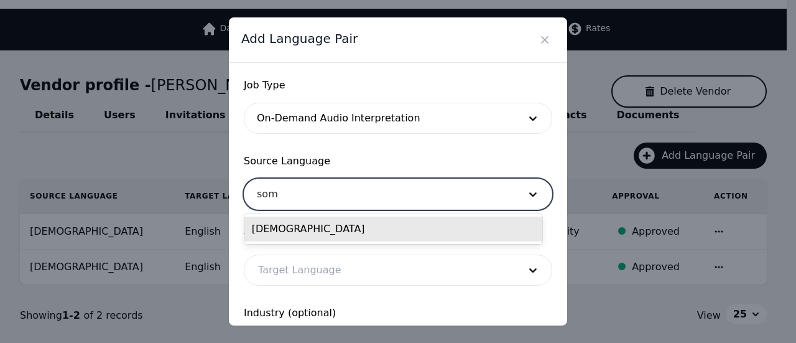
click at [344, 222] on div "[DEMOGRAPHIC_DATA]" at bounding box center [393, 228] width 298 height 25
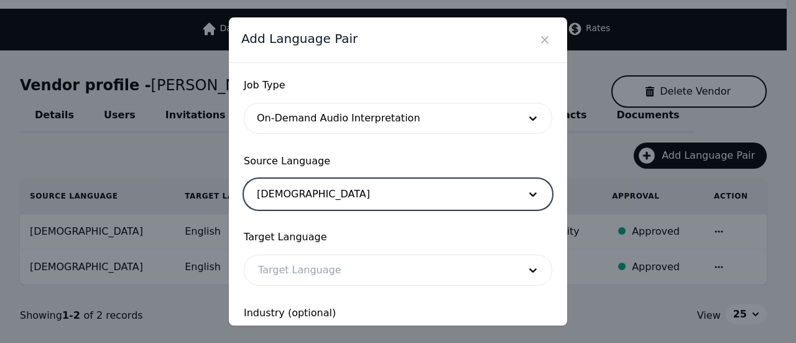
click at [313, 265] on div at bounding box center [379, 270] width 270 height 30
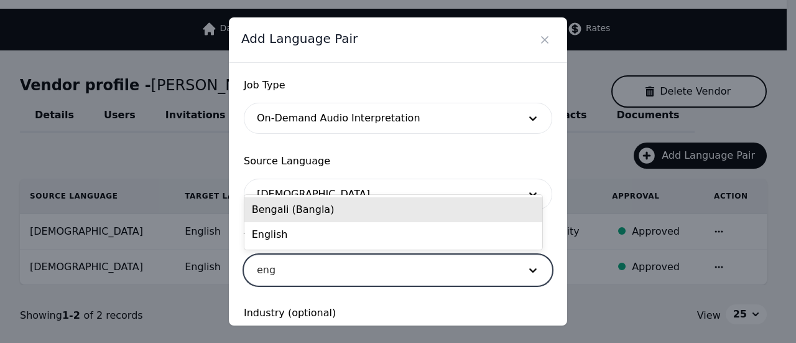
type input "engl"
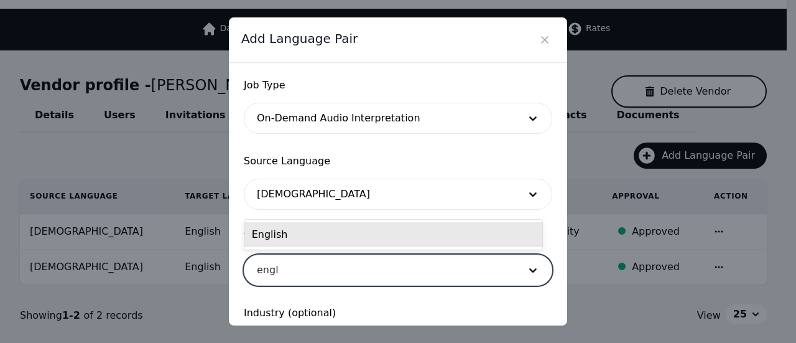
click at [332, 244] on div "English" at bounding box center [393, 234] width 298 height 25
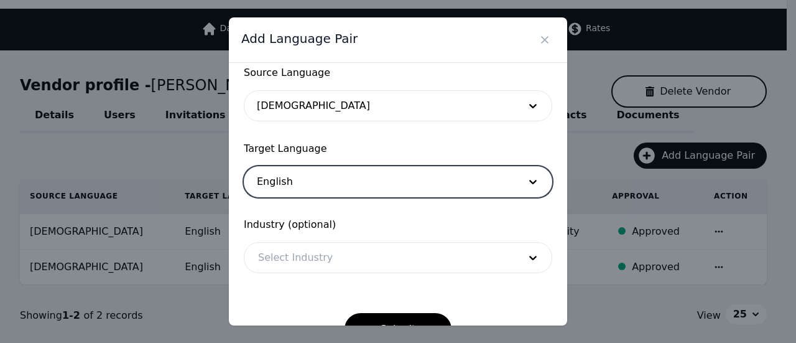
scroll to position [122, 0]
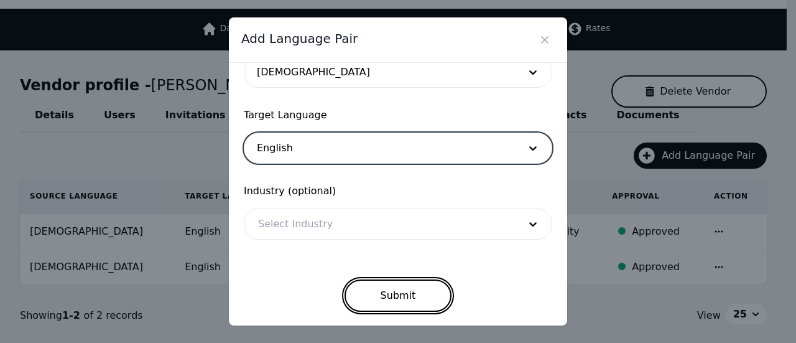
click at [361, 294] on button "Submit" at bounding box center [398, 295] width 108 height 32
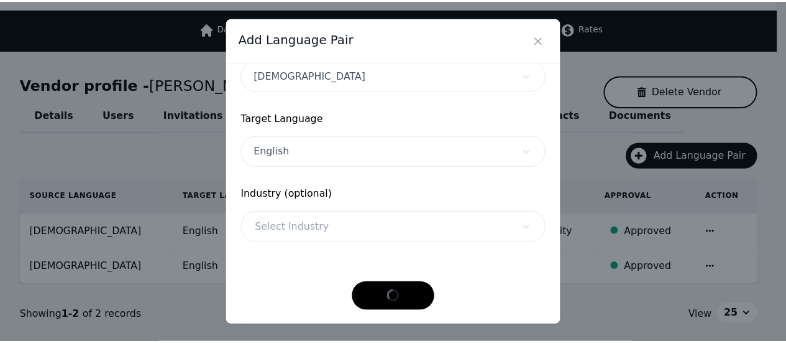
scroll to position [118, 0]
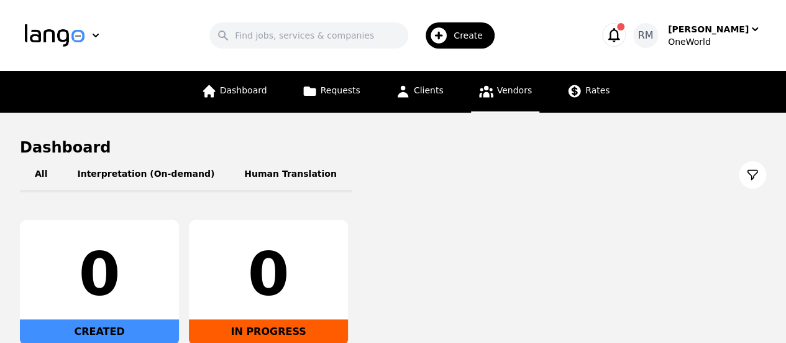
click at [500, 93] on span "Vendors" at bounding box center [514, 90] width 35 height 10
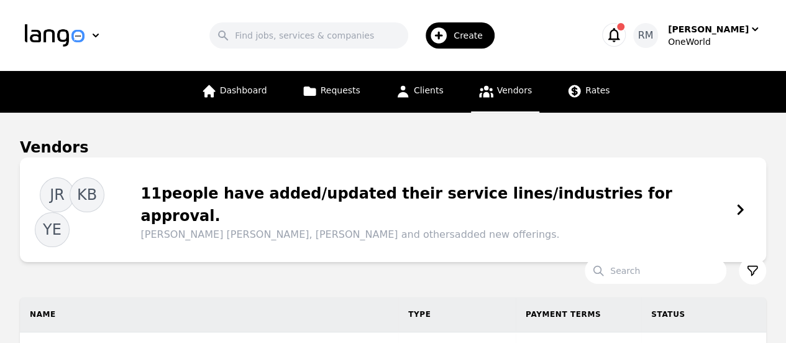
click at [452, 22] on div "Create" at bounding box center [460, 35] width 69 height 26
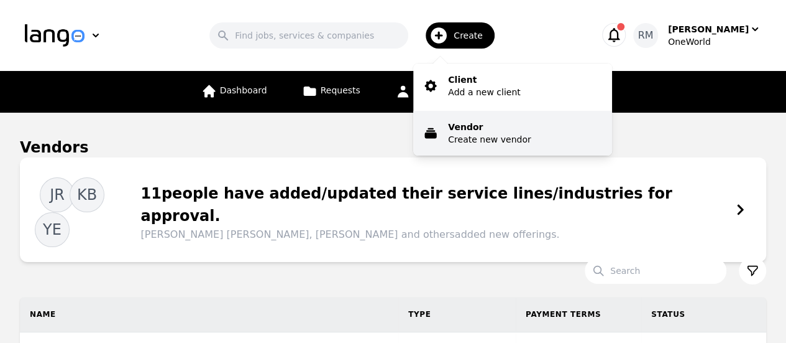
click at [499, 130] on p "Vendor" at bounding box center [489, 127] width 83 height 12
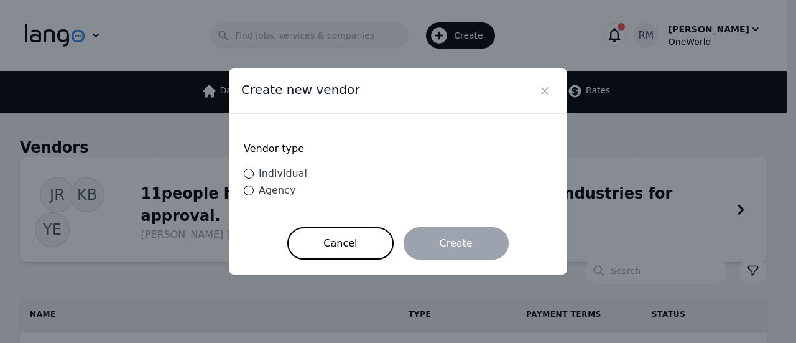
click at [282, 177] on span "Individual" at bounding box center [283, 173] width 48 height 12
click at [254, 177] on input "Individual" at bounding box center [249, 173] width 10 height 10
radio input "true"
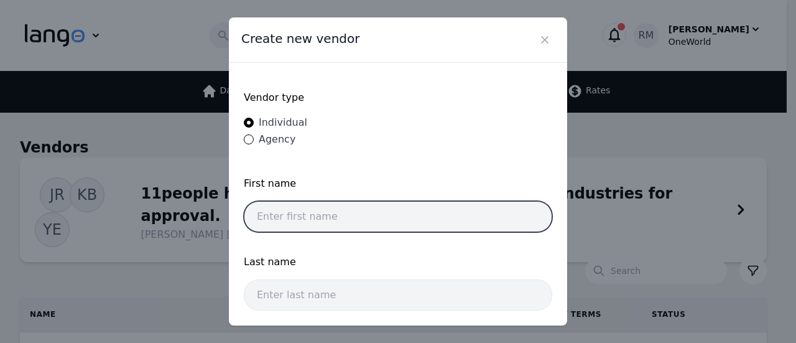
click at [392, 206] on input "text" at bounding box center [398, 216] width 308 height 31
type input "Leonardo"
click at [336, 213] on input "Leonardo" at bounding box center [398, 216] width 308 height 31
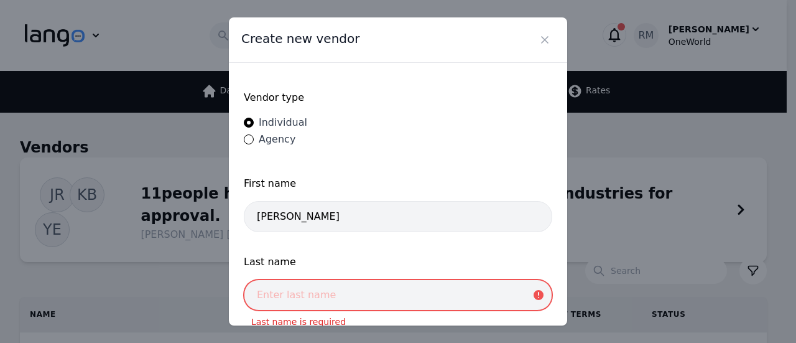
click at [336, 283] on input "text" at bounding box center [398, 294] width 308 height 31
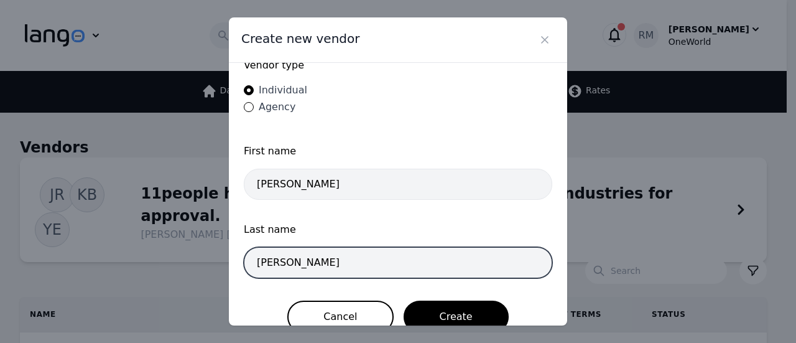
scroll to position [50, 0]
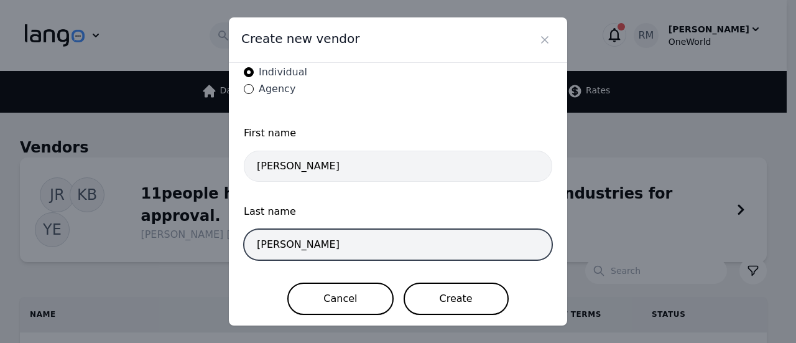
type input "Martinez"
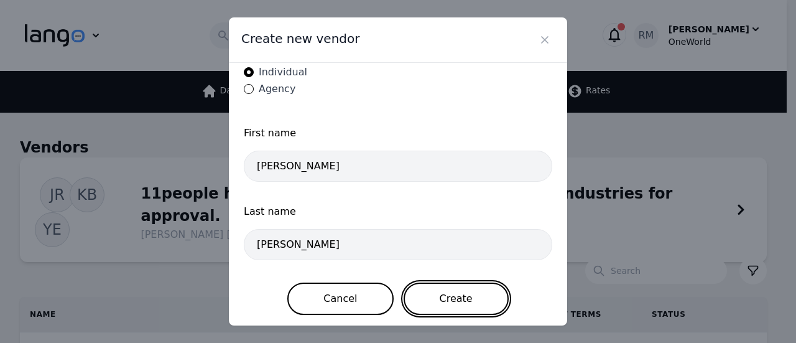
click at [471, 285] on button "Create" at bounding box center [455, 298] width 105 height 32
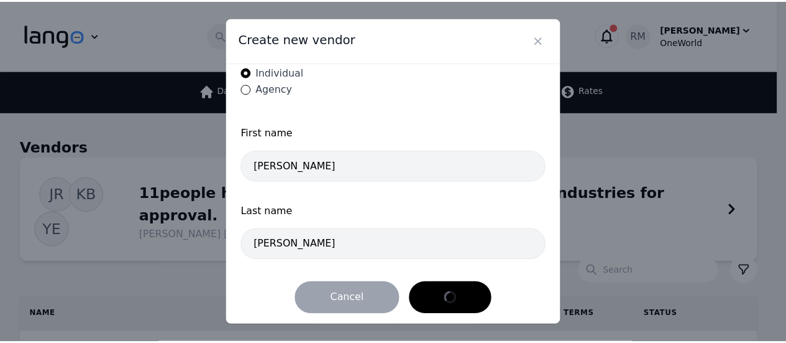
scroll to position [0, 0]
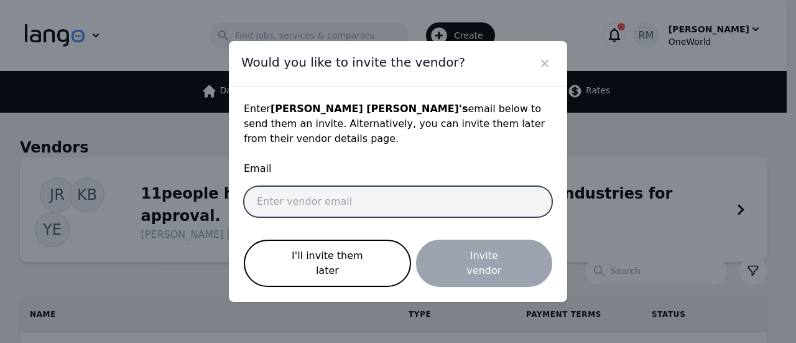
click at [417, 210] on input "email" at bounding box center [398, 201] width 308 height 31
paste input "leonardomartinez@oneworldgs.com"
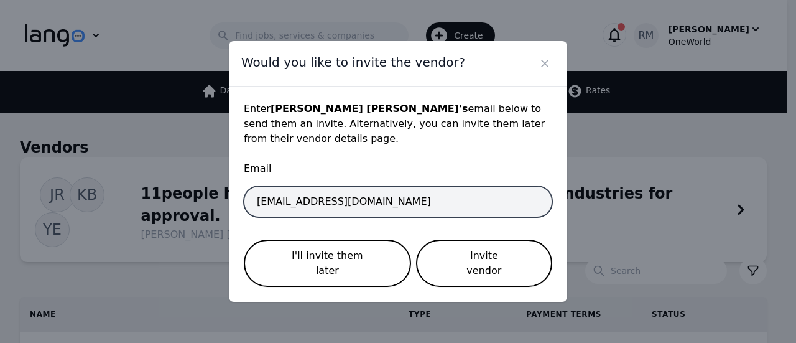
type input "leonardomartinez@oneworldgs.com"
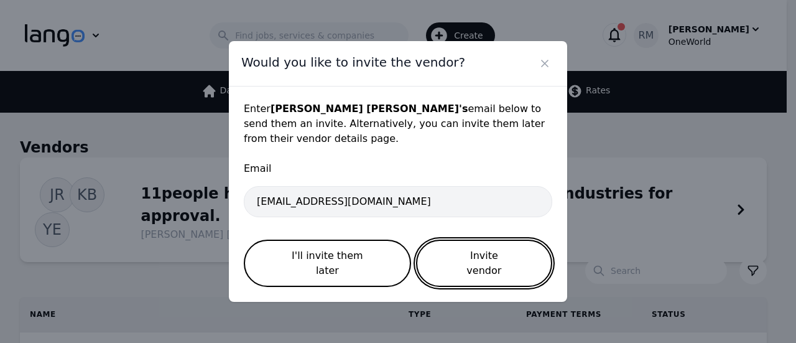
click at [497, 256] on button "Invite vendor" at bounding box center [484, 262] width 136 height 47
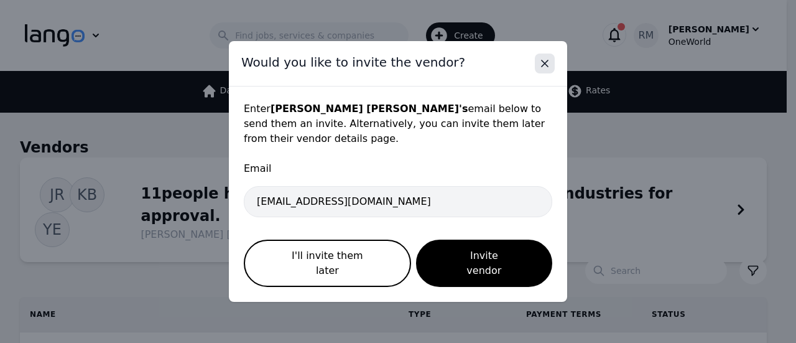
click at [543, 67] on icon "Close" at bounding box center [544, 63] width 6 height 6
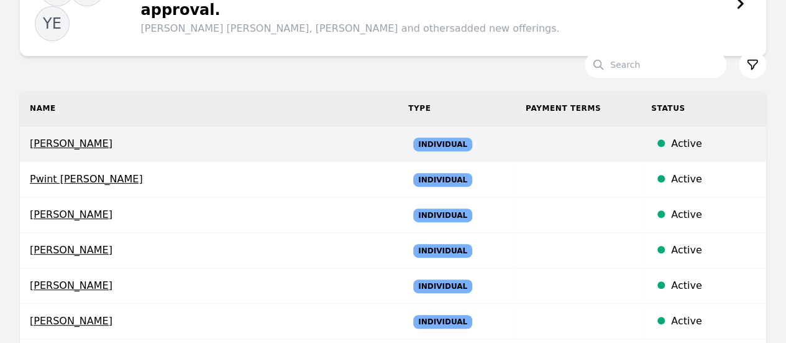
scroll to position [187, 0]
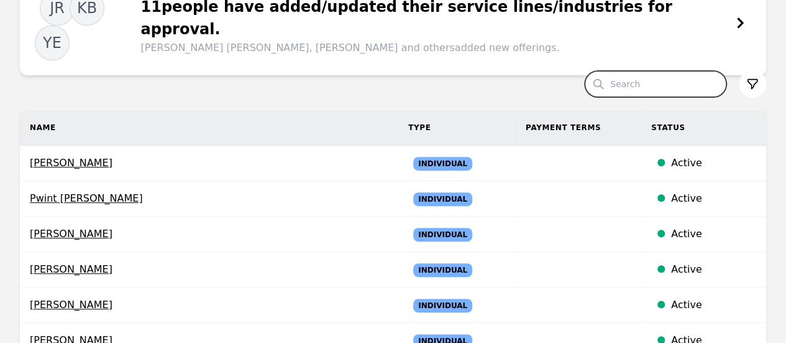
click at [626, 71] on input "Search" at bounding box center [656, 84] width 142 height 26
type input "leonardo"
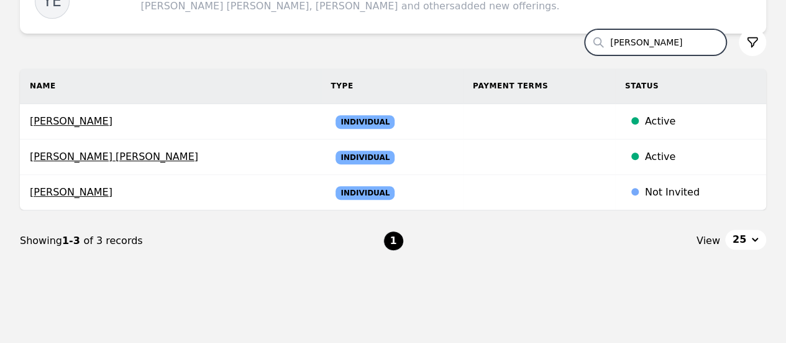
scroll to position [229, 0]
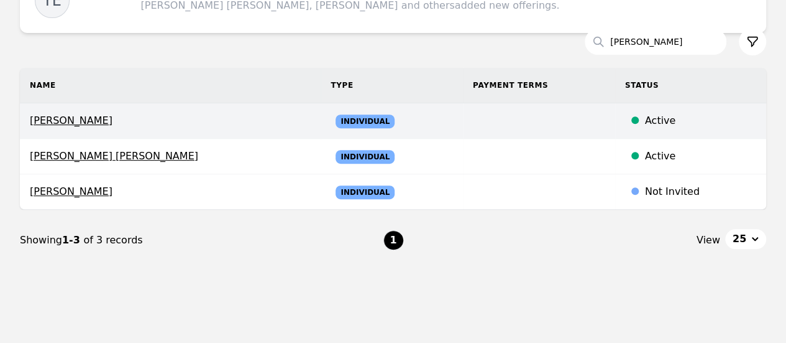
click at [97, 113] on span "[PERSON_NAME]" at bounding box center [170, 120] width 281 height 15
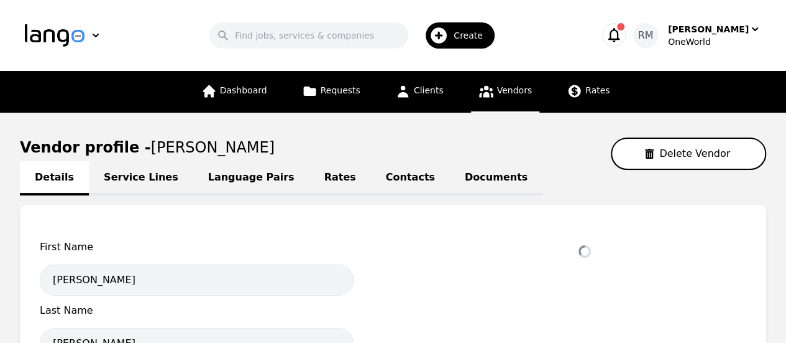
select select "active"
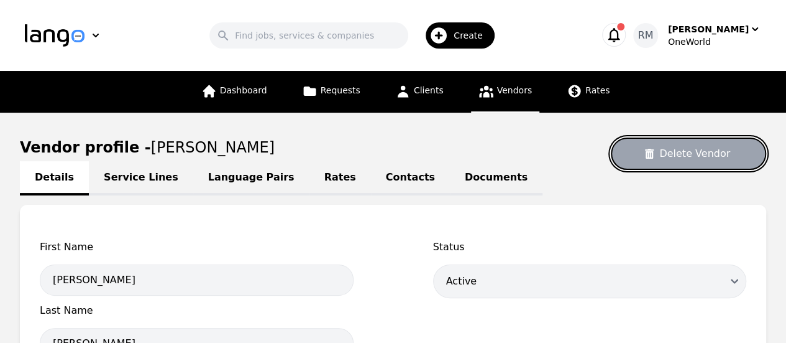
click at [693, 162] on button "Delete Vendor" at bounding box center [688, 153] width 155 height 32
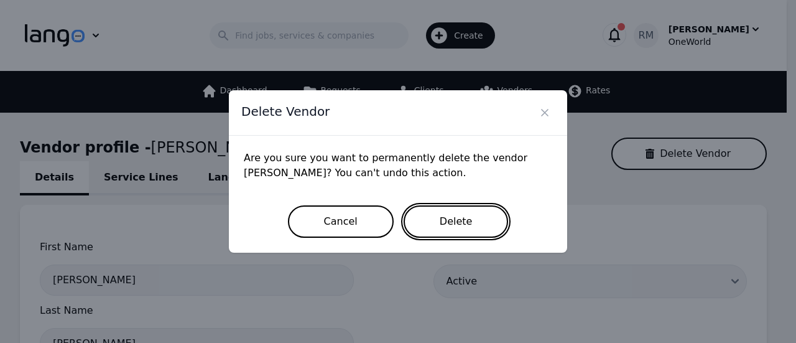
click at [454, 221] on button "Delete" at bounding box center [455, 221] width 105 height 32
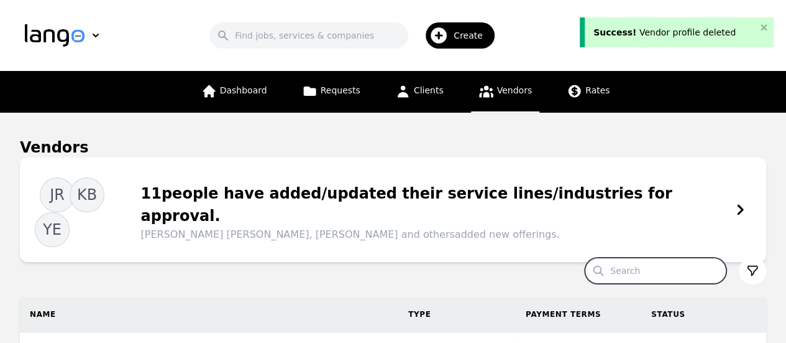
click at [643, 257] on input "Search" at bounding box center [656, 270] width 142 height 26
type input "leonardo"
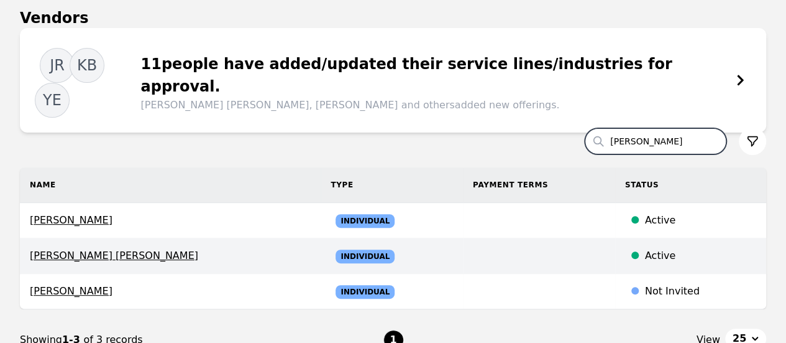
scroll to position [229, 0]
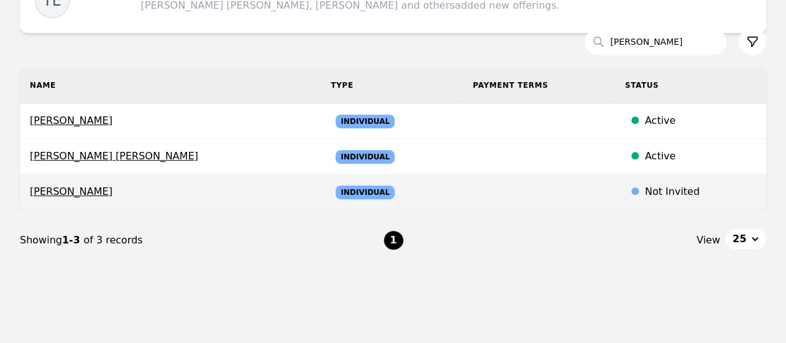
click at [92, 184] on span "[PERSON_NAME]" at bounding box center [170, 191] width 281 height 15
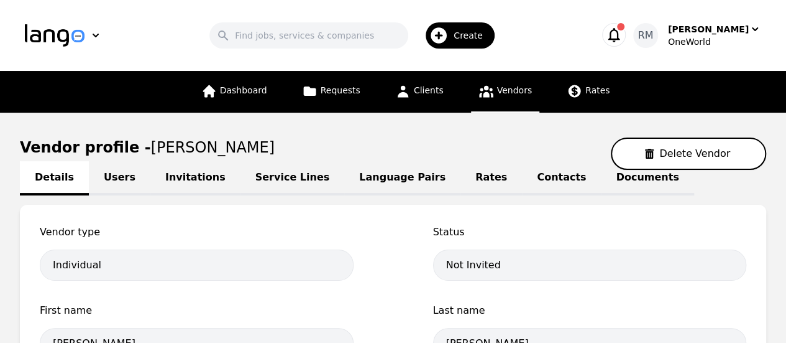
click at [522, 187] on link "Contacts" at bounding box center [561, 178] width 79 height 34
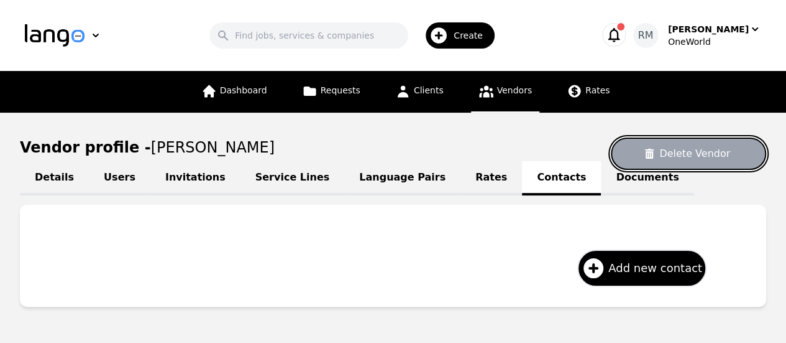
click at [720, 157] on button "Delete Vendor" at bounding box center [688, 153] width 155 height 32
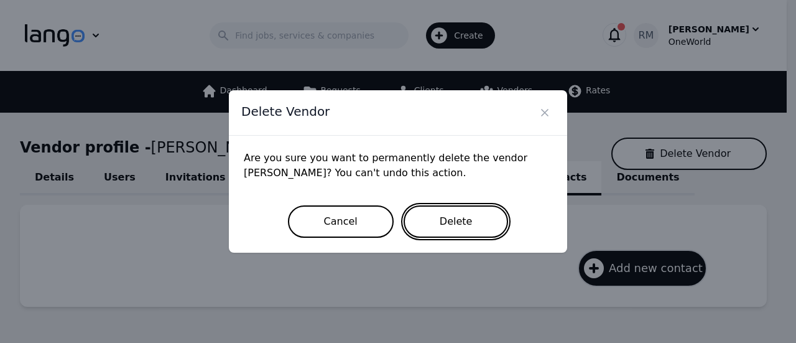
click at [465, 218] on button "Delete" at bounding box center [455, 221] width 105 height 32
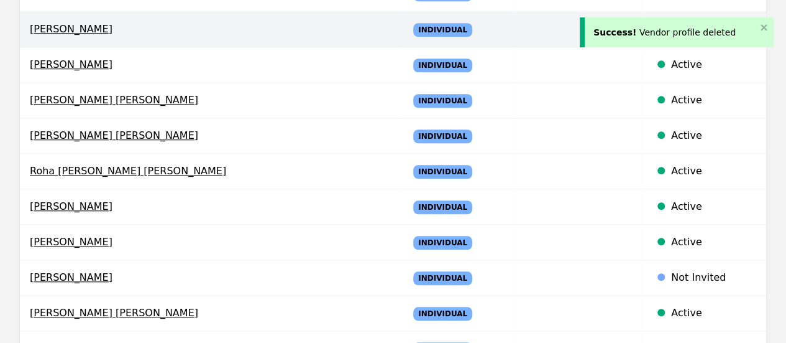
scroll to position [684, 0]
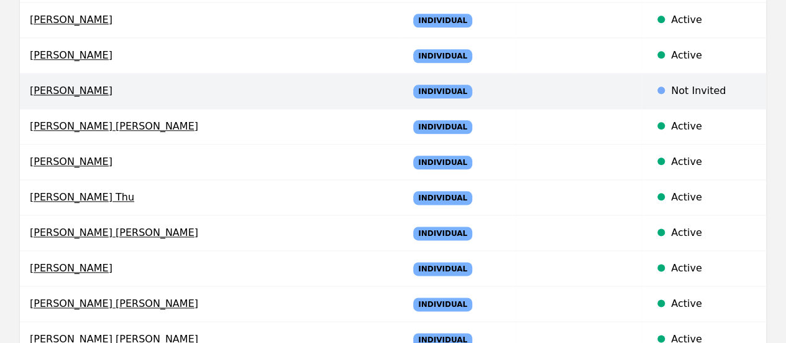
click at [689, 83] on div "Not Invited" at bounding box center [713, 90] width 85 height 15
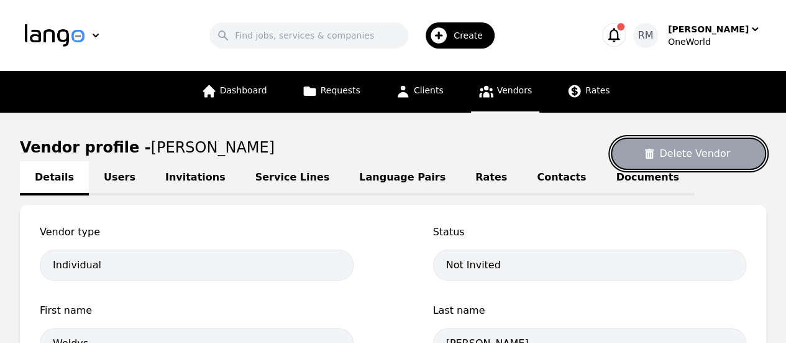
click at [686, 159] on button "Delete Vendor" at bounding box center [688, 153] width 155 height 32
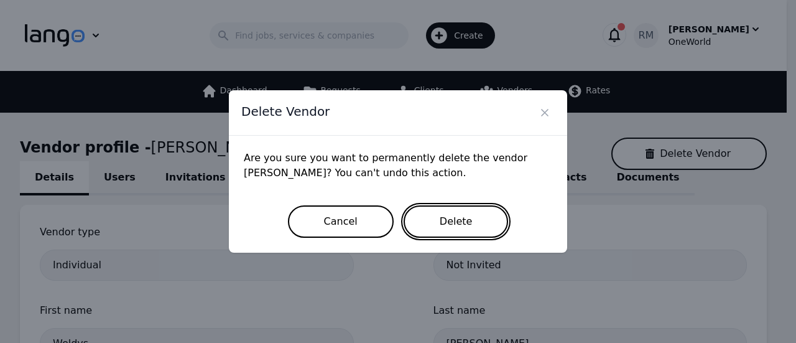
click at [439, 231] on button "Delete" at bounding box center [455, 221] width 105 height 32
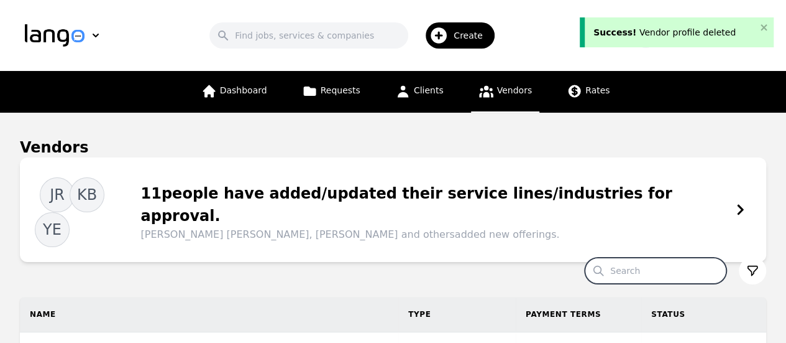
drag, startPoint x: 666, startPoint y: 242, endPoint x: 658, endPoint y: 249, distance: 11.1
click at [661, 257] on input "Search" at bounding box center [656, 270] width 142 height 26
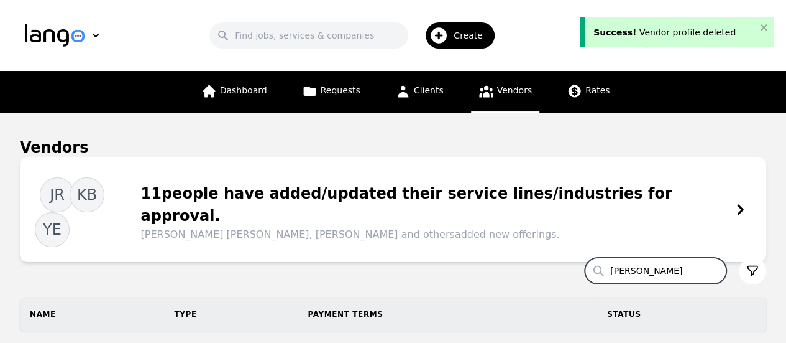
type input "leonardo"
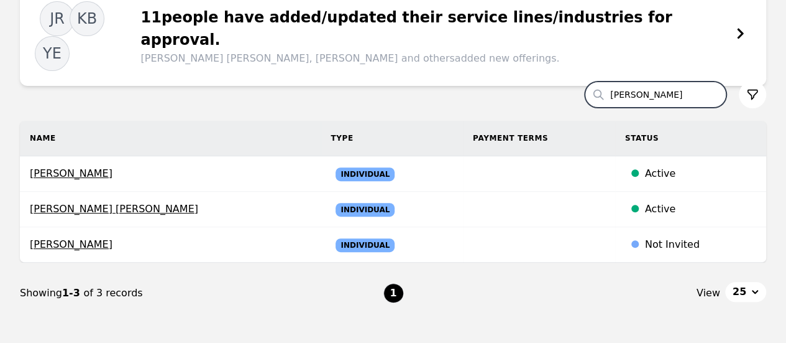
scroll to position [187, 0]
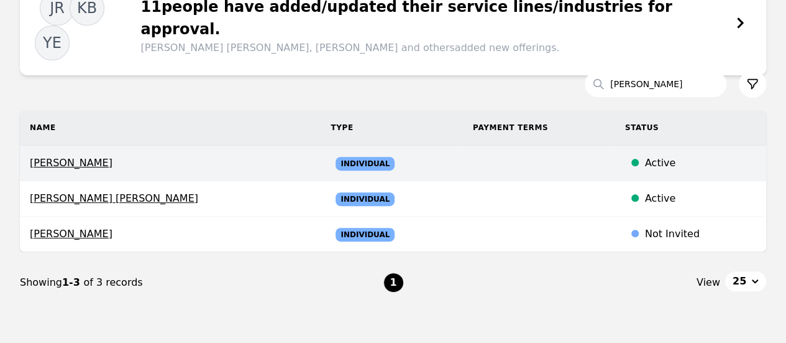
click at [97, 155] on span "[PERSON_NAME]" at bounding box center [170, 162] width 281 height 15
select select "active"
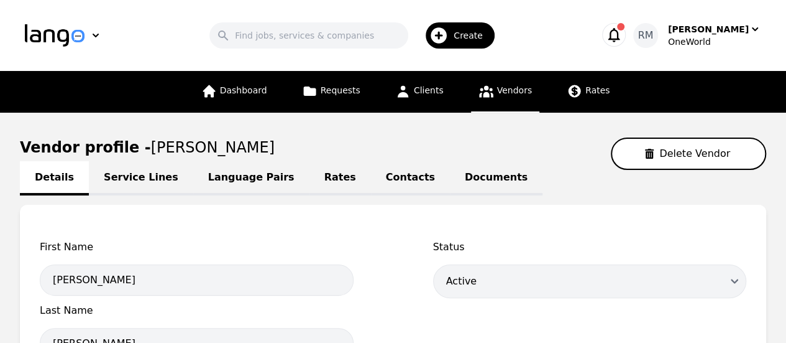
click at [376, 183] on link "Contacts" at bounding box center [410, 178] width 79 height 34
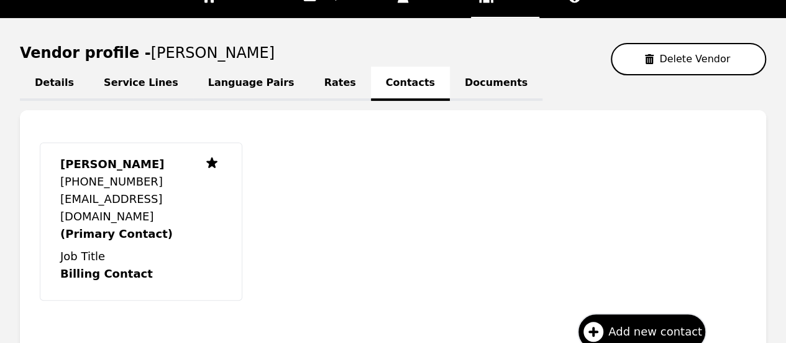
scroll to position [9, 0]
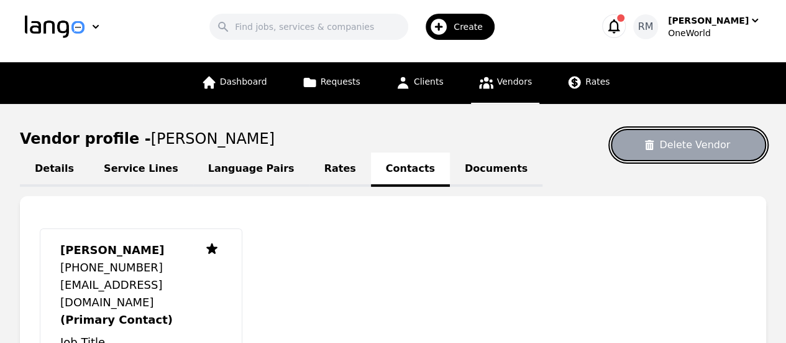
click at [699, 147] on button "Delete Vendor" at bounding box center [688, 145] width 155 height 32
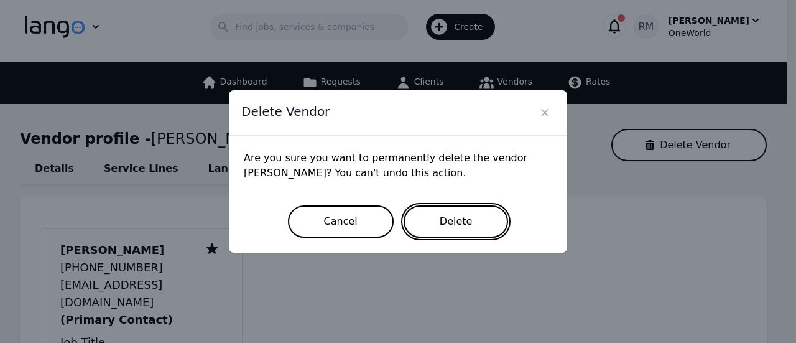
click at [480, 210] on button "Delete" at bounding box center [455, 221] width 105 height 32
click at [451, 223] on button "Delete" at bounding box center [455, 221] width 105 height 32
click at [444, 208] on button "Delete" at bounding box center [455, 221] width 105 height 32
click at [459, 218] on button "Delete" at bounding box center [455, 221] width 105 height 32
drag, startPoint x: 459, startPoint y: 218, endPoint x: 433, endPoint y: 218, distance: 26.1
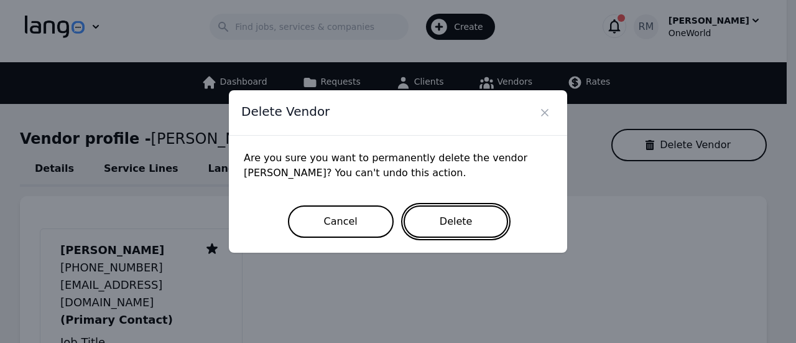
click at [434, 218] on button "Delete" at bounding box center [455, 221] width 105 height 32
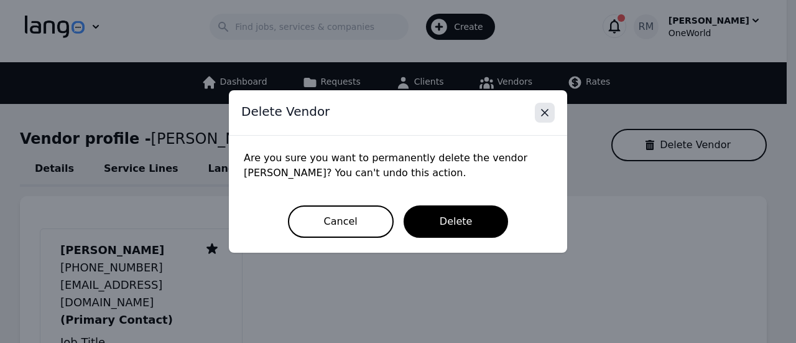
click at [544, 104] on button "Close" at bounding box center [545, 113] width 20 height 20
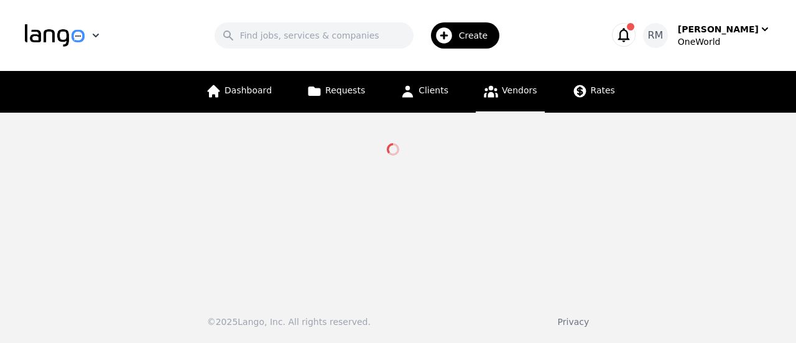
click at [73, 37] on img "button" at bounding box center [55, 35] width 60 height 22
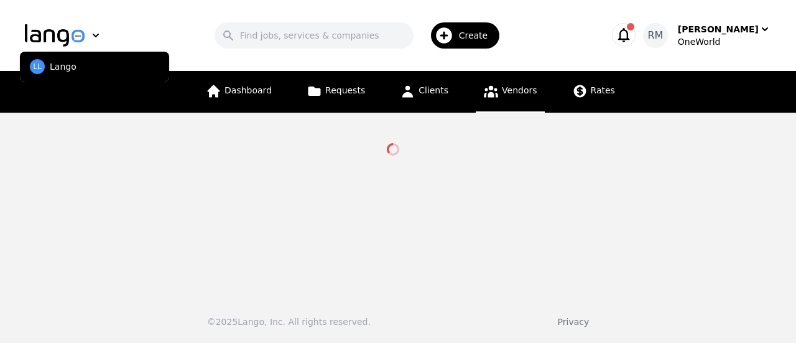
click at [48, 62] on button "LL Lango" at bounding box center [94, 67] width 149 height 30
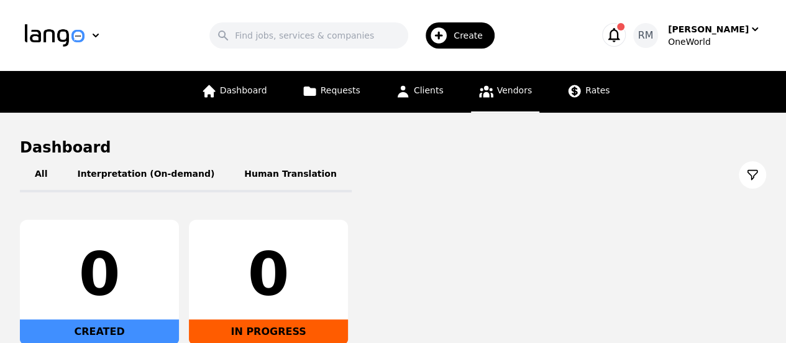
click at [514, 105] on link "Vendors" at bounding box center [505, 92] width 68 height 42
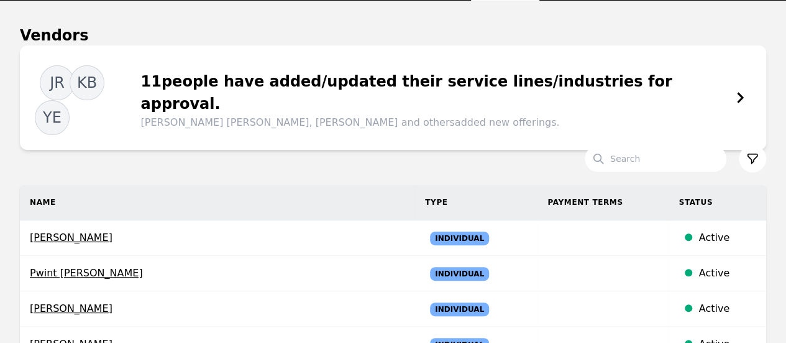
scroll to position [124, 0]
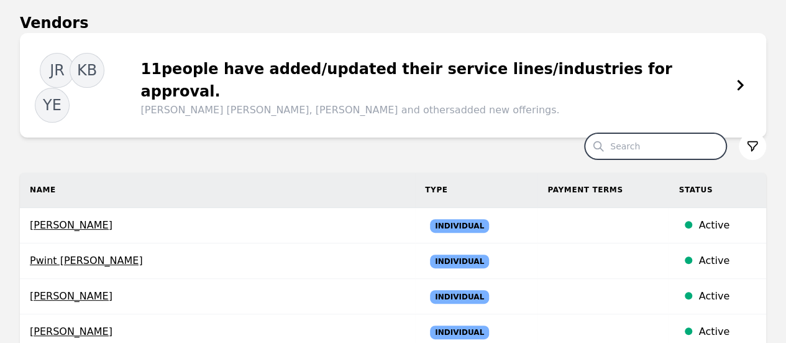
click at [645, 133] on input "Search" at bounding box center [656, 146] width 142 height 26
type input "leonardo"
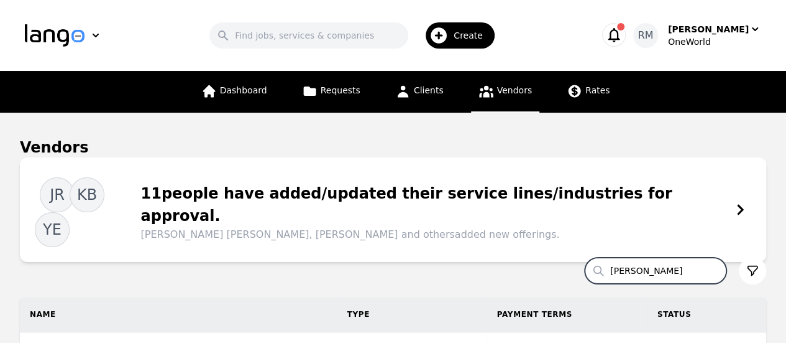
click at [468, 21] on button "Create" at bounding box center [455, 35] width 94 height 36
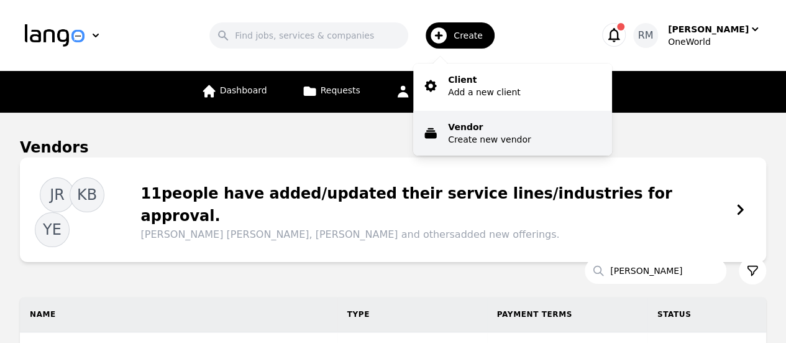
click at [477, 139] on p "Create new vendor" at bounding box center [489, 139] width 83 height 12
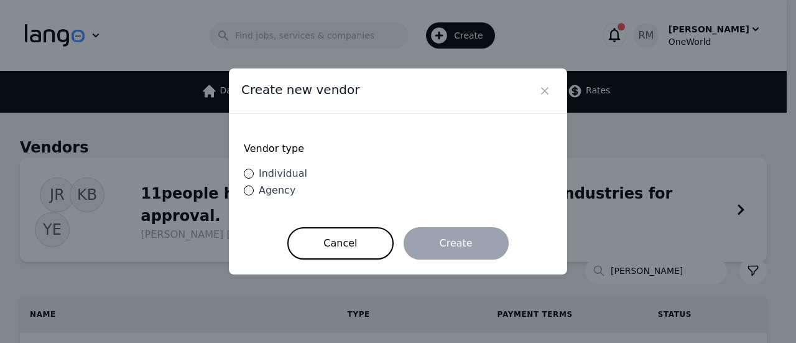
click at [283, 170] on span "Individual" at bounding box center [283, 173] width 48 height 12
click at [254, 170] on input "Individual" at bounding box center [249, 173] width 10 height 10
radio input "true"
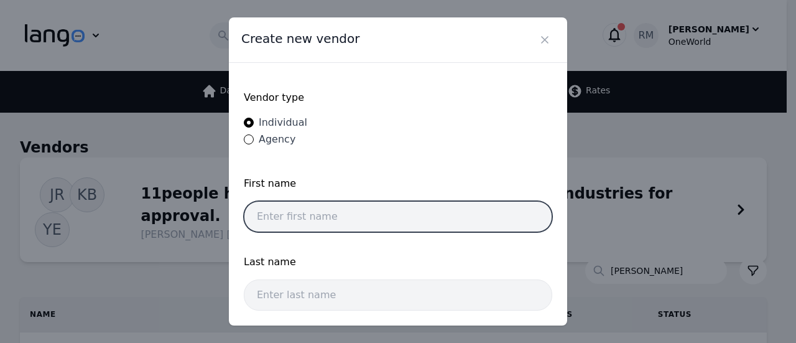
click at [348, 213] on input "text" at bounding box center [398, 216] width 308 height 31
type input "Leonardo"
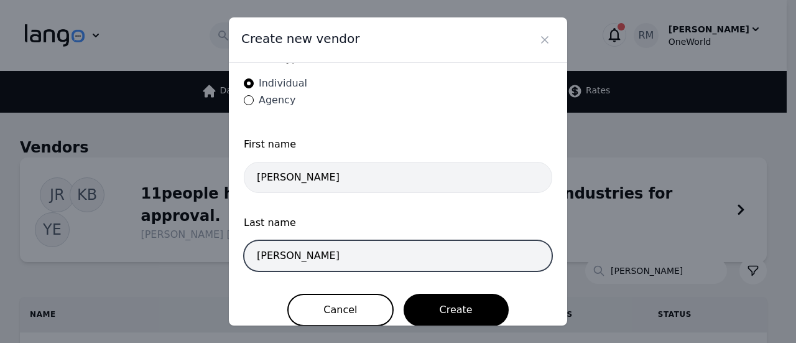
scroll to position [50, 0]
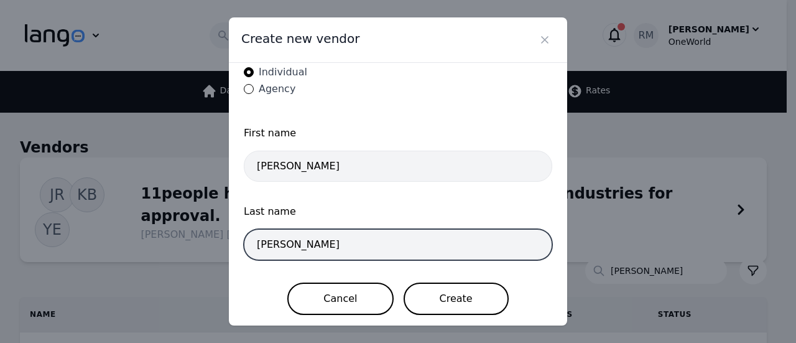
type input "Martinez"
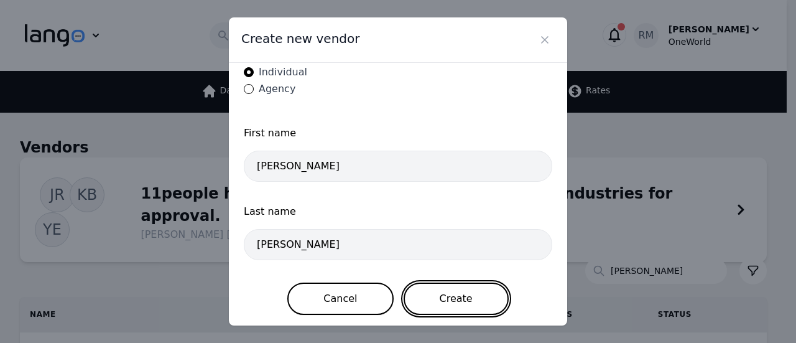
click at [462, 292] on button "Create" at bounding box center [455, 298] width 105 height 32
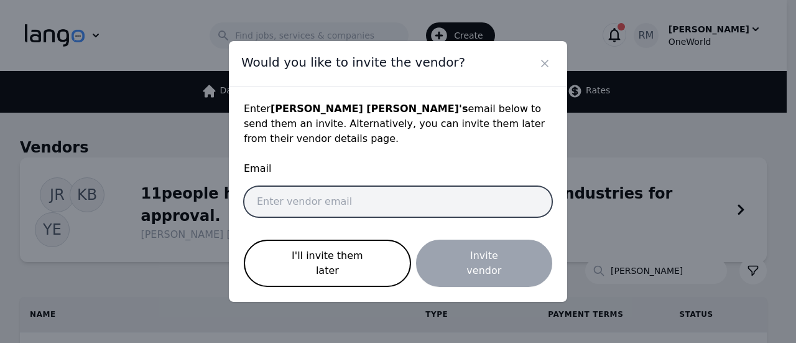
click at [449, 216] on input "email" at bounding box center [398, 201] width 308 height 31
paste input "leonardomartinez@oneworldgs.com"
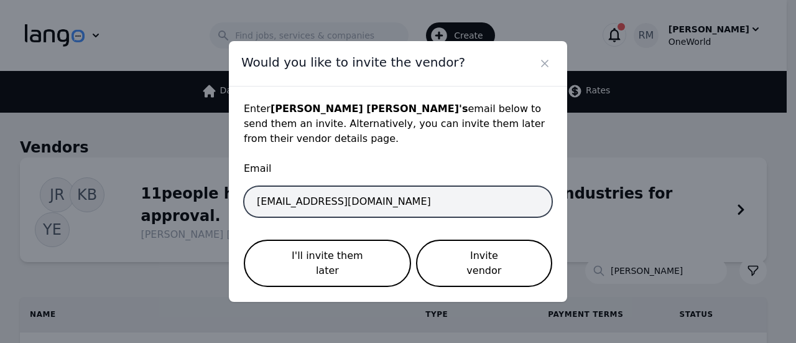
type input "leonardomartinez@oneworldgs.com"
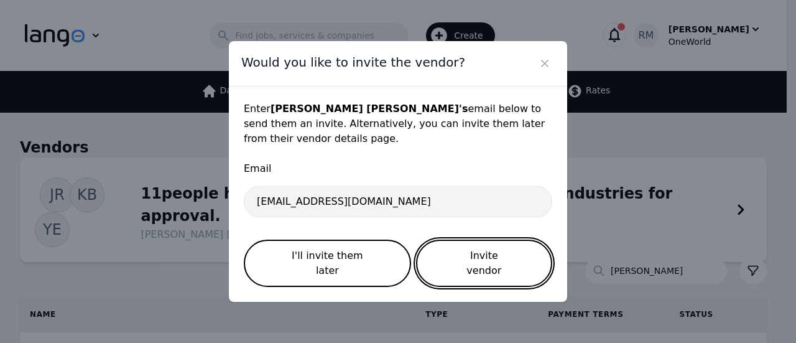
click at [468, 256] on button "Invite vendor" at bounding box center [484, 262] width 136 height 47
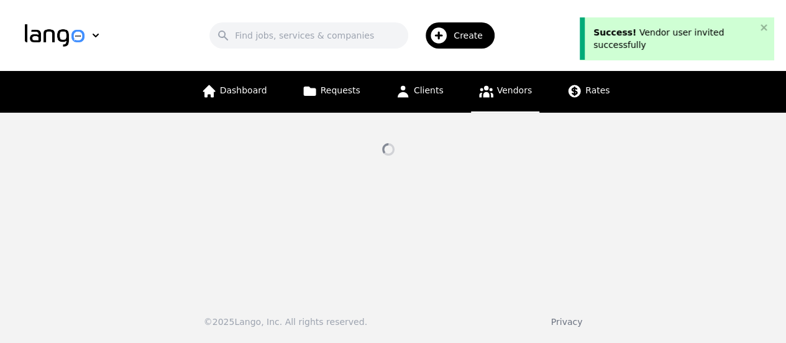
select select "active"
